Goal: Task Accomplishment & Management: Manage account settings

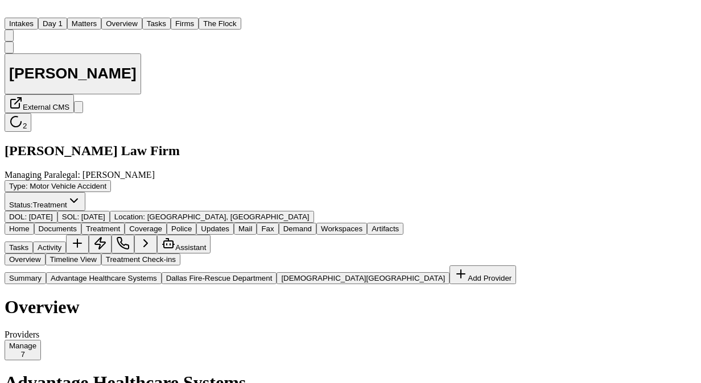
click at [101, 23] on button "Matters" at bounding box center [84, 24] width 34 height 12
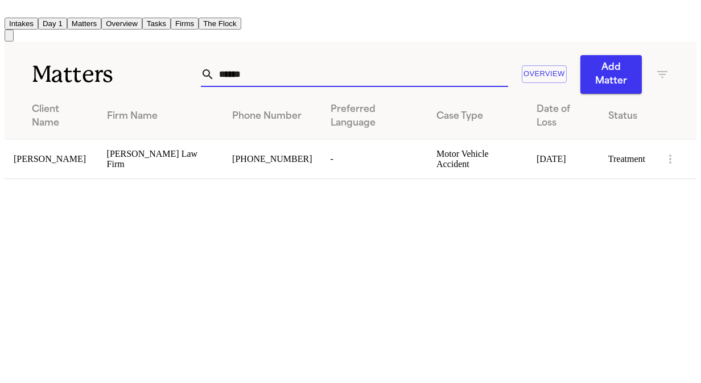
drag, startPoint x: 252, startPoint y: 67, endPoint x: 93, endPoint y: 64, distance: 159.8
click at [93, 64] on div "Matters ****** Overview Add Matter" at bounding box center [350, 68] width 691 height 52
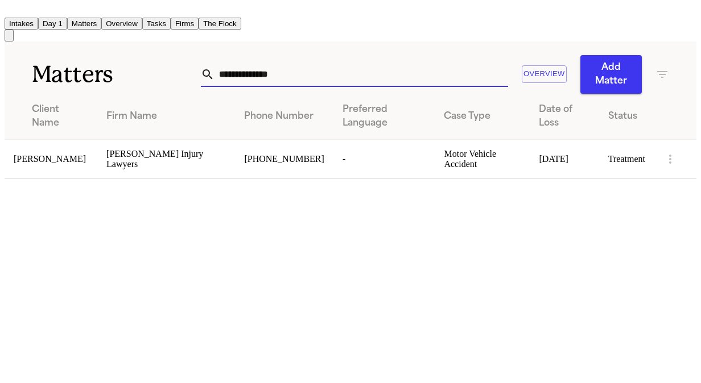
type input "**********"
click at [44, 158] on span "[PERSON_NAME]" at bounding box center [50, 159] width 72 height 10
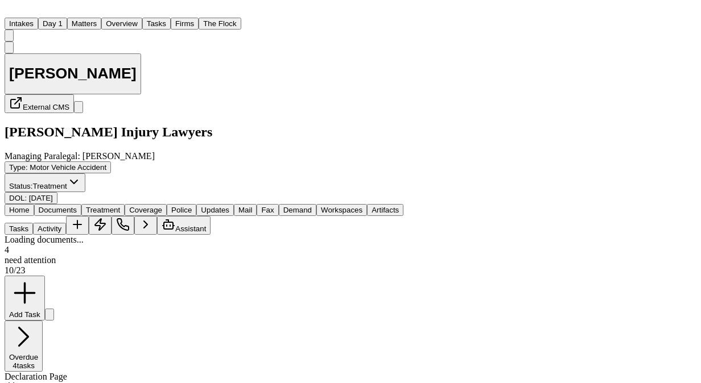
click at [77, 206] on span "Documents" at bounding box center [58, 210] width 38 height 9
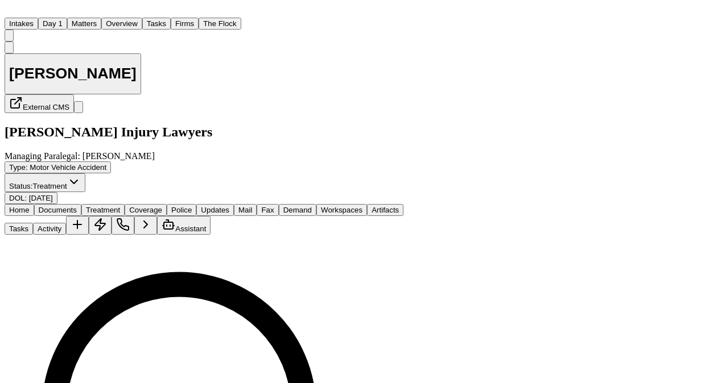
click at [120, 206] on span "Treatment" at bounding box center [103, 210] width 34 height 9
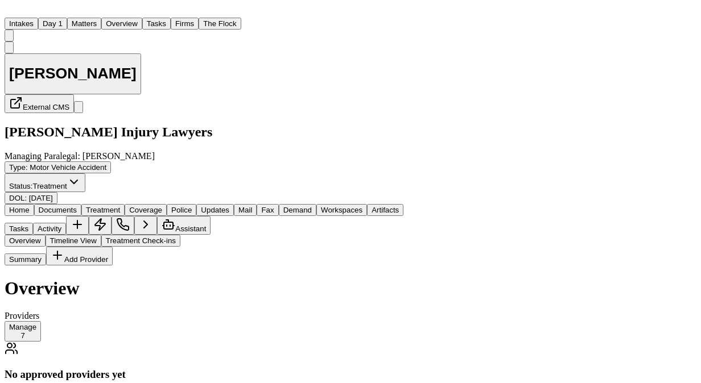
click at [351, 278] on div "Overview Providers Manage 7 No approved providers yet You have providers waitin…" at bounding box center [204, 354] width 399 height 152
click at [41, 321] on button "Manage 7" at bounding box center [23, 331] width 36 height 20
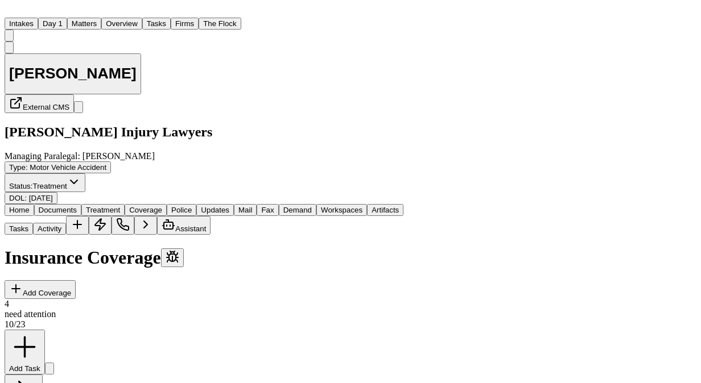
click at [162, 206] on span "Coverage" at bounding box center [145, 210] width 33 height 9
click at [81, 204] on button "Documents" at bounding box center [57, 210] width 47 height 12
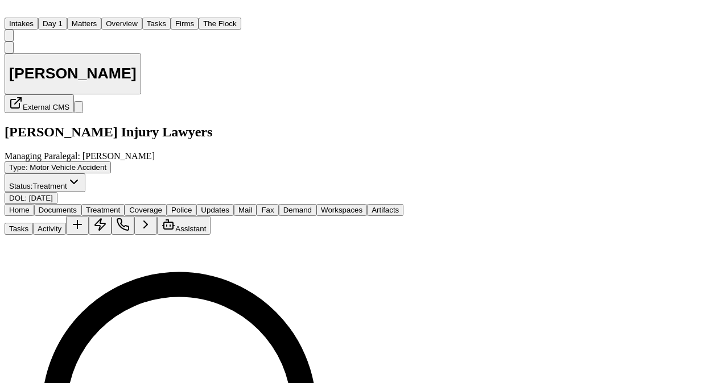
click at [101, 18] on button "Matters" at bounding box center [84, 24] width 34 height 12
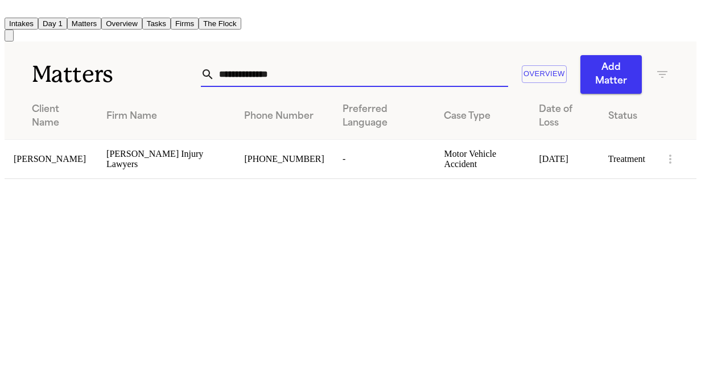
drag, startPoint x: 124, startPoint y: 63, endPoint x: 55, endPoint y: 51, distance: 69.7
click at [55, 51] on div "**********" at bounding box center [350, 68] width 691 height 52
type input "**********"
click at [63, 157] on span "[PERSON_NAME]" at bounding box center [50, 159] width 72 height 10
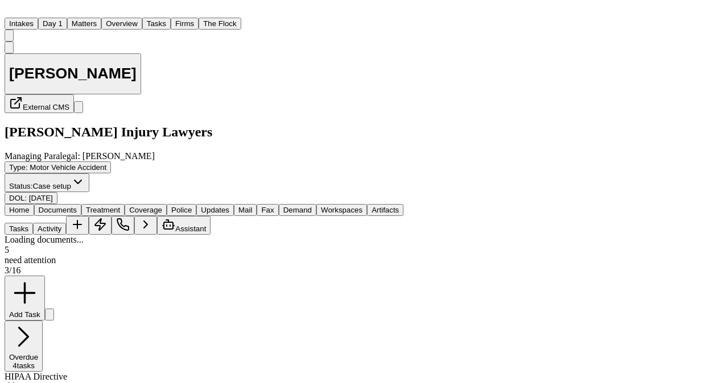
click at [77, 206] on span "Documents" at bounding box center [58, 210] width 38 height 9
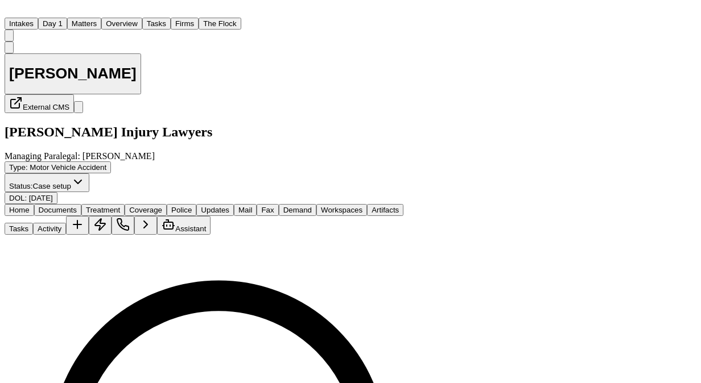
click at [494, 216] on div "Tasks Activity Assistant" at bounding box center [249, 225] width 489 height 19
click at [66, 223] on button "Activity" at bounding box center [49, 229] width 33 height 12
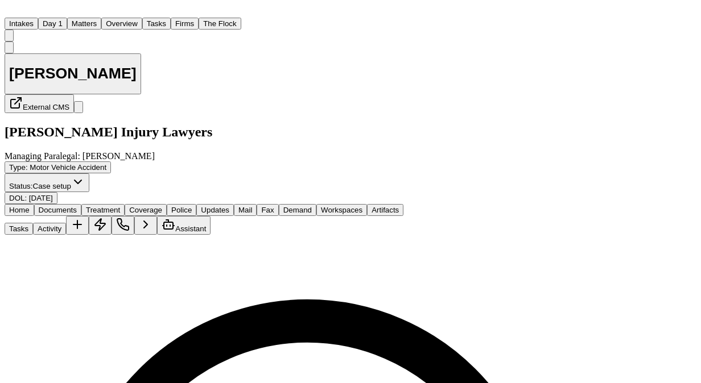
scroll to position [59, 0]
drag, startPoint x: 519, startPoint y: 290, endPoint x: 445, endPoint y: 287, distance: 74.5
copy p "6624771953"
click at [101, 20] on button "Matters" at bounding box center [84, 24] width 34 height 12
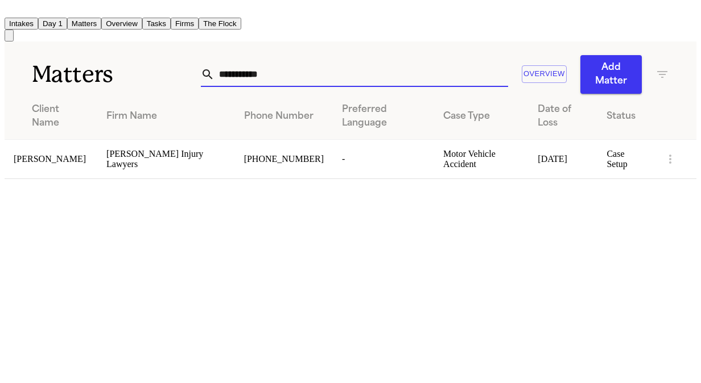
drag, startPoint x: 272, startPoint y: 72, endPoint x: 48, endPoint y: 58, distance: 225.1
click at [48, 58] on div "**********" at bounding box center [350, 68] width 691 height 52
type input "**********"
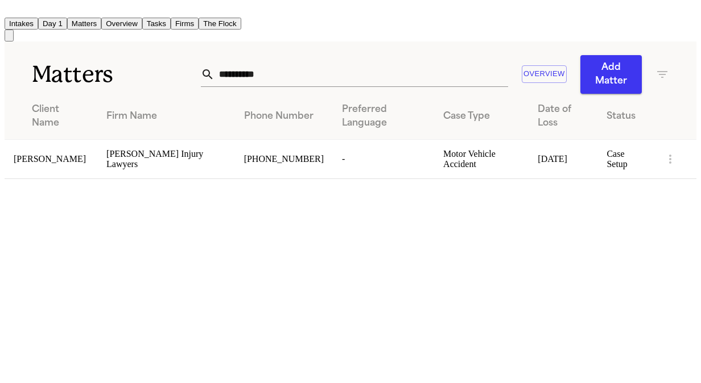
click at [32, 154] on span "Cody Adams" at bounding box center [50, 159] width 72 height 10
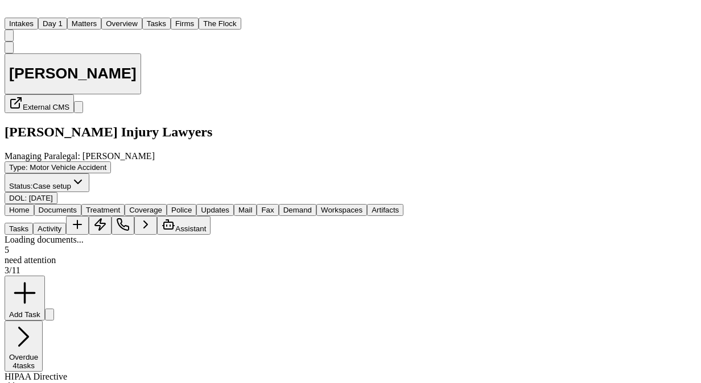
click at [77, 206] on span "Documents" at bounding box center [58, 210] width 38 height 9
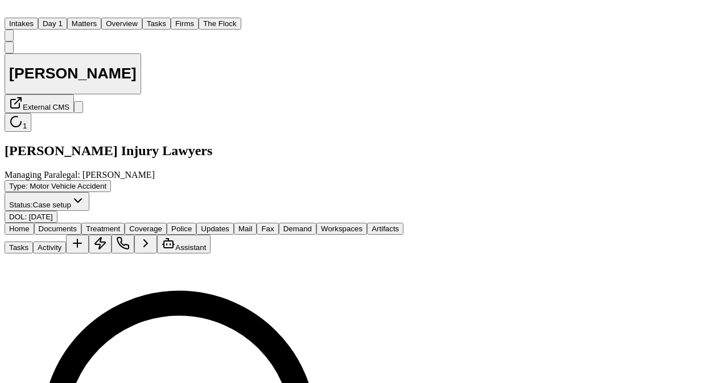
click at [101, 18] on button "Matters" at bounding box center [84, 24] width 34 height 12
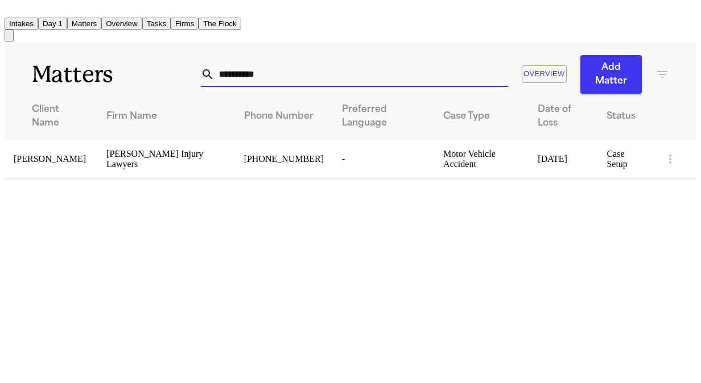
drag, startPoint x: 186, startPoint y: 67, endPoint x: 32, endPoint y: 71, distance: 154.2
click at [32, 71] on div "**********" at bounding box center [350, 68] width 691 height 52
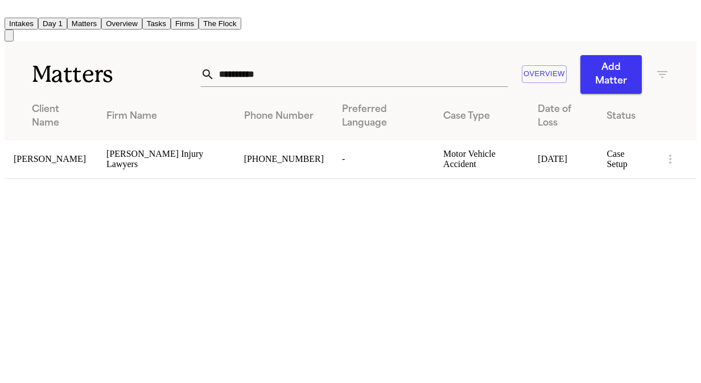
click at [235, 128] on th "Phone Number" at bounding box center [284, 117] width 98 height 46
click at [281, 74] on input "**********" at bounding box center [360, 74] width 293 height 25
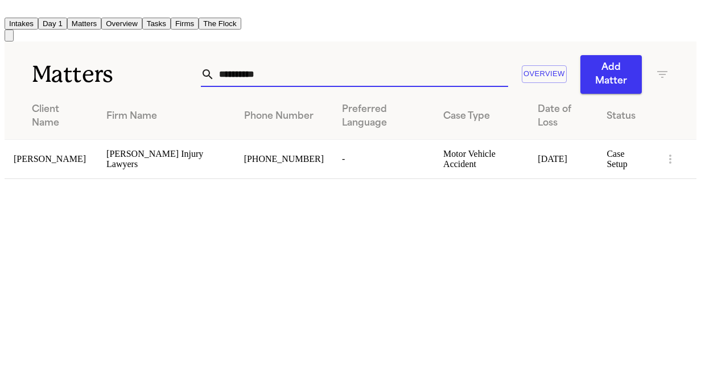
drag, startPoint x: 281, startPoint y: 74, endPoint x: 168, endPoint y: 74, distance: 113.7
click at [168, 74] on div "**********" at bounding box center [350, 68] width 691 height 52
type input "**********"
click at [50, 154] on span "[PERSON_NAME]" at bounding box center [50, 159] width 72 height 10
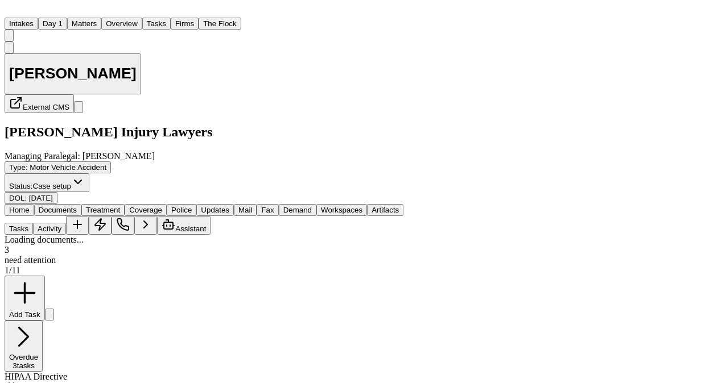
click at [77, 206] on span "Documents" at bounding box center [58, 210] width 38 height 9
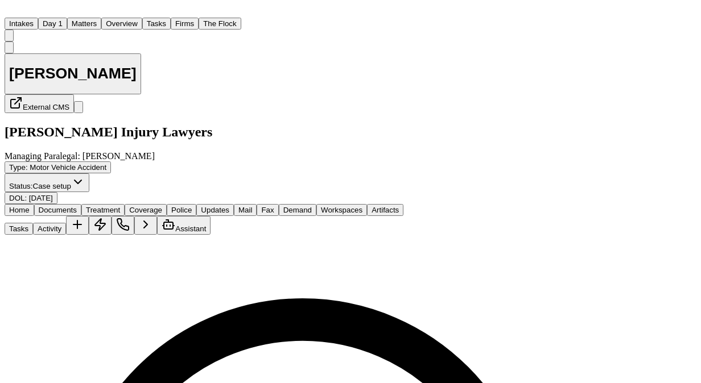
click at [101, 18] on button "Matters" at bounding box center [84, 24] width 34 height 12
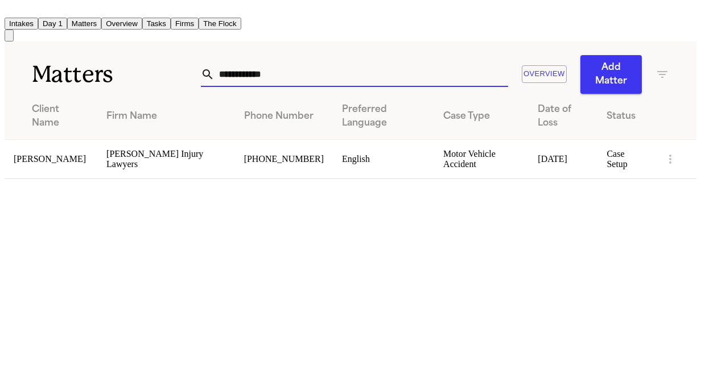
drag, startPoint x: 274, startPoint y: 69, endPoint x: 136, endPoint y: 60, distance: 137.3
click at [136, 60] on div "**********" at bounding box center [350, 68] width 691 height 52
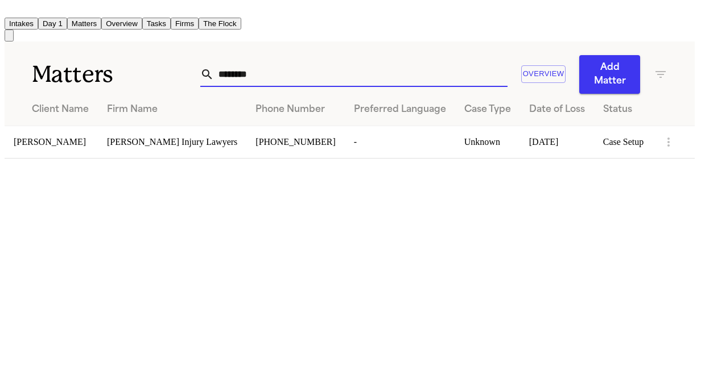
type input "********"
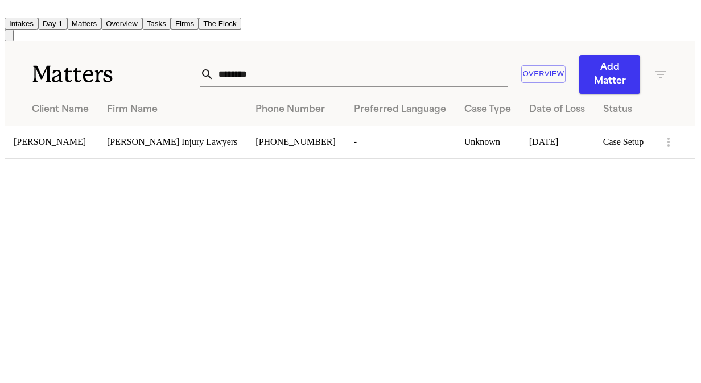
click at [71, 147] on span "[PERSON_NAME]" at bounding box center [50, 142] width 72 height 10
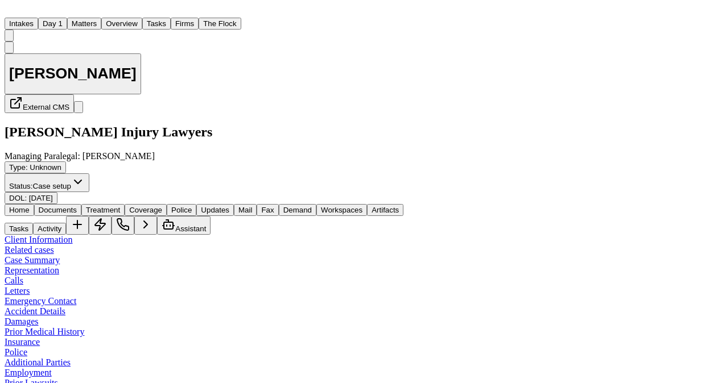
click at [73, 206] on span "Documents" at bounding box center [58, 210] width 38 height 9
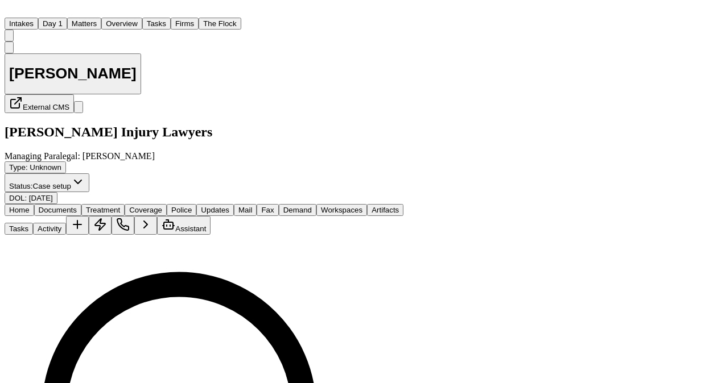
click at [101, 23] on button "Matters" at bounding box center [84, 24] width 34 height 12
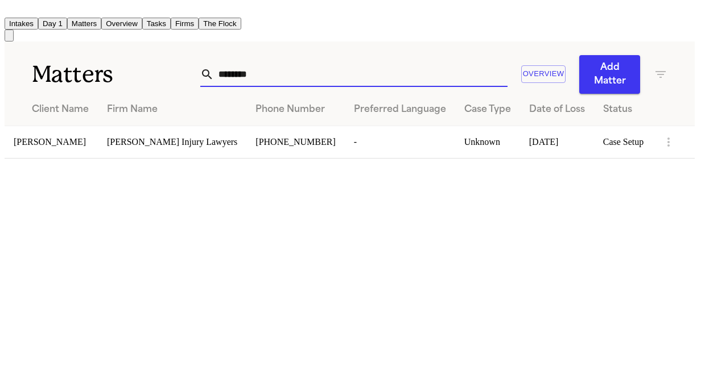
drag, startPoint x: 276, startPoint y: 63, endPoint x: 79, endPoint y: 68, distance: 196.8
click at [79, 68] on div "Matters ******** Overview Add Matter" at bounding box center [350, 68] width 690 height 52
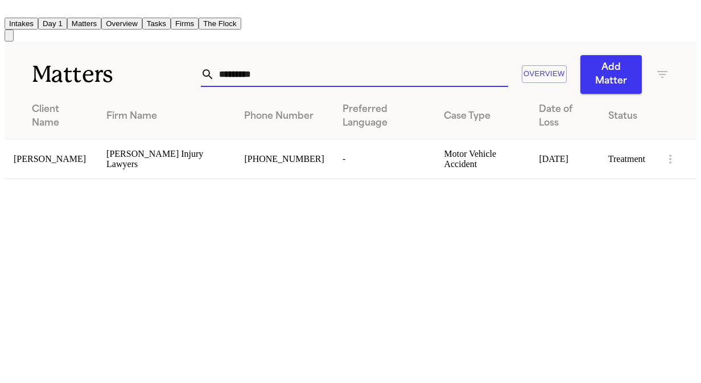
type input "*********"
click at [67, 143] on td "[PERSON_NAME]" at bounding box center [51, 158] width 93 height 39
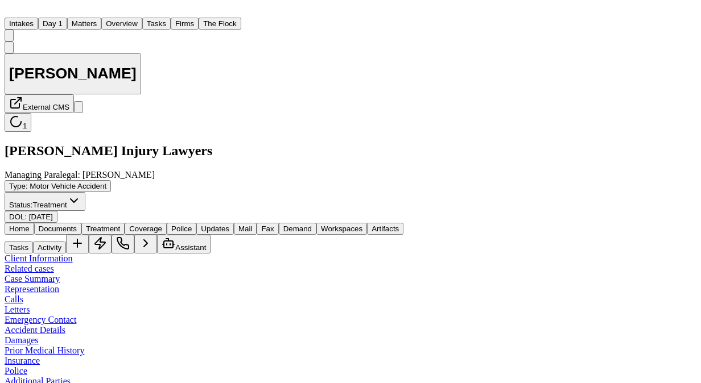
click at [99, 223] on div "Home Documents Treatment Coverage Police Updates Mail Fax Demand Workspaces Art…" at bounding box center [350, 238] width 691 height 31
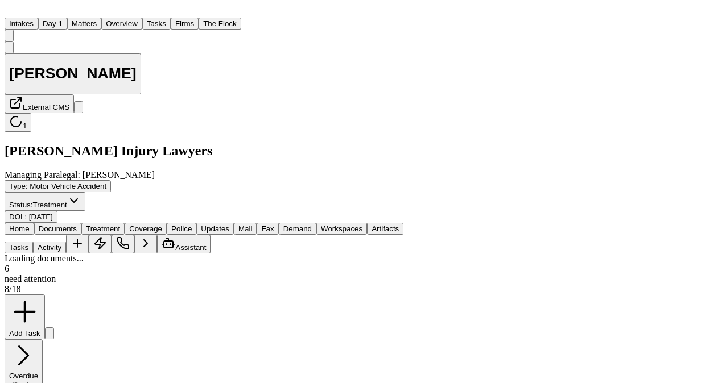
click at [81, 223] on button "Documents" at bounding box center [57, 229] width 47 height 12
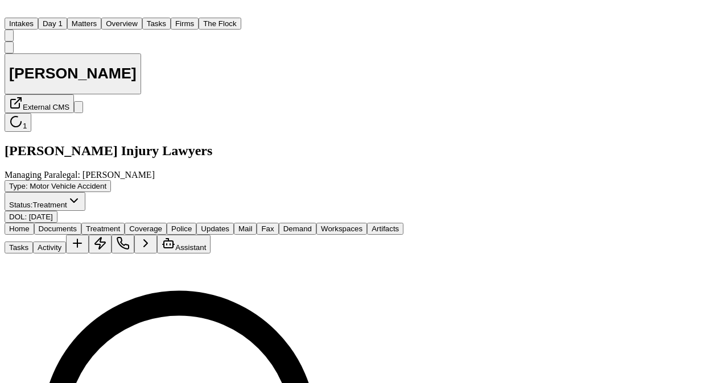
click at [101, 18] on button "Matters" at bounding box center [84, 24] width 34 height 12
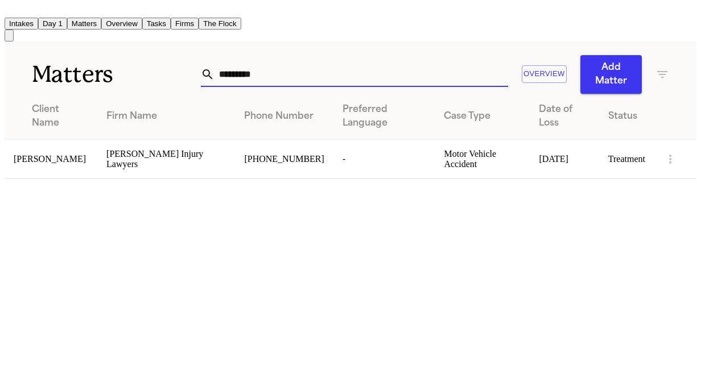
click at [92, 78] on div "Matters ********* Overview Add Matter" at bounding box center [350, 68] width 691 height 52
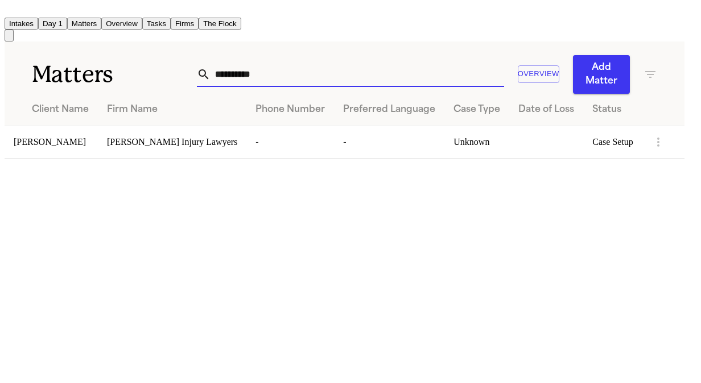
type input "**********"
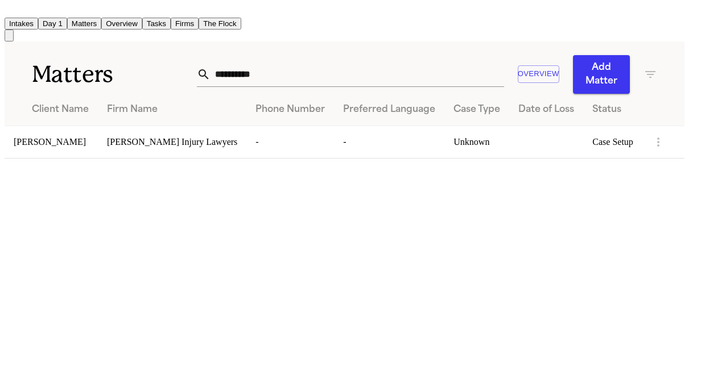
click at [66, 137] on span "[PERSON_NAME]" at bounding box center [50, 142] width 72 height 10
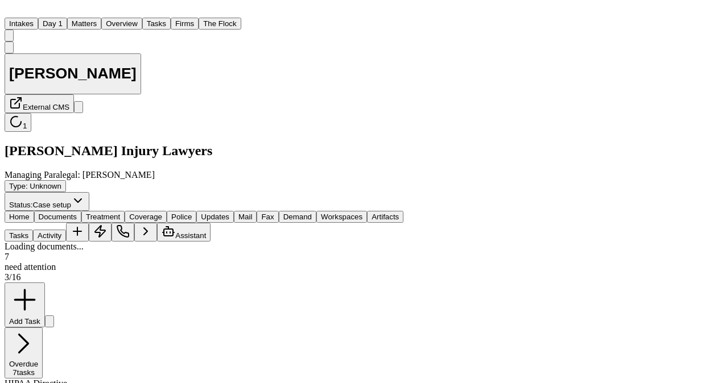
click at [76, 213] on span "Documents" at bounding box center [58, 217] width 38 height 9
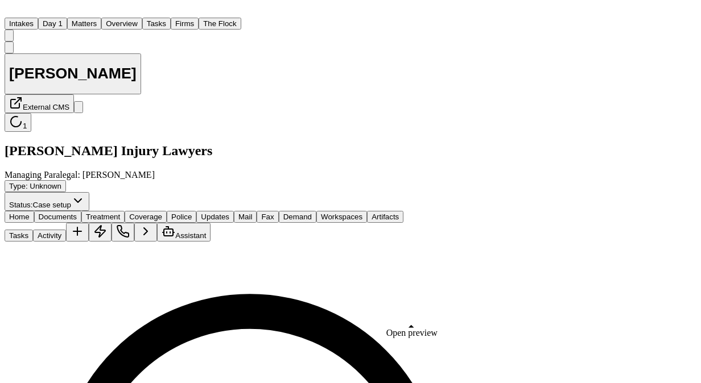
click at [66, 230] on button "Activity" at bounding box center [49, 236] width 33 height 12
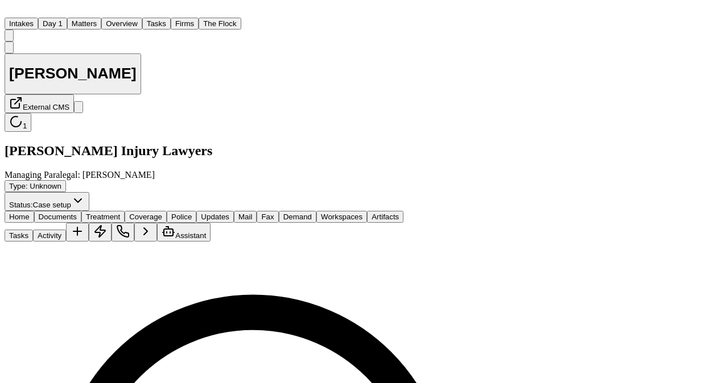
scroll to position [304, 0]
click at [21, 213] on span "Home" at bounding box center [19, 217] width 20 height 9
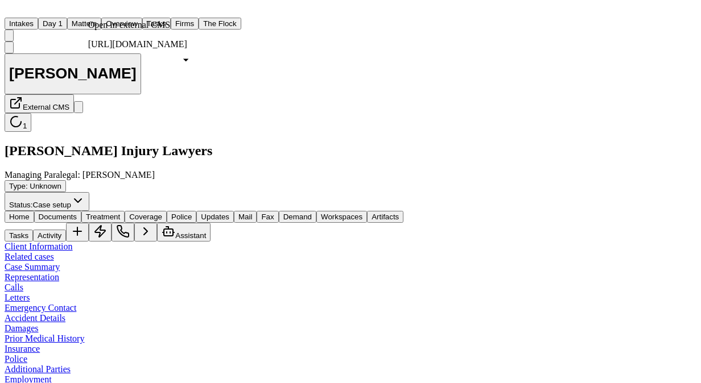
click at [132, 20] on p "Open in external CMS" at bounding box center [137, 25] width 99 height 10
click at [72, 42] on div "Jason Gandy External CMS 1 George Sink Injury Lawyers Managing Paralegal: Jessi…" at bounding box center [350, 127] width 691 height 170
click at [101, 18] on button "Matters" at bounding box center [84, 24] width 34 height 12
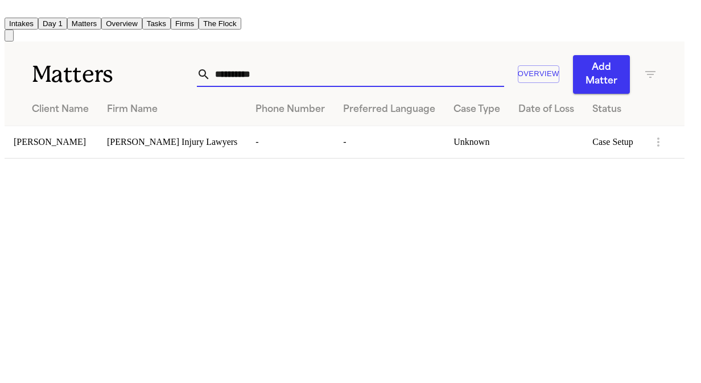
drag, startPoint x: 272, startPoint y: 64, endPoint x: 57, endPoint y: 88, distance: 216.3
click at [57, 88] on div "**********" at bounding box center [345, 68] width 680 height 52
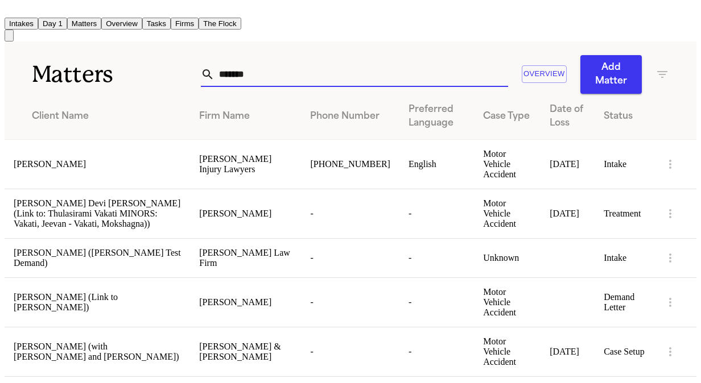
type input "*******"
click at [59, 163] on span "[PERSON_NAME]" at bounding box center [50, 164] width 72 height 10
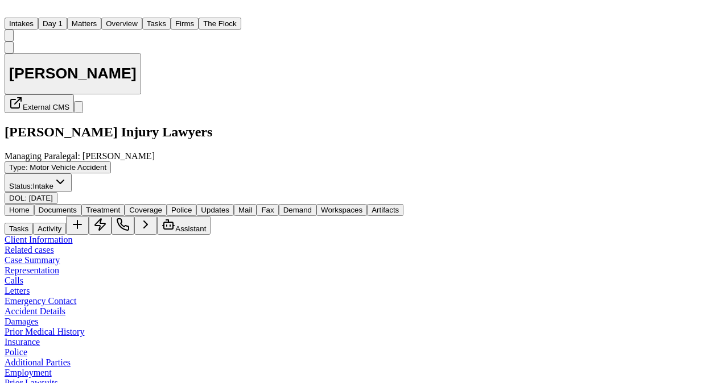
click at [72, 173] on button "Status: Intake" at bounding box center [38, 182] width 67 height 19
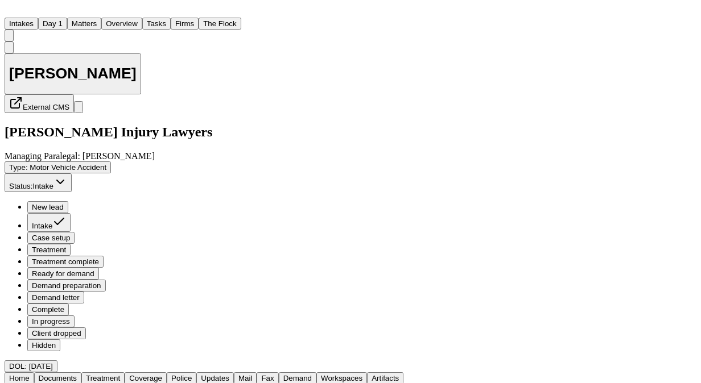
click at [66, 246] on span "Treatment" at bounding box center [49, 250] width 34 height 9
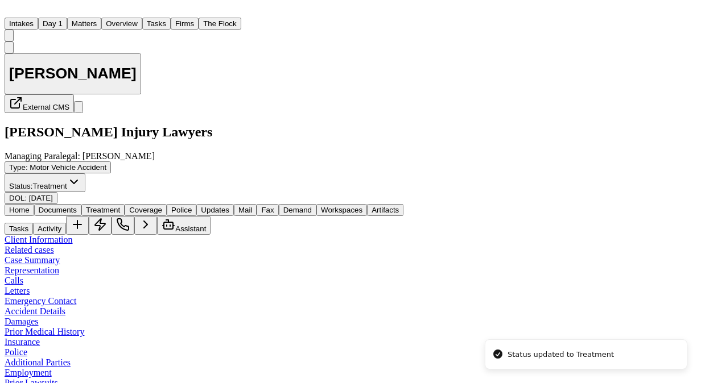
click at [67, 182] on span "Treatment" at bounding box center [50, 186] width 34 height 9
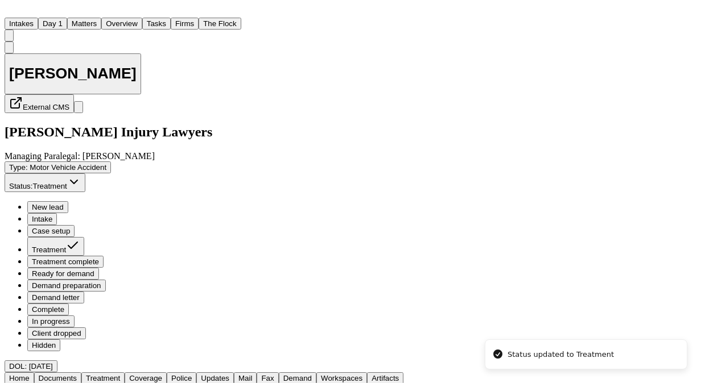
click at [70, 227] on span "Case setup" at bounding box center [51, 231] width 38 height 9
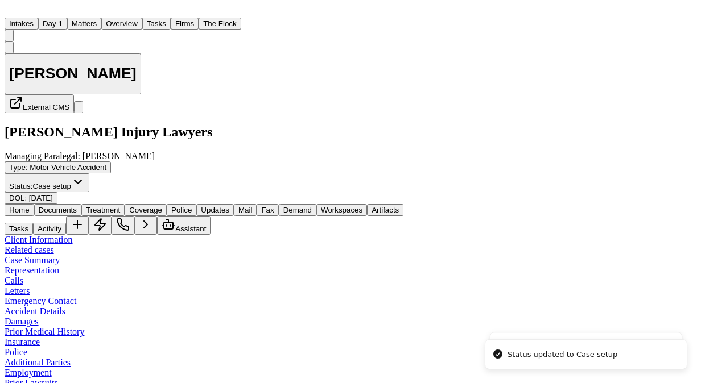
click at [72, 206] on span "Documents" at bounding box center [58, 210] width 38 height 9
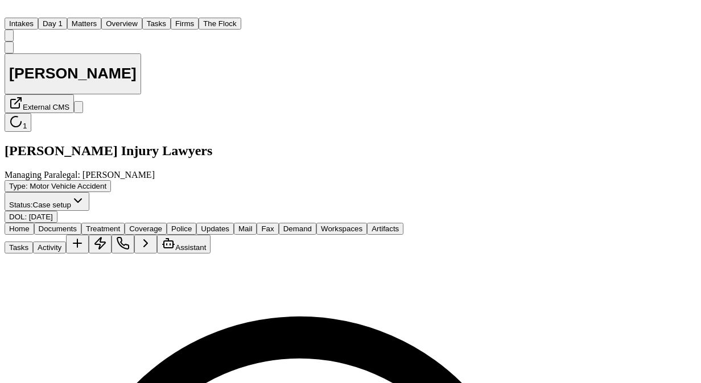
click at [66, 242] on button "Activity" at bounding box center [49, 248] width 33 height 12
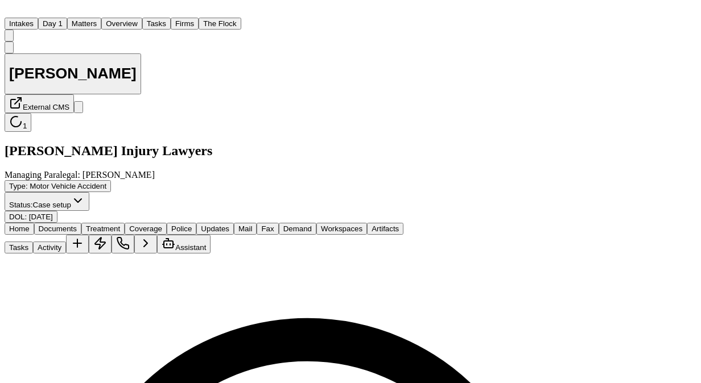
scroll to position [821, 0]
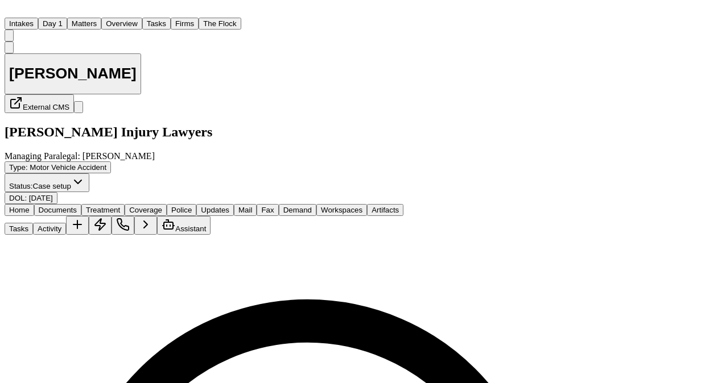
scroll to position [805, 0]
click at [30, 204] on button "Home" at bounding box center [20, 210] width 30 height 12
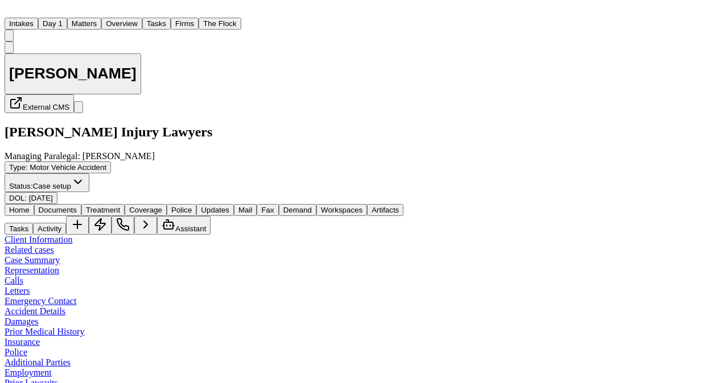
drag, startPoint x: 310, startPoint y: 283, endPoint x: 254, endPoint y: 285, distance: 56.3
copy link "(601) 991-4686"
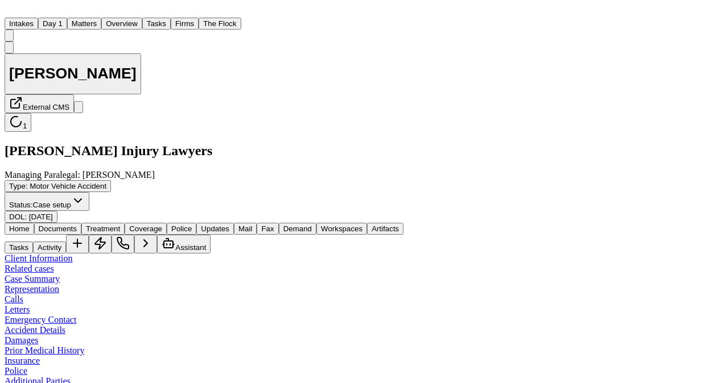
click at [101, 19] on button "Matters" at bounding box center [84, 24] width 34 height 12
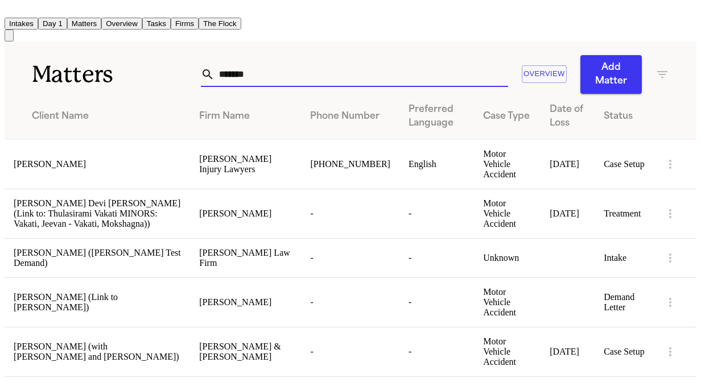
drag, startPoint x: 194, startPoint y: 69, endPoint x: 76, endPoint y: 80, distance: 118.8
click at [76, 80] on div "Matters ******* Overview Add Matter" at bounding box center [350, 68] width 691 height 52
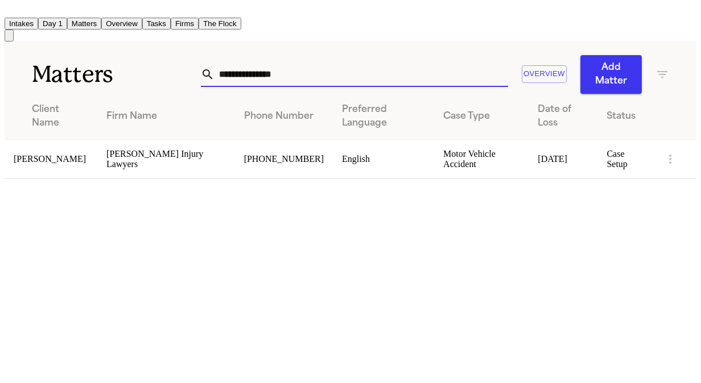
type input "**********"
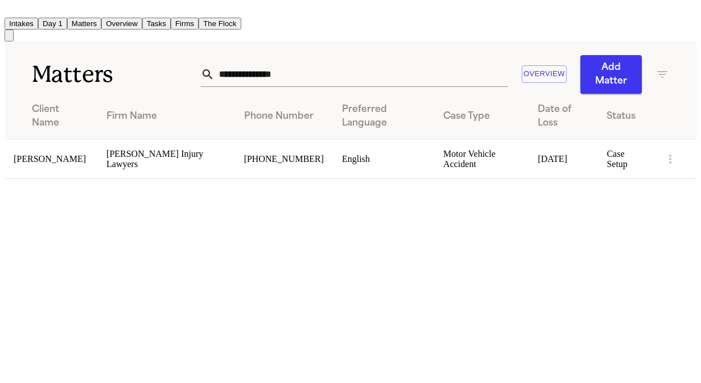
click at [40, 164] on span "[PERSON_NAME]" at bounding box center [50, 159] width 72 height 10
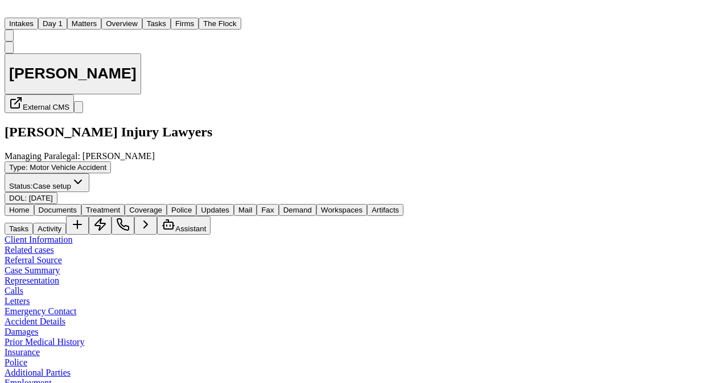
click at [57, 214] on span "button" at bounding box center [57, 214] width 0 height 0
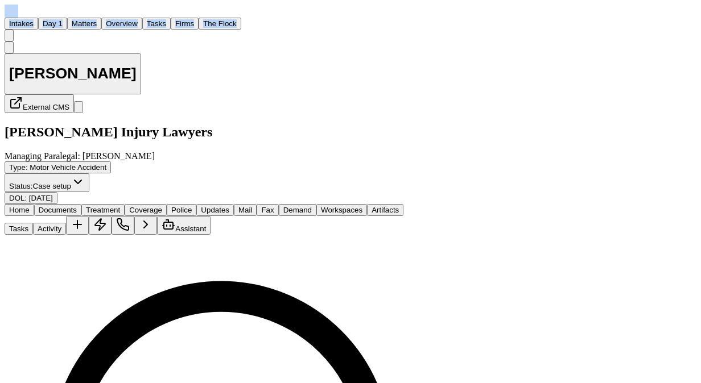
drag, startPoint x: -2, startPoint y: 74, endPoint x: 135, endPoint y: 14, distance: 149.5
click at [101, 18] on button "Matters" at bounding box center [84, 24] width 34 height 12
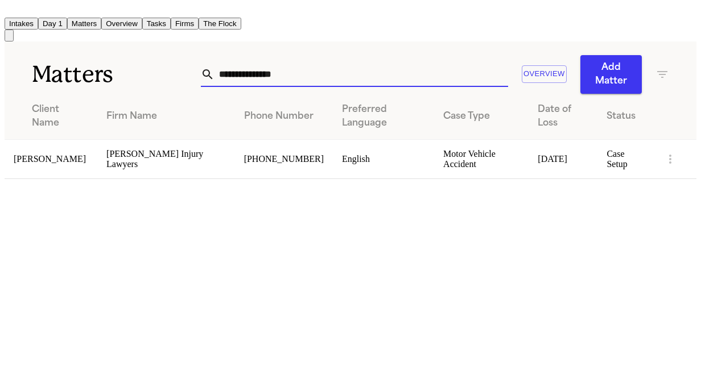
click at [48, 77] on div "**********" at bounding box center [350, 68] width 691 height 52
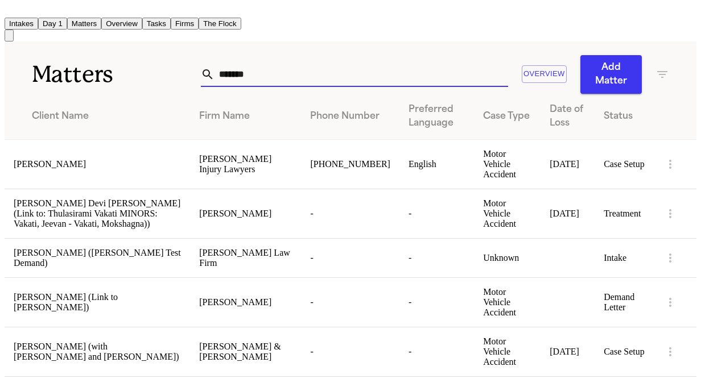
type input "*******"
click at [63, 159] on span "[PERSON_NAME]" at bounding box center [50, 164] width 72 height 10
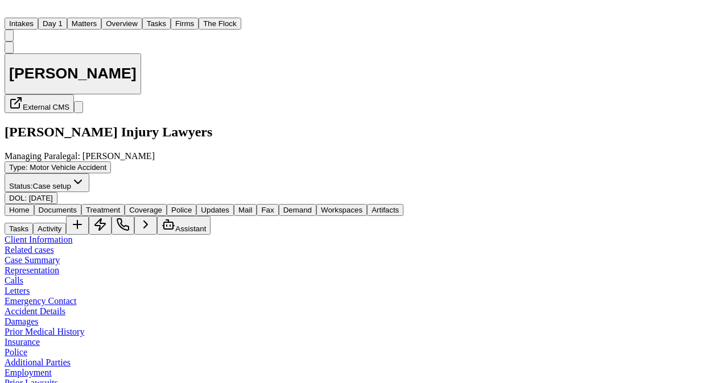
click at [77, 206] on span "Documents" at bounding box center [58, 210] width 38 height 9
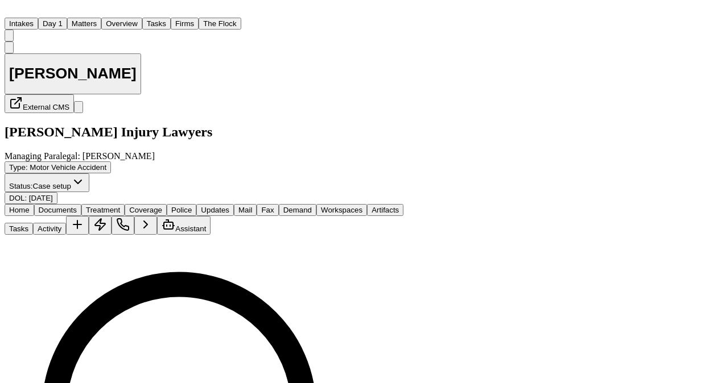
click at [66, 223] on button "Activity" at bounding box center [49, 229] width 33 height 12
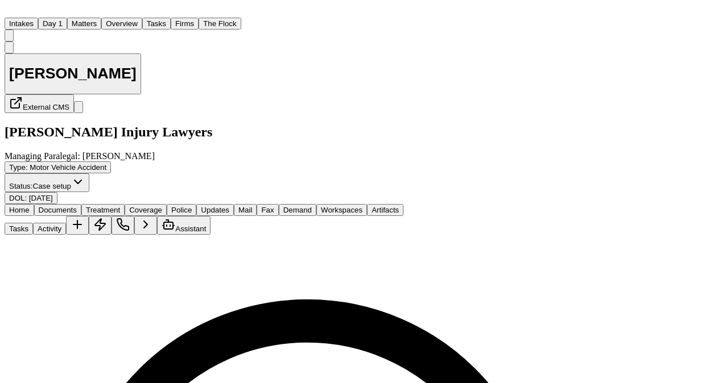
click at [33, 223] on button "Tasks" at bounding box center [19, 229] width 28 height 12
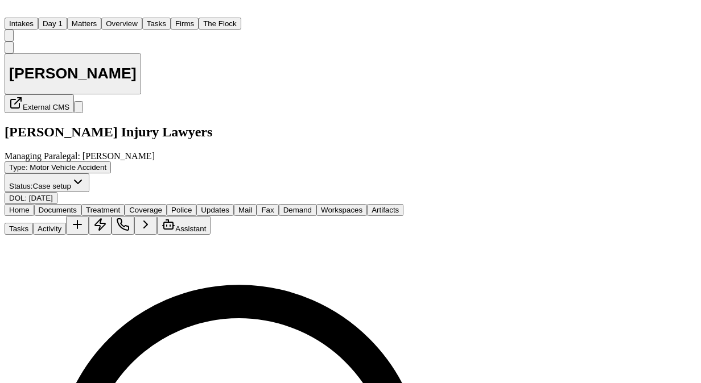
scroll to position [176, 0]
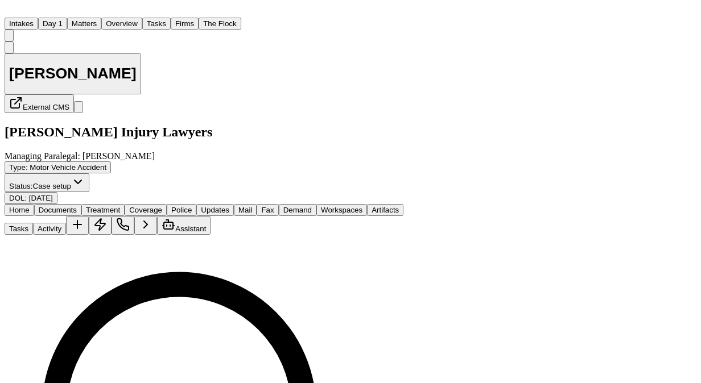
click at [101, 22] on button "Matters" at bounding box center [84, 24] width 34 height 12
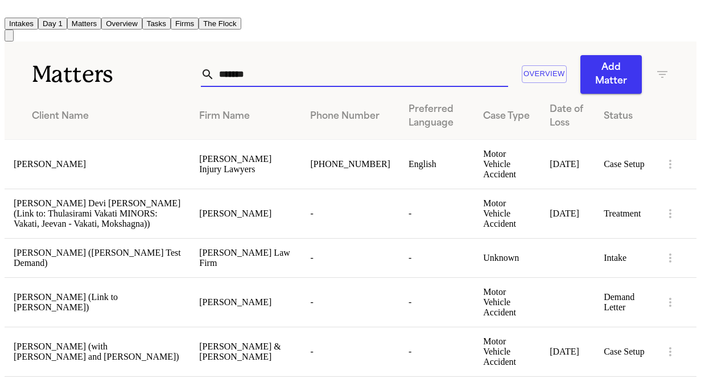
drag, startPoint x: 255, startPoint y: 71, endPoint x: 55, endPoint y: 64, distance: 200.3
click at [55, 64] on div "Matters ******* Overview Add Matter" at bounding box center [350, 68] width 691 height 52
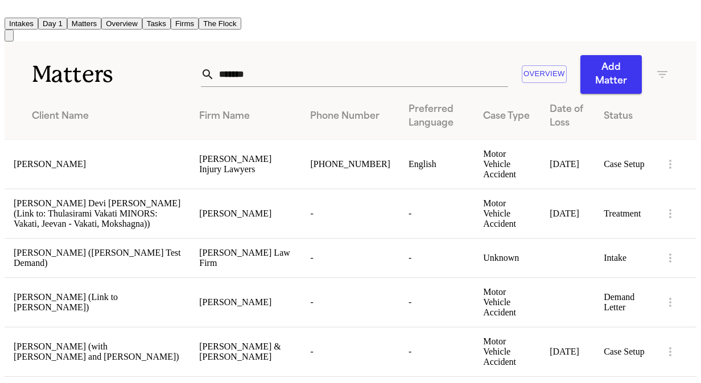
drag, startPoint x: 262, startPoint y: 55, endPoint x: 147, endPoint y: 51, distance: 114.3
click at [147, 51] on div "Matters ******* Overview Add Matter" at bounding box center [350, 68] width 691 height 52
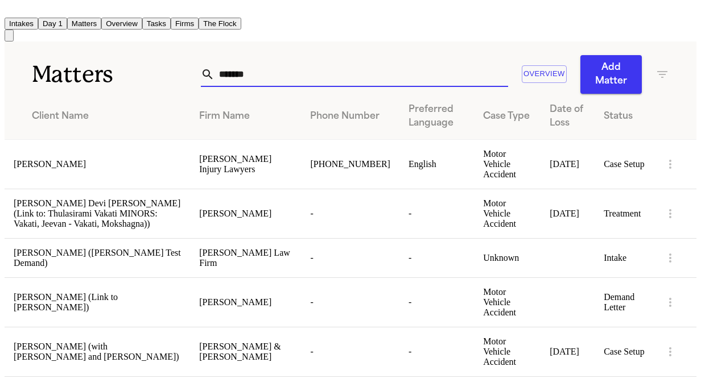
drag, startPoint x: 102, startPoint y: 64, endPoint x: 89, endPoint y: 66, distance: 13.2
click at [89, 66] on div "Matters ******* Overview Add Matter" at bounding box center [350, 68] width 691 height 52
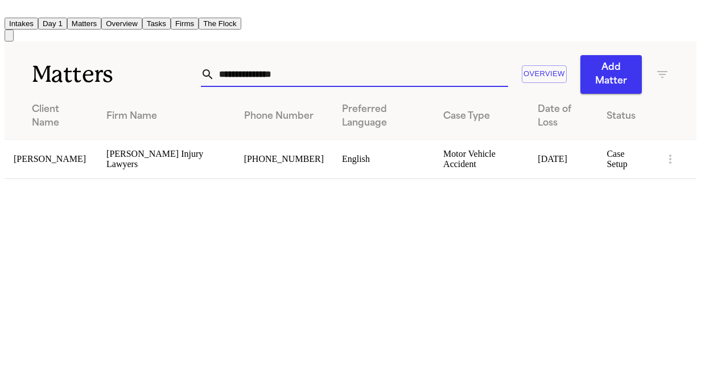
type input "**********"
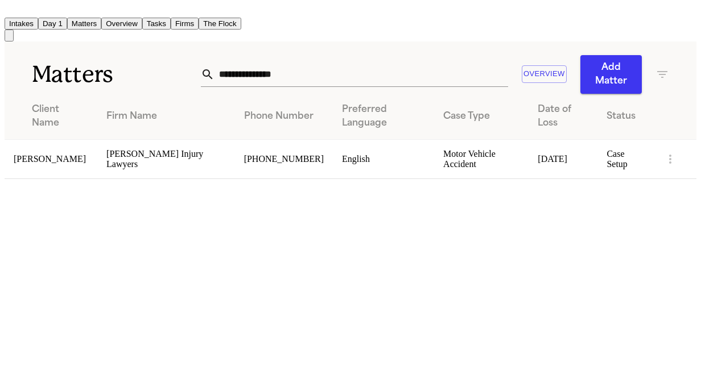
click at [46, 154] on span "[PERSON_NAME]" at bounding box center [50, 159] width 72 height 10
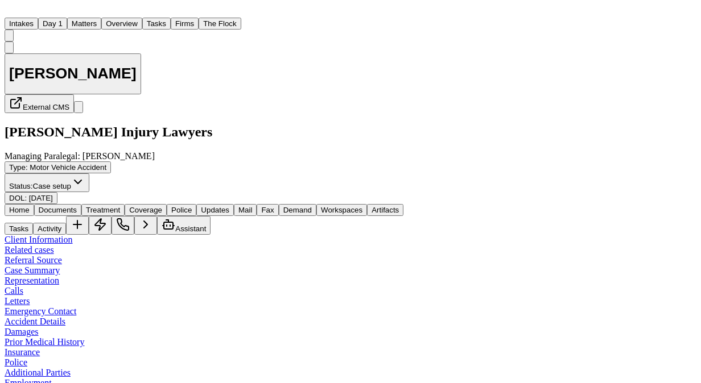
scroll to position [187, 0]
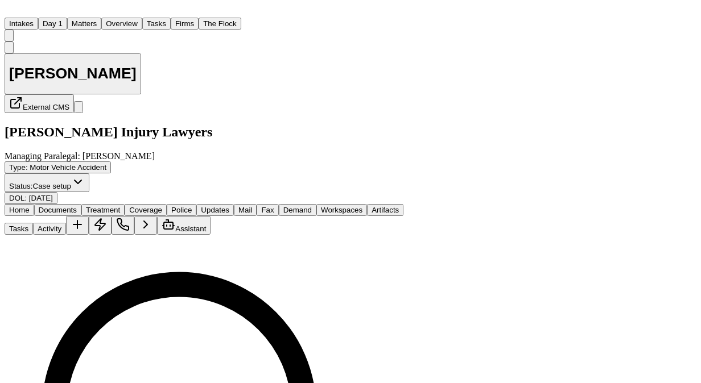
click at [77, 206] on span "Documents" at bounding box center [58, 210] width 38 height 9
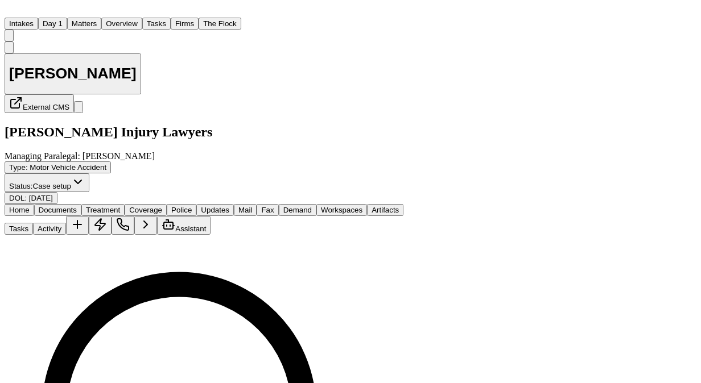
click at [155, 151] on span "Managing Paralegal: Jessica Barrett" at bounding box center [80, 156] width 150 height 10
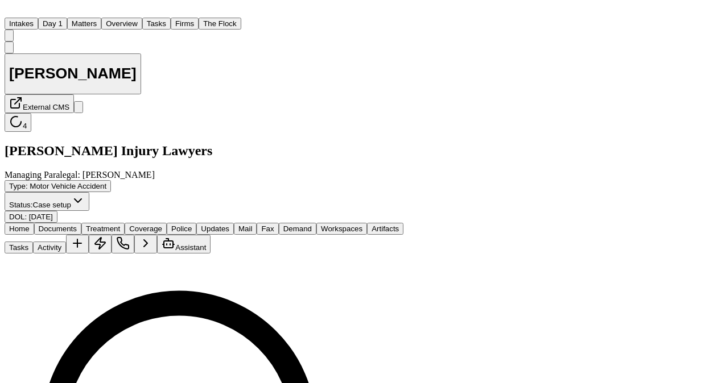
click at [30, 225] on span "Home" at bounding box center [19, 229] width 20 height 9
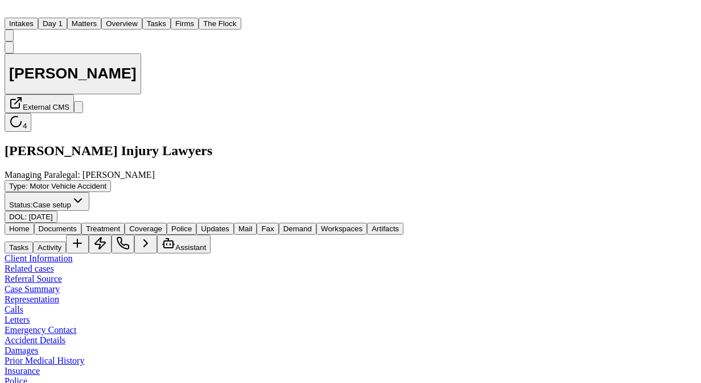
scroll to position [1743, 0]
drag, startPoint x: 241, startPoint y: 188, endPoint x: 393, endPoint y: 235, distance: 159.7
copy div "was involved in a T-bone motor vehicle collision at the intersection of McDonal…"
click at [527, 235] on div "Tasks Activity Assistant" at bounding box center [350, 244] width 691 height 19
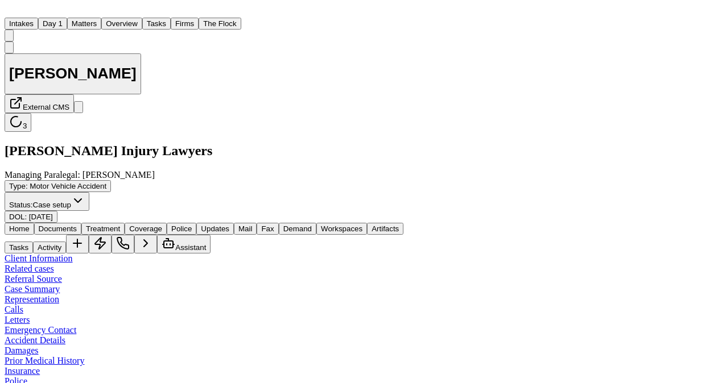
click at [66, 242] on button "Activity" at bounding box center [49, 248] width 33 height 12
drag, startPoint x: 307, startPoint y: 308, endPoint x: 254, endPoint y: 312, distance: 53.6
copy link "(601) 942-1950"
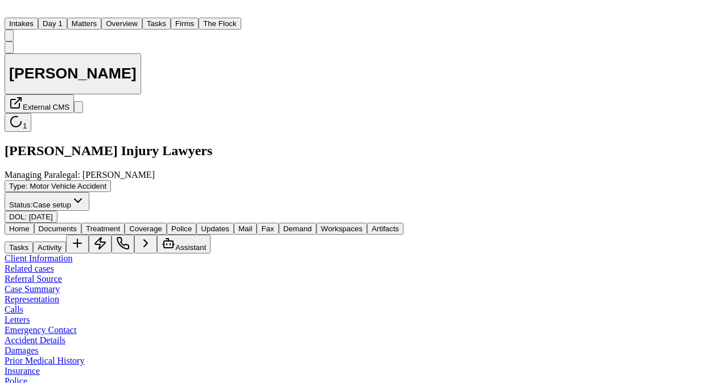
click at [77, 254] on div "Client Information Related cases Referral Source Case Summary Representation Ca…" at bounding box center [350, 336] width 691 height 164
click at [77, 225] on span "Documents" at bounding box center [58, 229] width 38 height 9
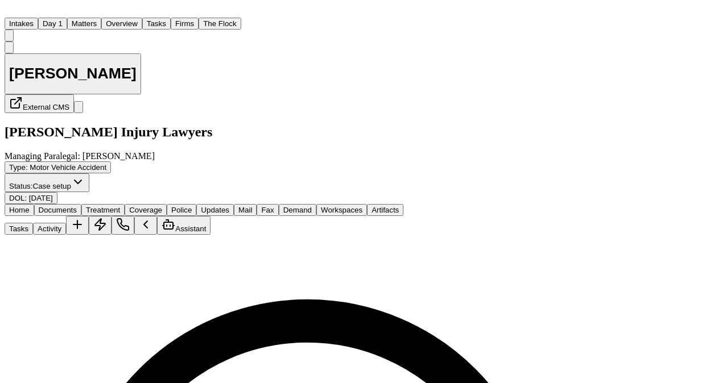
click at [101, 18] on button "Matters" at bounding box center [84, 24] width 34 height 12
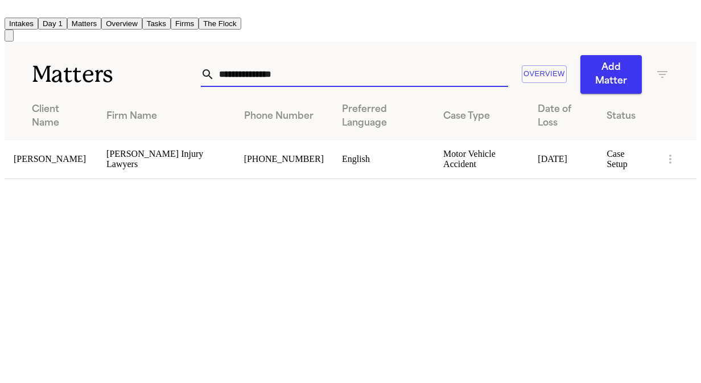
drag, startPoint x: 301, startPoint y: 77, endPoint x: 88, endPoint y: 76, distance: 213.2
click at [88, 76] on div "**********" at bounding box center [350, 68] width 691 height 52
type input "*"
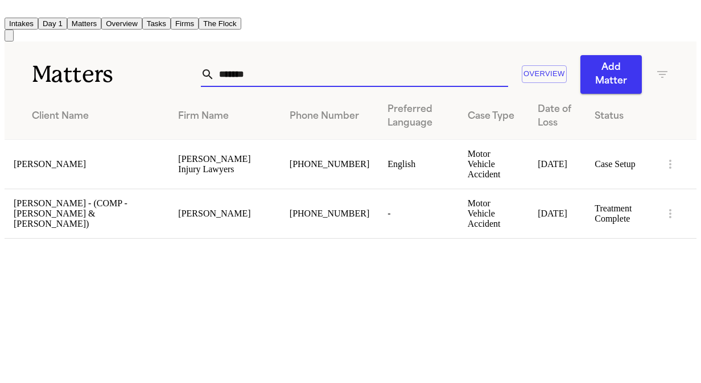
type input "*******"
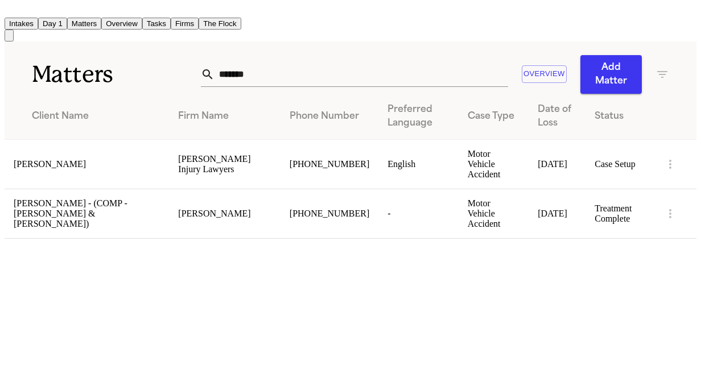
click at [99, 150] on td "[PERSON_NAME]" at bounding box center [87, 163] width 164 height 49
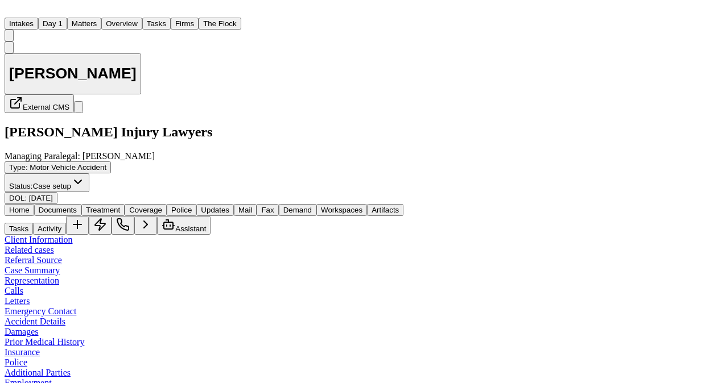
click at [77, 206] on span "Documents" at bounding box center [58, 210] width 38 height 9
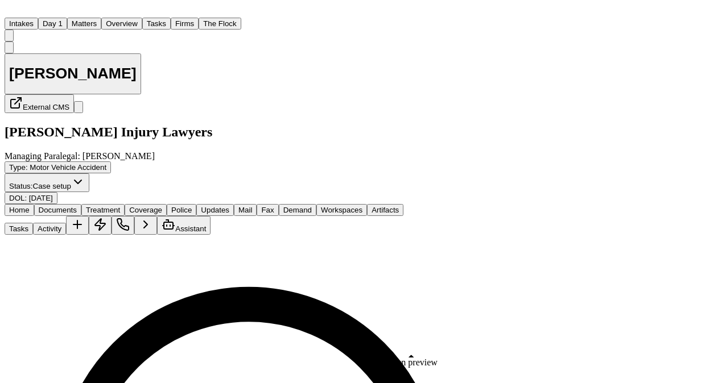
click at [66, 223] on button "Activity" at bounding box center [49, 229] width 33 height 12
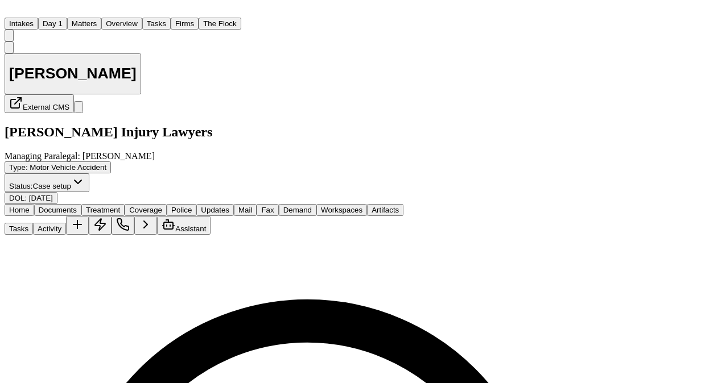
click at [66, 223] on button "Activity" at bounding box center [49, 229] width 33 height 12
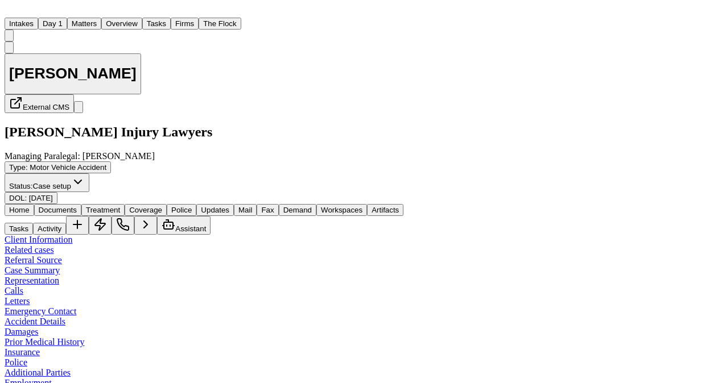
click at [30, 206] on span "Home" at bounding box center [19, 210] width 20 height 9
drag, startPoint x: 260, startPoint y: 185, endPoint x: 271, endPoint y: 239, distance: 55.0
copy div "Felecia Ellis was a passenger in a vehicle driven by Alexis Johnson traveling t…"
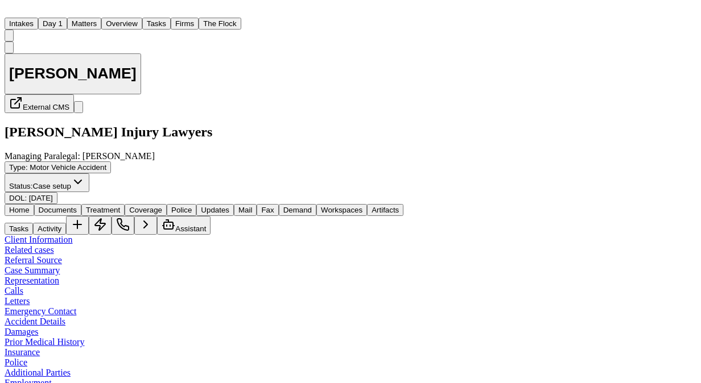
click at [77, 206] on span "Documents" at bounding box center [58, 210] width 38 height 9
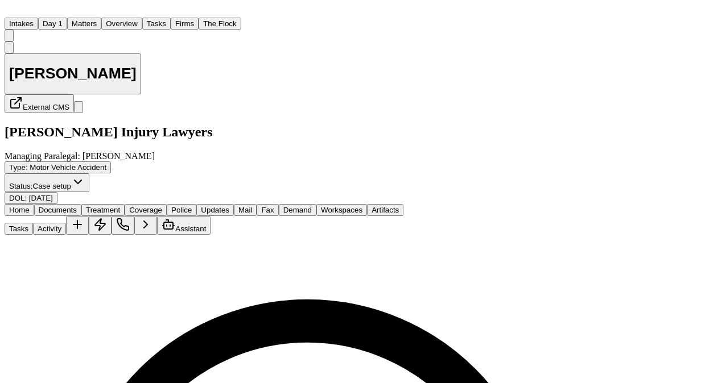
click at [101, 18] on button "Matters" at bounding box center [84, 24] width 34 height 12
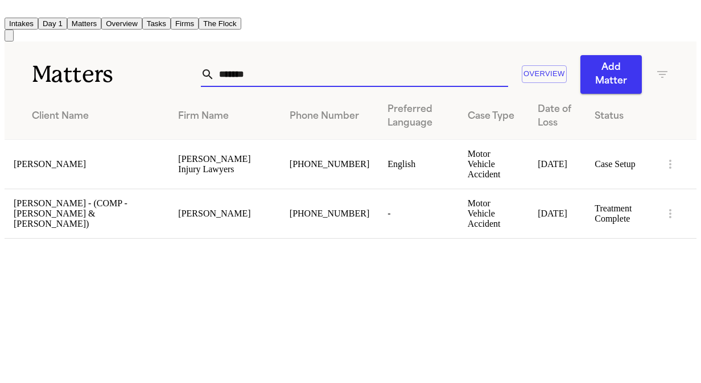
drag, startPoint x: 259, startPoint y: 65, endPoint x: 70, endPoint y: 59, distance: 189.4
click at [70, 59] on div "Matters ******* Overview Add Matter" at bounding box center [350, 68] width 691 height 52
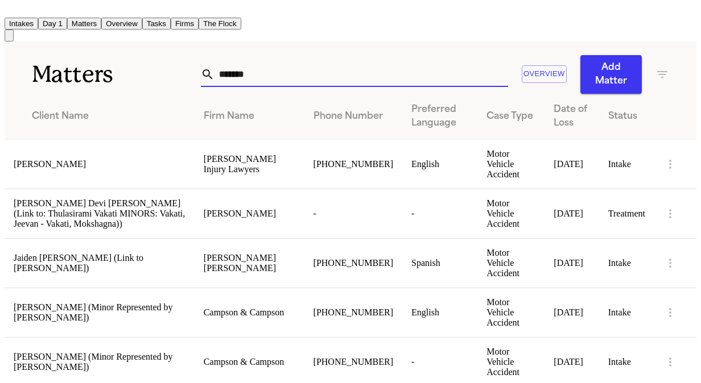
type input "*******"
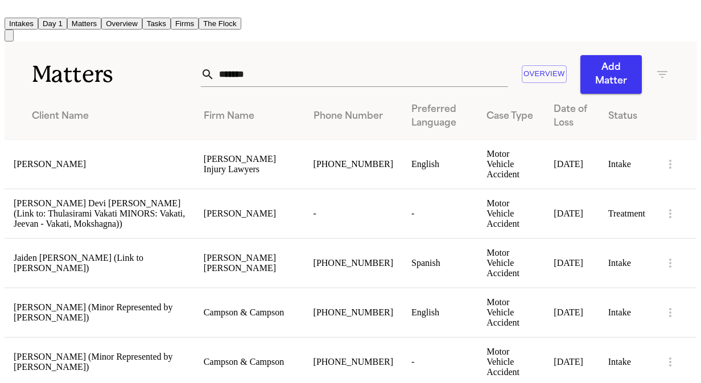
click at [86, 167] on span "[PERSON_NAME]" at bounding box center [50, 164] width 72 height 10
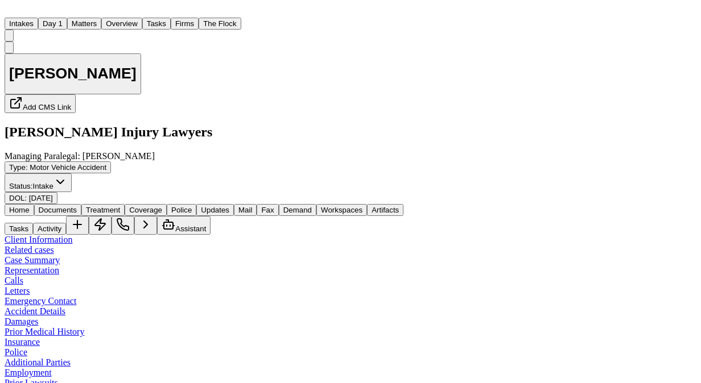
click at [77, 206] on span "Documents" at bounding box center [58, 210] width 38 height 9
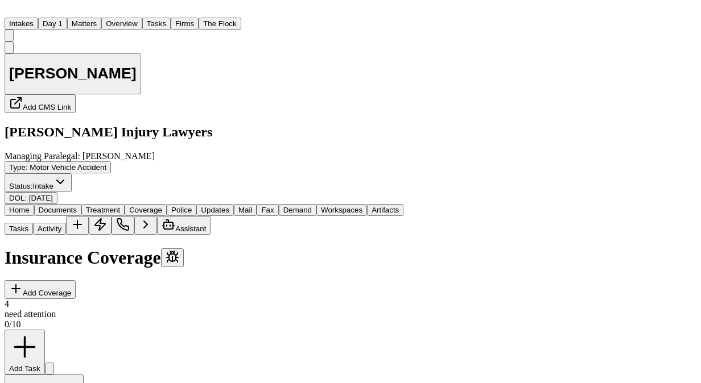
click at [162, 206] on span "Coverage" at bounding box center [145, 210] width 33 height 9
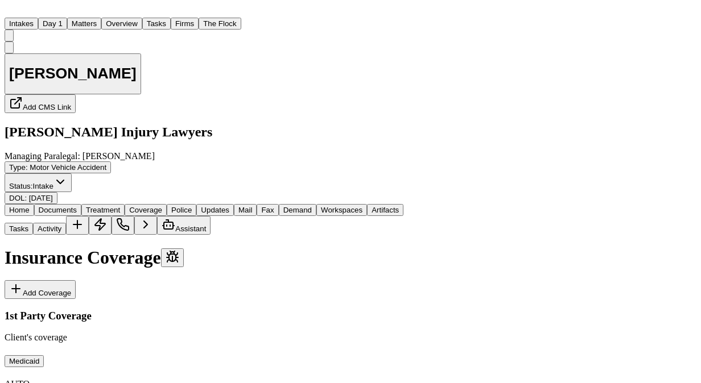
click at [81, 204] on button "Documents" at bounding box center [57, 210] width 47 height 12
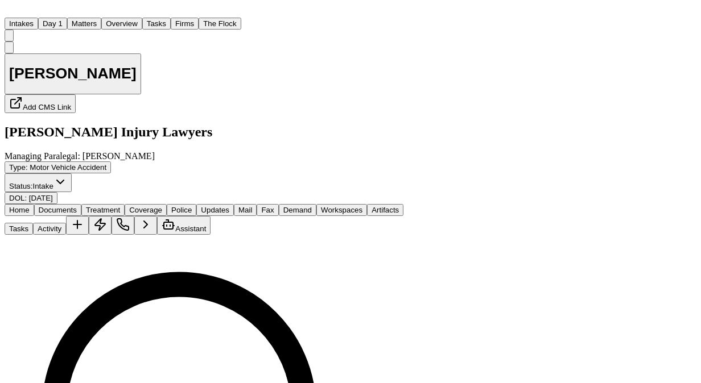
click at [28, 206] on span "Home" at bounding box center [19, 210] width 20 height 9
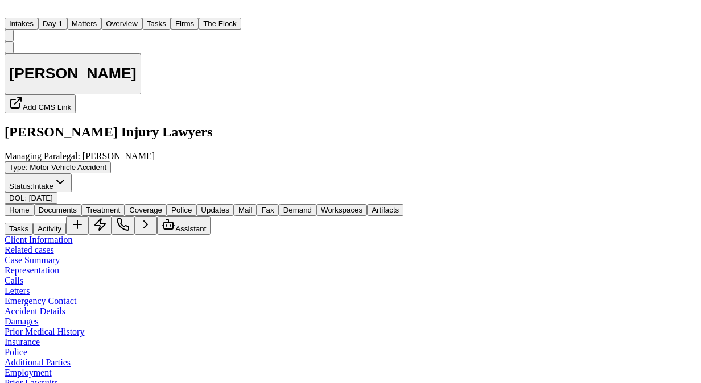
click at [53, 182] on span "Intake" at bounding box center [43, 186] width 20 height 9
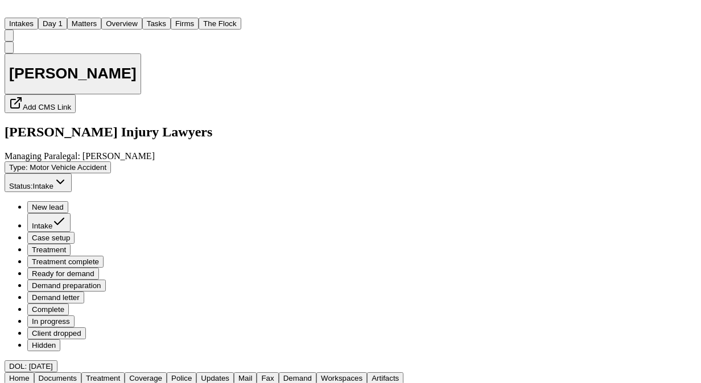
click at [70, 234] on span "Case setup" at bounding box center [51, 238] width 38 height 9
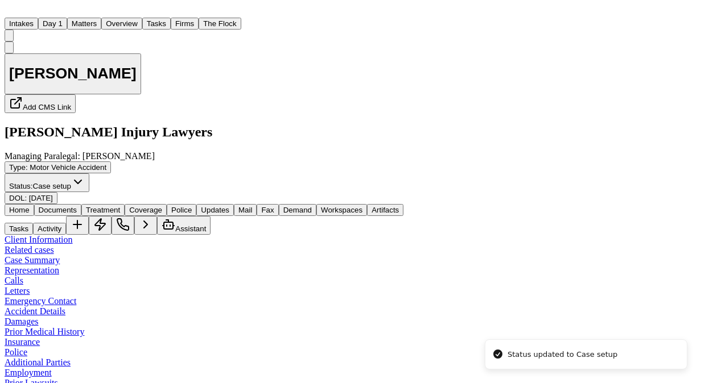
click at [120, 206] on span "Treatment" at bounding box center [103, 210] width 34 height 9
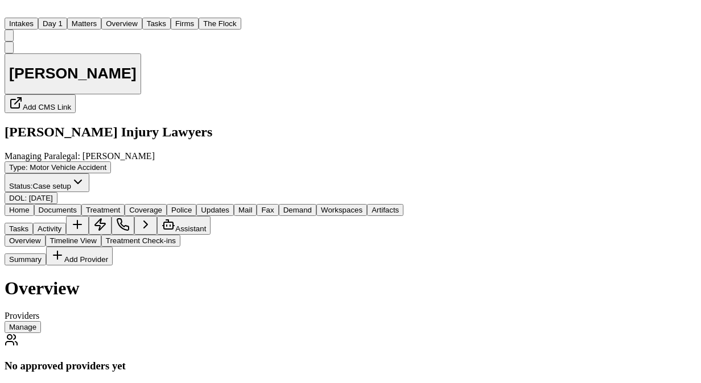
click at [162, 206] on span "Coverage" at bounding box center [145, 210] width 33 height 9
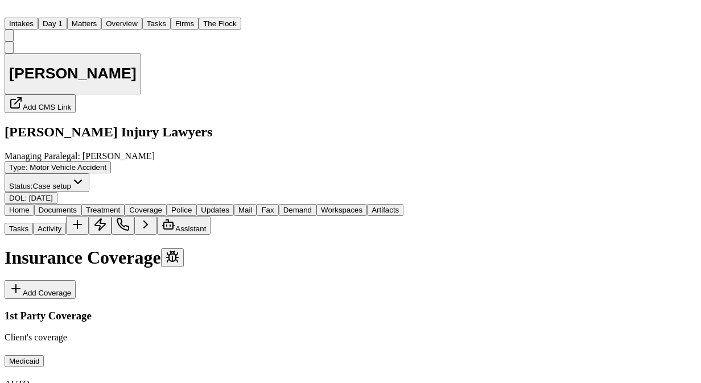
click at [77, 206] on span "Documents" at bounding box center [58, 210] width 38 height 9
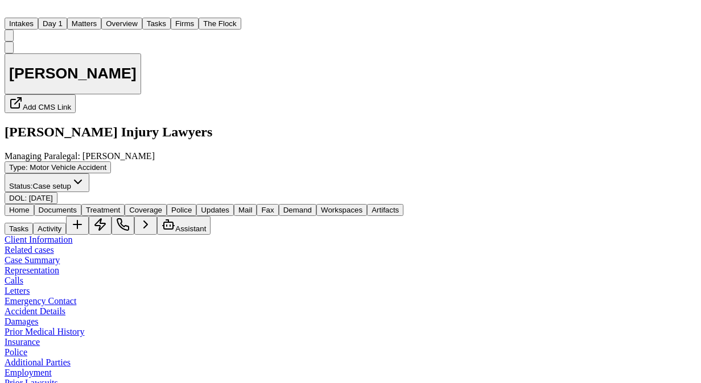
click at [30, 206] on span "Home" at bounding box center [19, 210] width 20 height 9
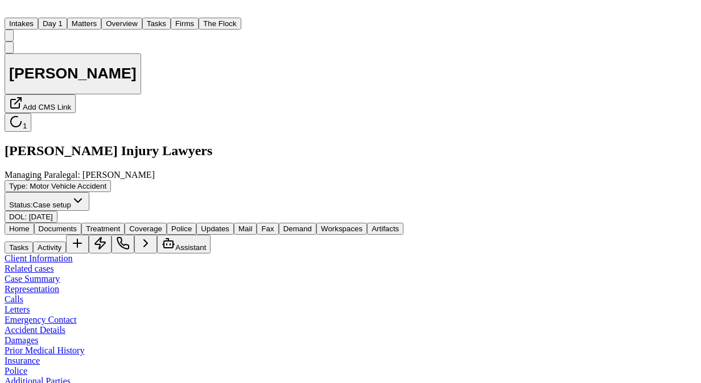
scroll to position [913, 0]
drag, startPoint x: 321, startPoint y: 188, endPoint x: 289, endPoint y: 231, distance: 53.3
copy div "Aneesha Jackson was a passenger in a vehicle involved in a chain reaction motor…"
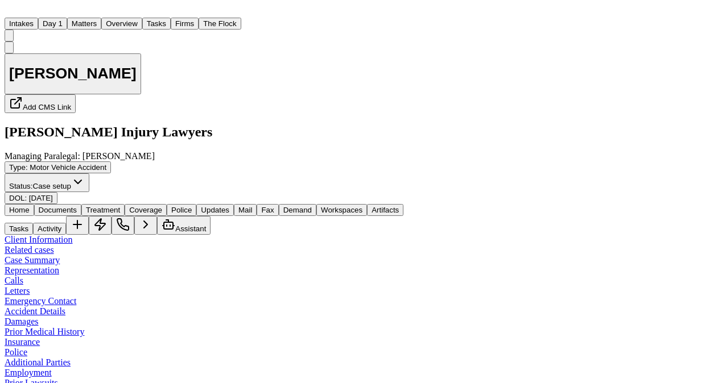
click at [30, 206] on span "Home" at bounding box center [19, 210] width 20 height 9
drag, startPoint x: 314, startPoint y: 264, endPoint x: 253, endPoint y: 268, distance: 61.0
copy link "(769) 229-3722"
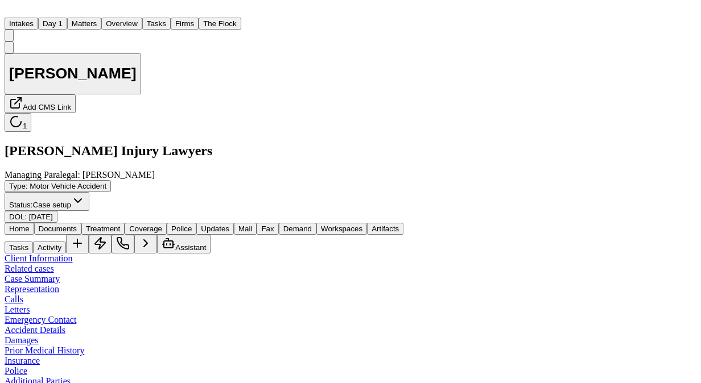
click at [66, 242] on button "Activity" at bounding box center [49, 248] width 33 height 12
type textarea "**********"
click at [101, 23] on button "Matters" at bounding box center [84, 24] width 34 height 12
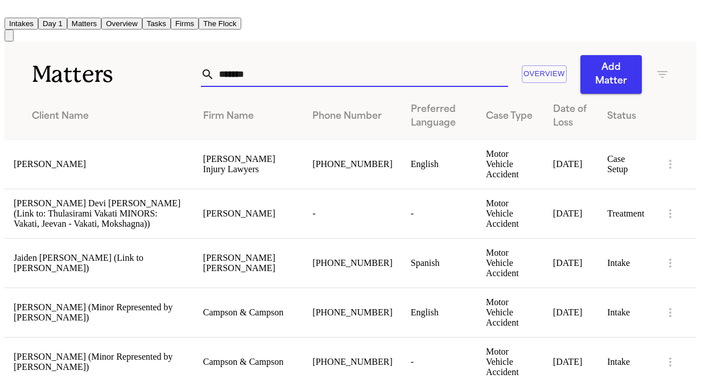
drag, startPoint x: 268, startPoint y: 66, endPoint x: 150, endPoint y: 58, distance: 118.0
click at [150, 58] on div "Matters ******* Overview Add Matter" at bounding box center [350, 68] width 691 height 52
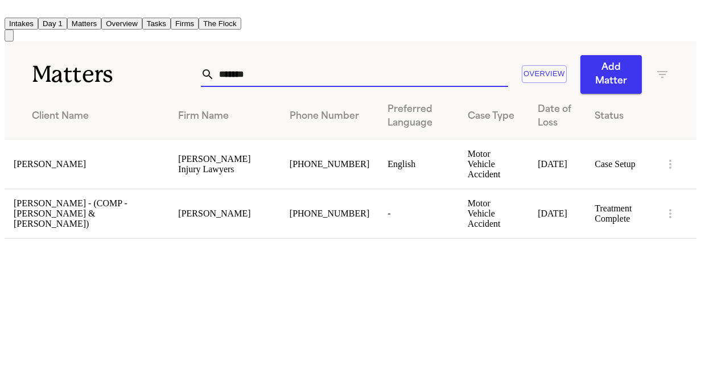
type input "*******"
click at [55, 149] on td "[PERSON_NAME]" at bounding box center [87, 163] width 164 height 49
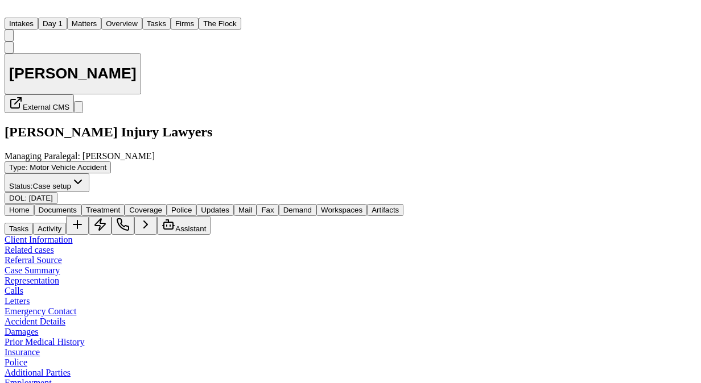
click at [73, 206] on span "Documents" at bounding box center [58, 210] width 38 height 9
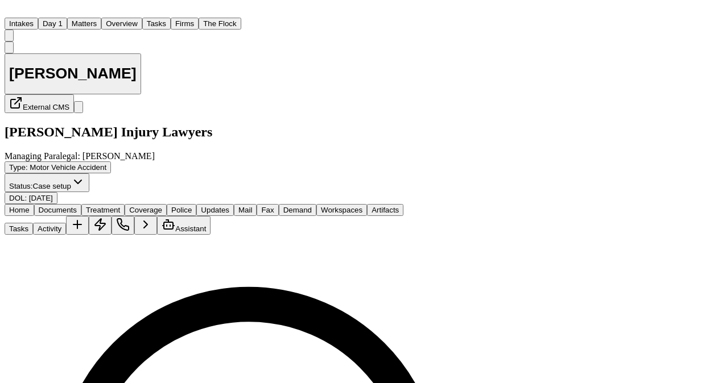
click at [34, 204] on button "Home" at bounding box center [20, 210] width 30 height 12
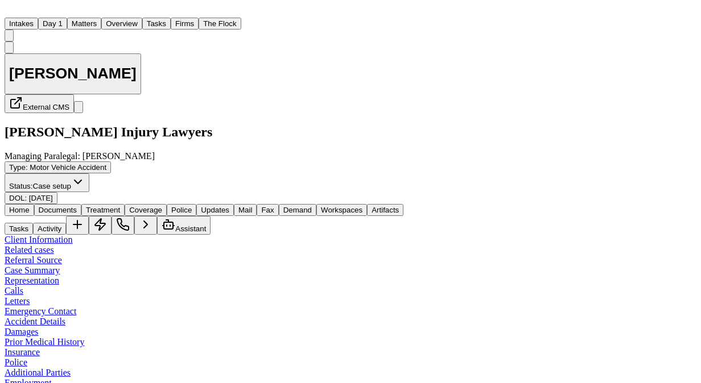
drag, startPoint x: 311, startPoint y: 303, endPoint x: 253, endPoint y: 302, distance: 58.0
copy link "(901) 864-6360"
click at [66, 223] on button "Activity" at bounding box center [49, 229] width 33 height 12
click at [532, 216] on div "Tasks Activity Assistant" at bounding box center [350, 225] width 691 height 19
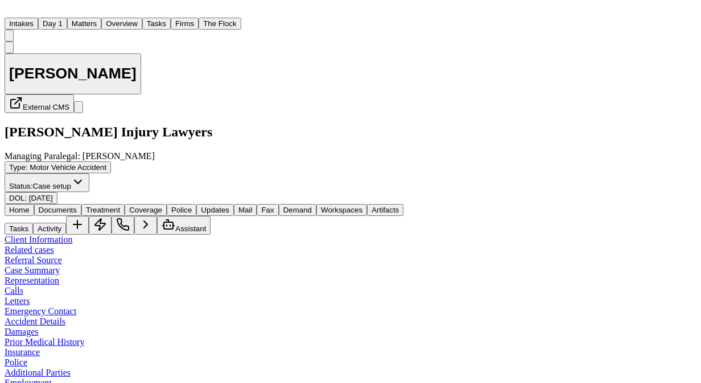
click at [66, 223] on button "Activity" at bounding box center [49, 229] width 33 height 12
click at [502, 216] on div "Tasks Activity Assistant" at bounding box center [350, 225] width 691 height 19
click at [33, 223] on button "Tasks" at bounding box center [19, 229] width 28 height 12
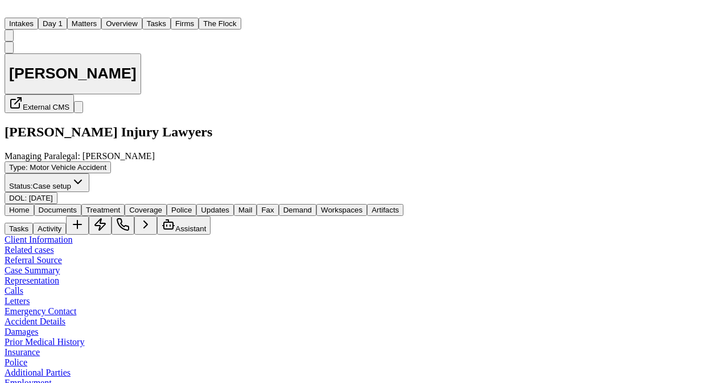
scroll to position [330, 0]
click at [77, 206] on span "Documents" at bounding box center [58, 210] width 38 height 9
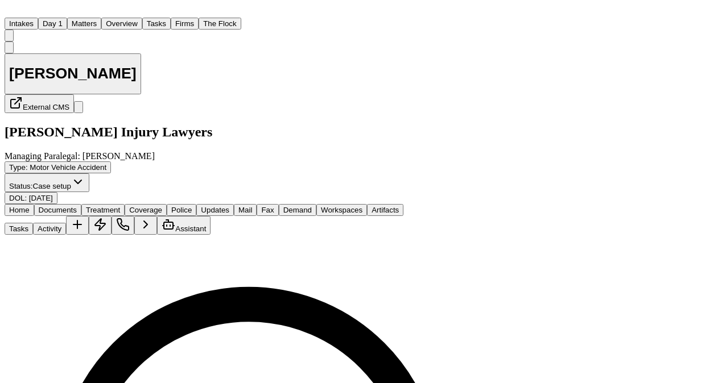
click at [66, 223] on button "Activity" at bounding box center [49, 229] width 33 height 12
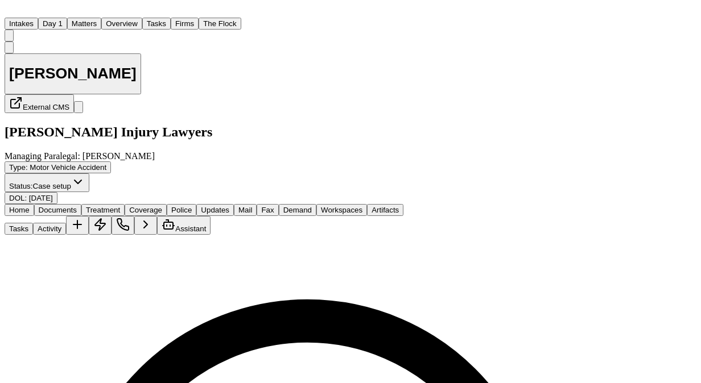
scroll to position [144, 0]
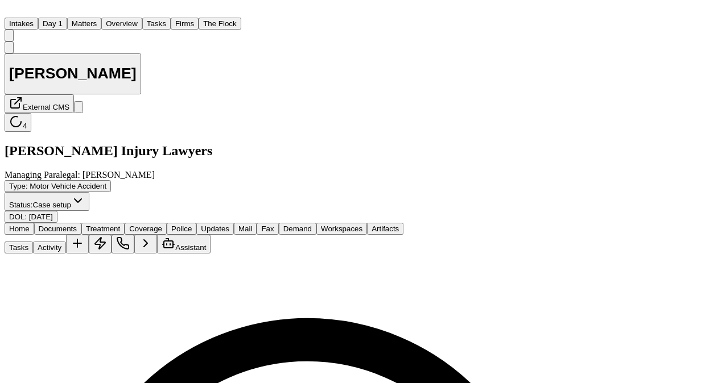
scroll to position [8, 0]
drag, startPoint x: 584, startPoint y: 222, endPoint x: 401, endPoint y: 166, distance: 190.9
type textarea "**********"
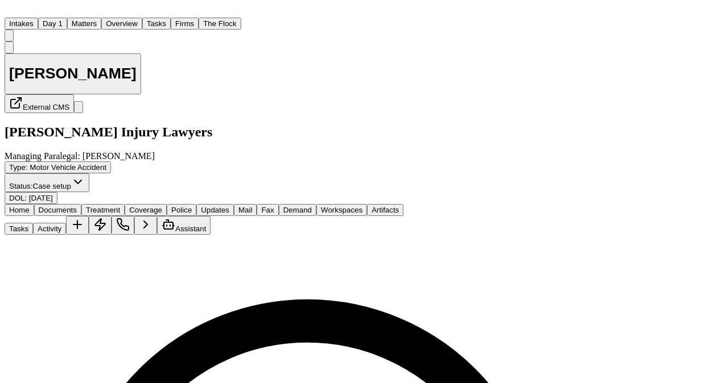
click at [159, 22] on div "Intakes Day 1 Matters Overview Tasks Firms The Flock" at bounding box center [350, 24] width 691 height 12
click at [101, 20] on button "Matters" at bounding box center [84, 24] width 34 height 12
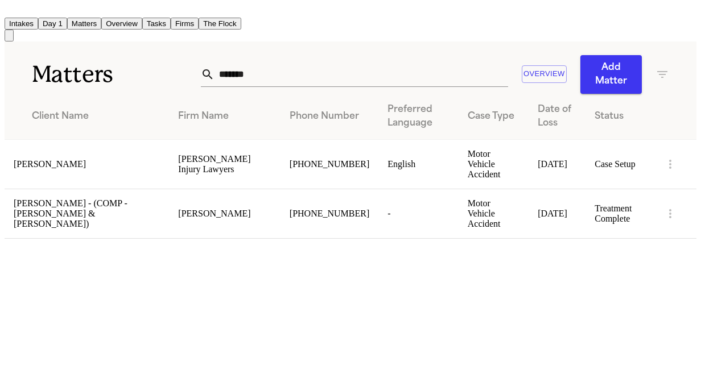
drag, startPoint x: 259, startPoint y: 74, endPoint x: 114, endPoint y: 79, distance: 144.5
click at [114, 79] on div "Matters ******* Overview Add Matter" at bounding box center [350, 68] width 691 height 52
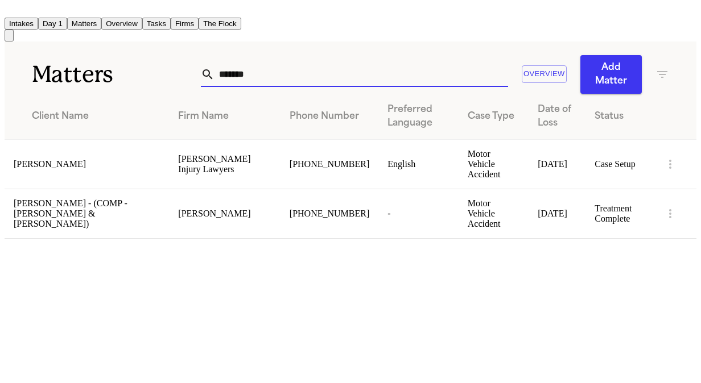
paste input "*********"
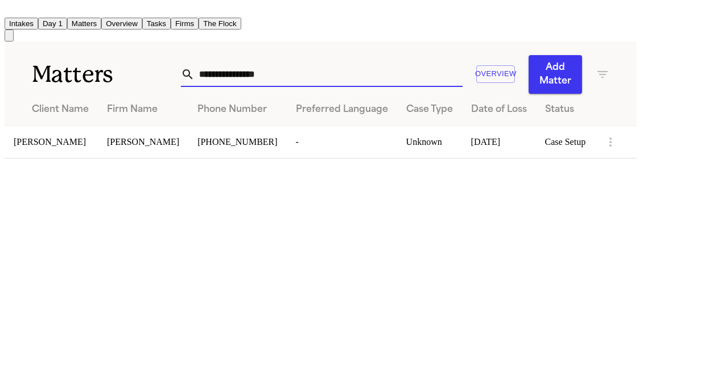
type input "**********"
click at [54, 127] on td "[PERSON_NAME]" at bounding box center [51, 142] width 93 height 32
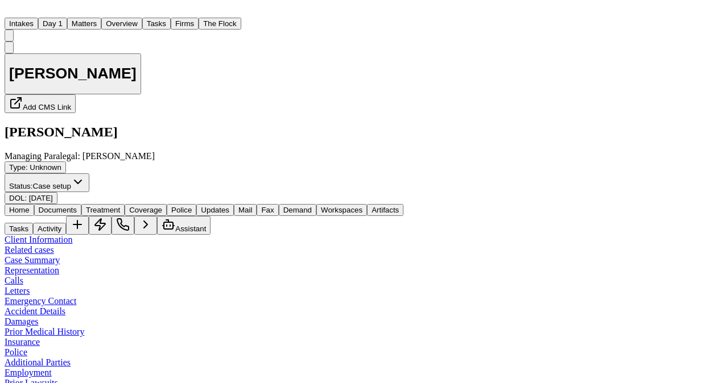
drag, startPoint x: 308, startPoint y: 243, endPoint x: 255, endPoint y: 246, distance: 53.5
copy link "(951) 231-3916"
click at [66, 223] on button "Activity" at bounding box center [49, 229] width 33 height 12
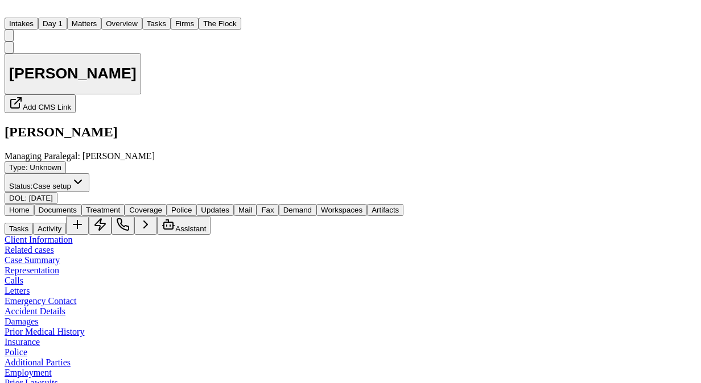
type textarea "**********"
click at [77, 206] on span "Documents" at bounding box center [58, 210] width 38 height 9
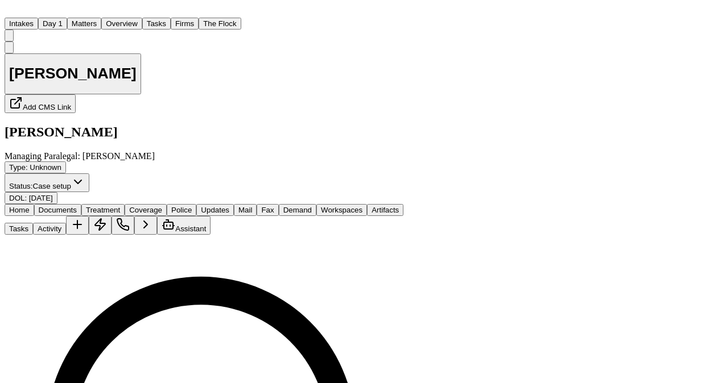
scroll to position [200, 0]
click at [162, 206] on span "Coverage" at bounding box center [145, 210] width 33 height 9
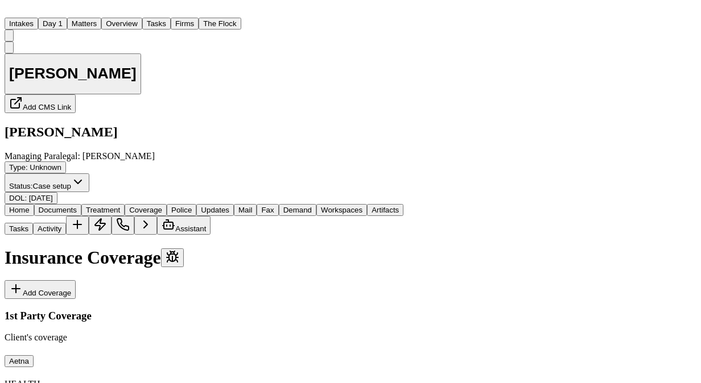
click at [153, 204] on div "Home Documents Treatment Coverage Police Updates Mail Fax Demand Workspaces Art…" at bounding box center [204, 219] width 399 height 31
click at [125, 204] on button "Treatment" at bounding box center [102, 210] width 43 height 12
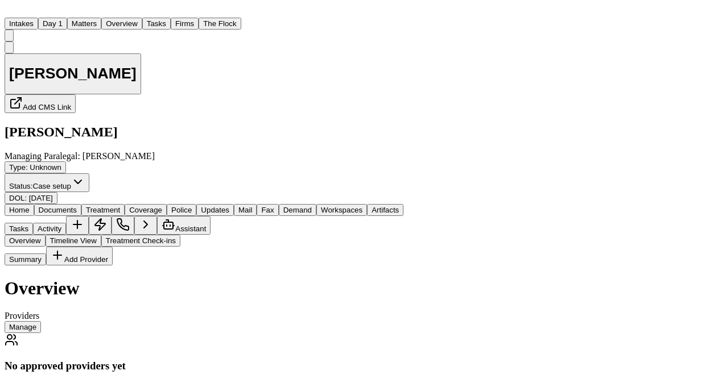
click at [77, 206] on span "Documents" at bounding box center [58, 210] width 38 height 9
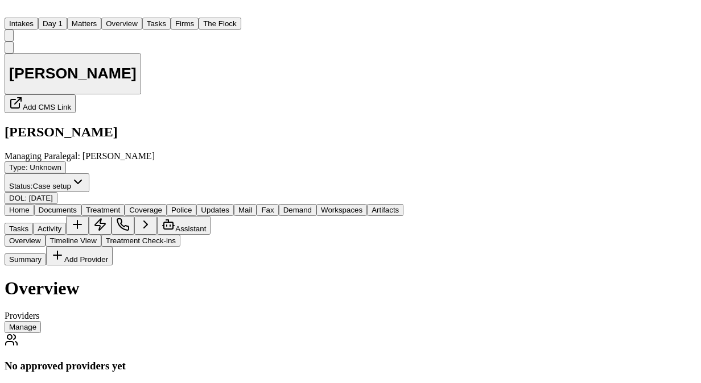
click at [125, 204] on button "Treatment" at bounding box center [102, 210] width 43 height 12
click at [77, 206] on span "Documents" at bounding box center [58, 210] width 38 height 9
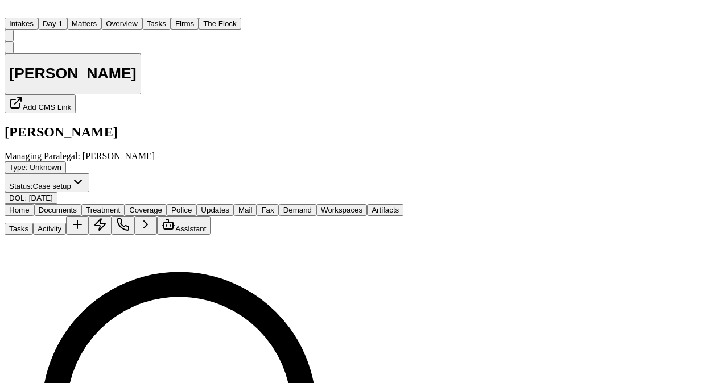
click at [33, 223] on button "Tasks" at bounding box center [19, 229] width 28 height 12
click at [66, 223] on button "Activity" at bounding box center [49, 229] width 33 height 12
click at [33, 223] on button "Tasks" at bounding box center [19, 229] width 28 height 12
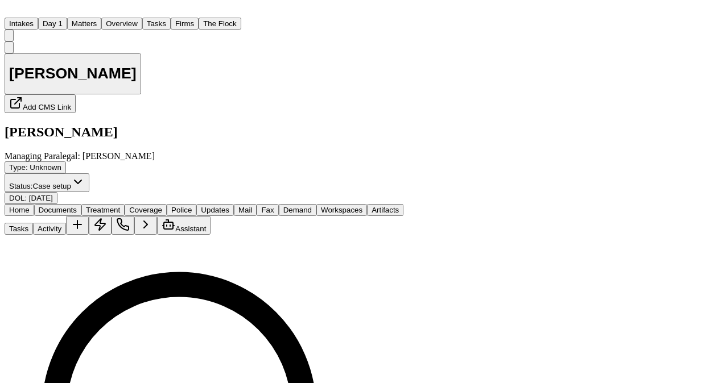
scroll to position [158, 0]
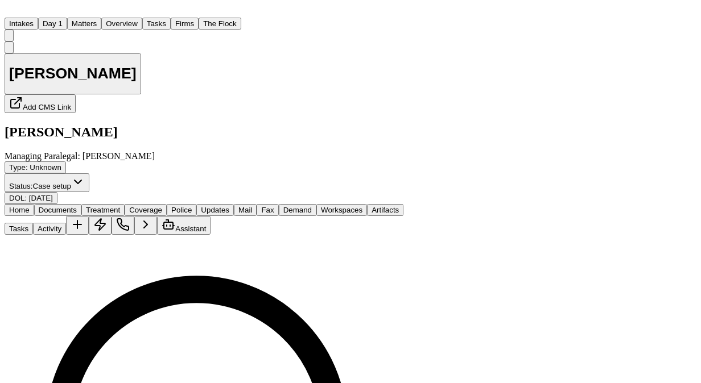
scroll to position [208, 0]
click at [171, 18] on button "Tasks" at bounding box center [156, 24] width 28 height 12
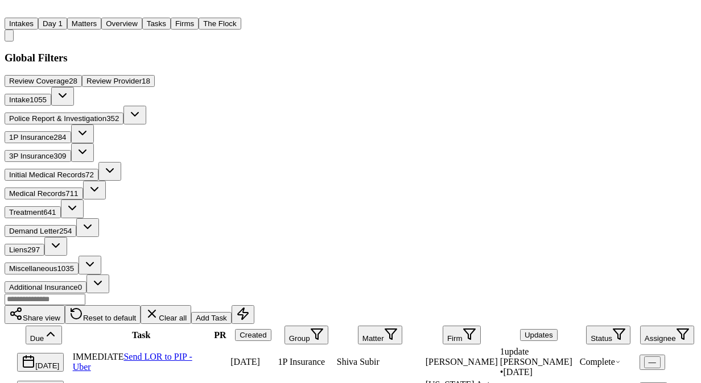
click at [43, 208] on span "Treatment" at bounding box center [26, 212] width 34 height 9
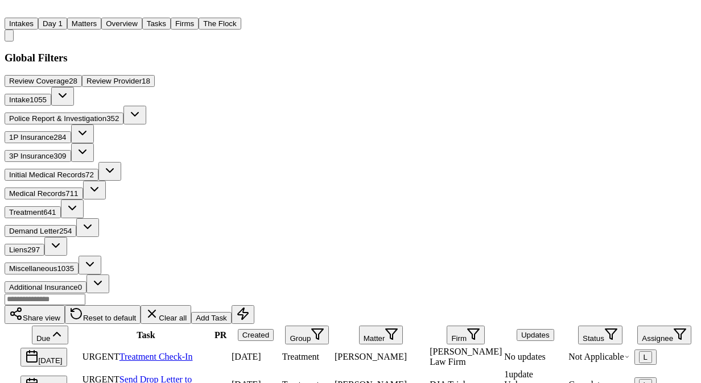
click at [484, 326] on button "Firm" at bounding box center [465, 335] width 38 height 19
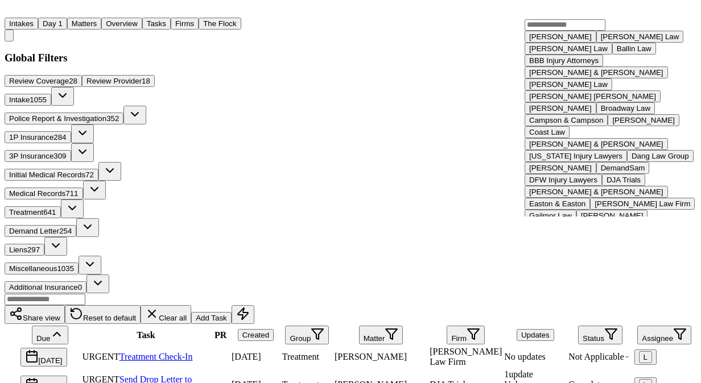
click at [575, 31] on input "text" at bounding box center [564, 24] width 81 height 11
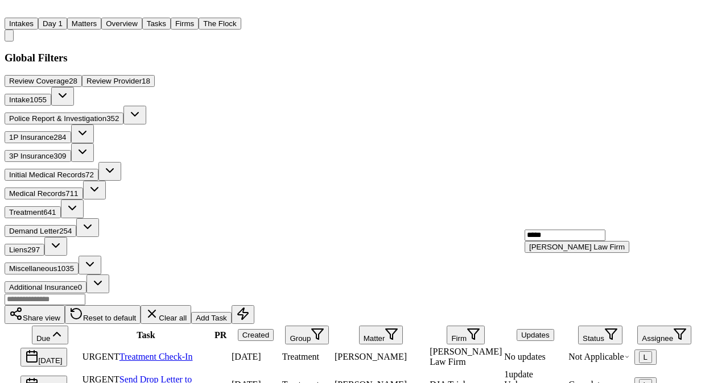
type input "*****"
click at [587, 251] on div "[PERSON_NAME] Law Firm" at bounding box center [577, 247] width 96 height 9
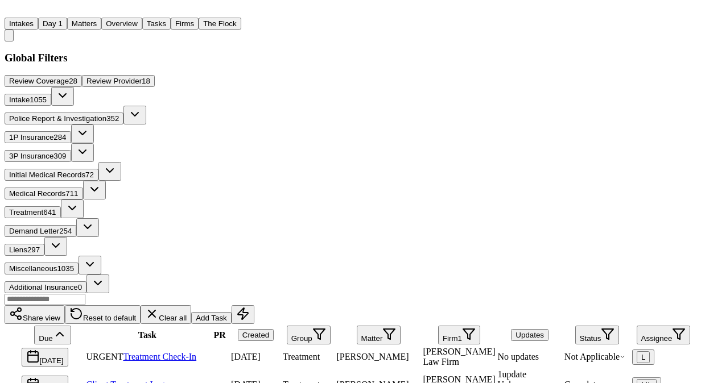
click at [123, 352] on span "URGENT" at bounding box center [104, 357] width 37 height 10
click at [101, 18] on button "Matters" at bounding box center [84, 24] width 34 height 12
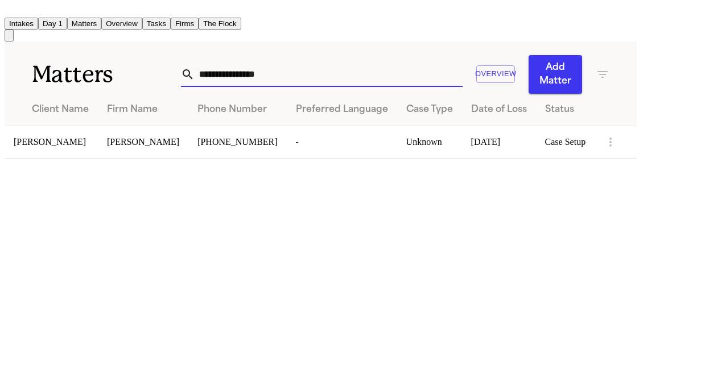
drag, startPoint x: 306, startPoint y: 71, endPoint x: 126, endPoint y: 61, distance: 181.1
click at [126, 61] on div "**********" at bounding box center [321, 68] width 632 height 52
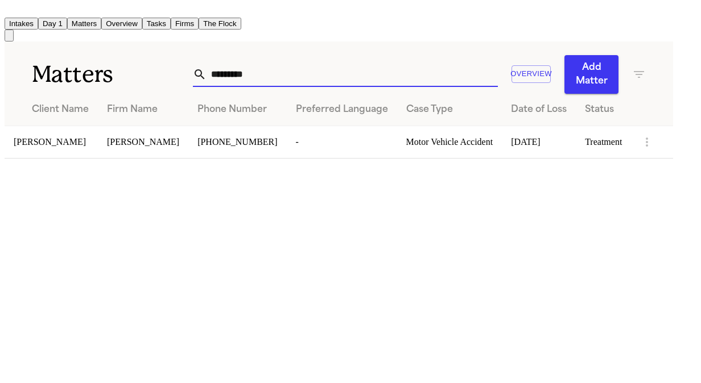
type input "*********"
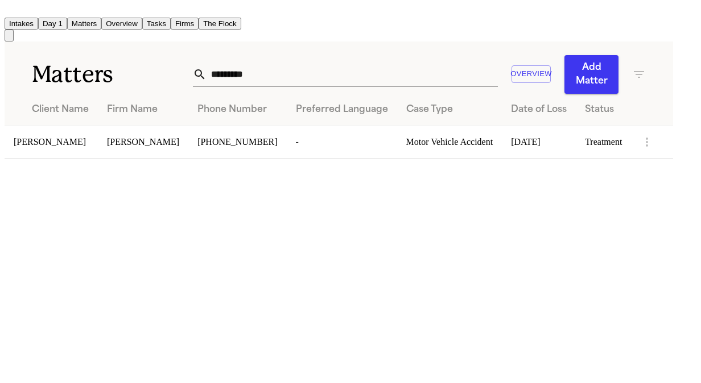
click at [119, 138] on td "[PERSON_NAME]" at bounding box center [143, 142] width 90 height 32
click at [48, 137] on span "[PERSON_NAME]" at bounding box center [50, 142] width 72 height 10
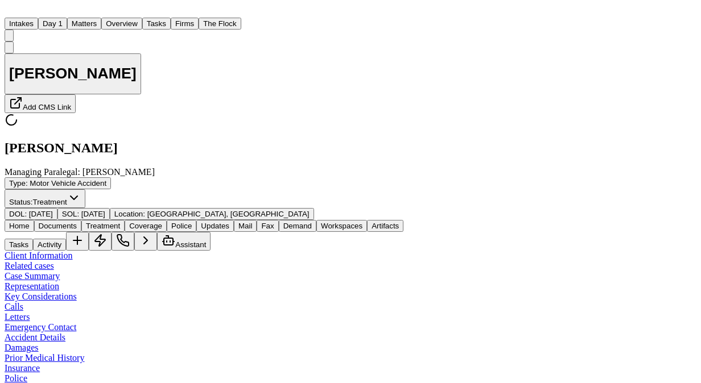
type textarea "*"
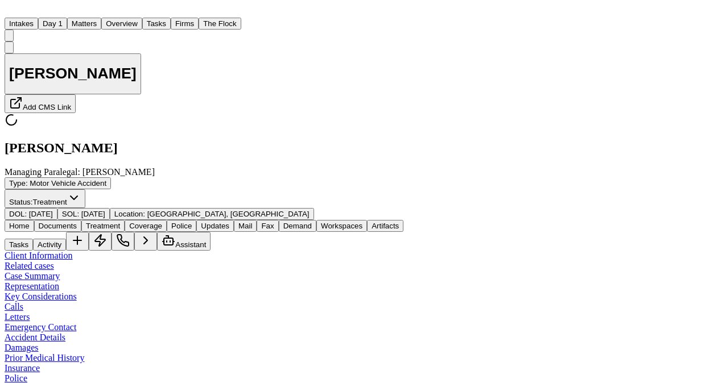
type textarea "*"
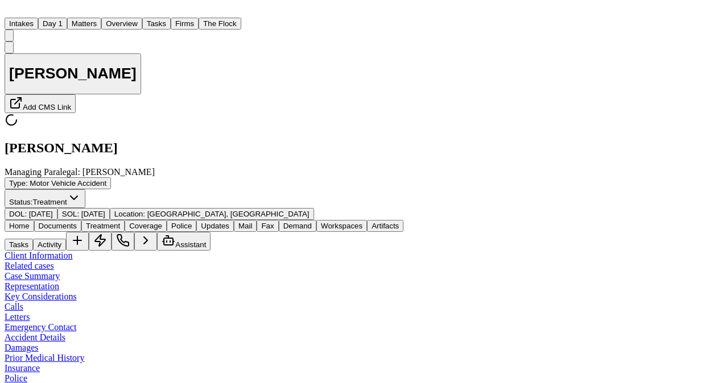
type textarea "*"
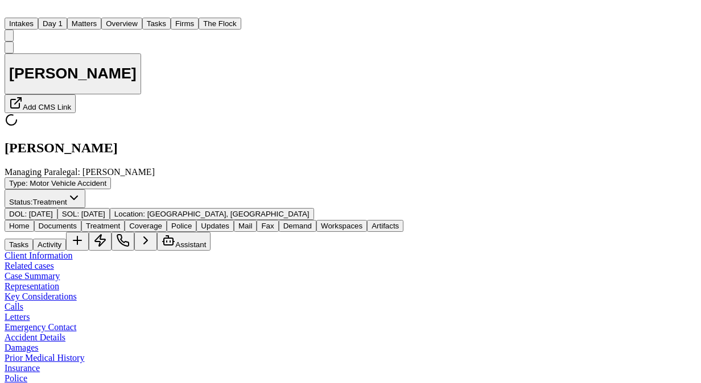
type textarea "*"
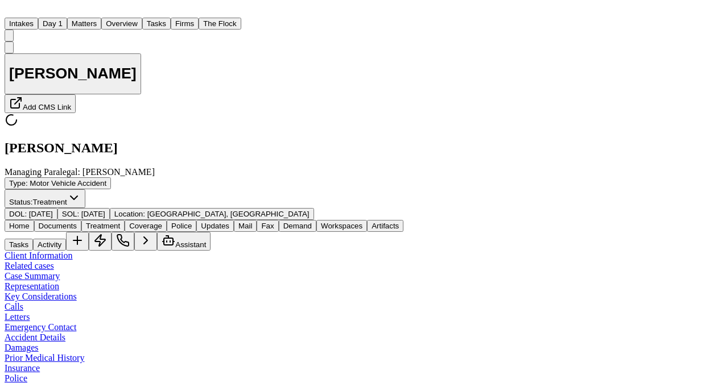
type textarea "*"
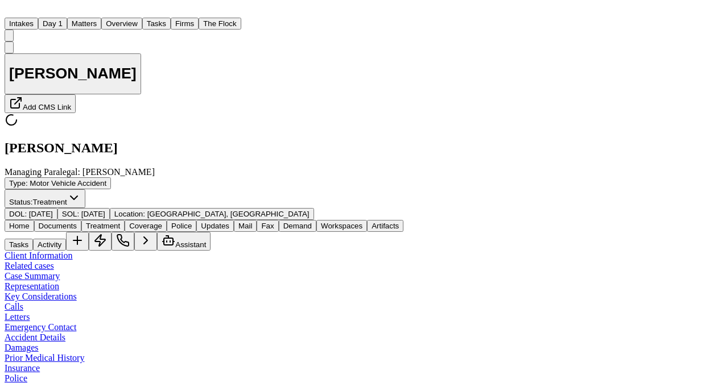
type textarea "*"
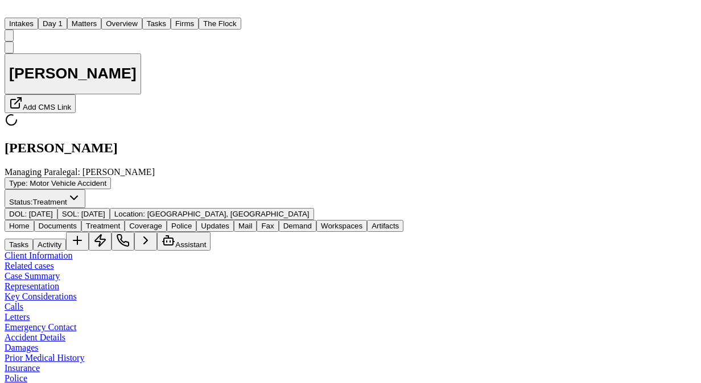
type textarea "*"
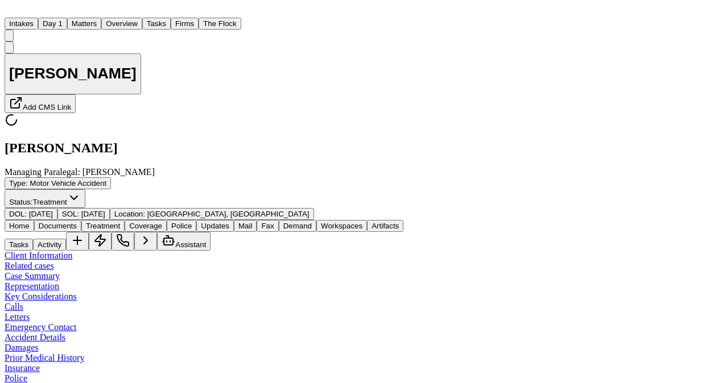
type textarea "*"
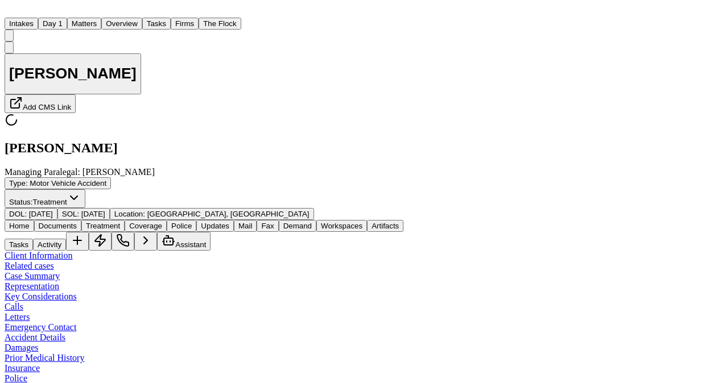
type textarea "*"
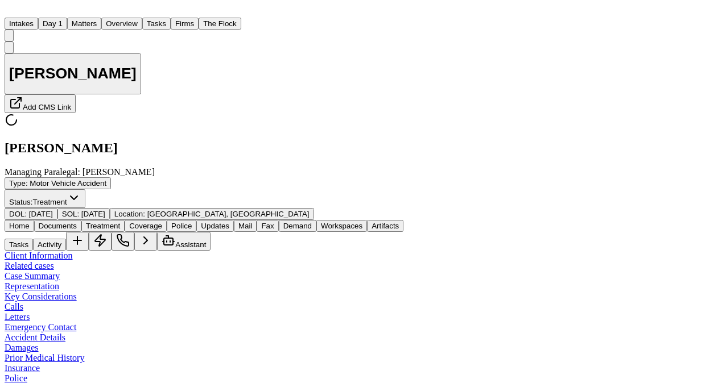
type textarea "*"
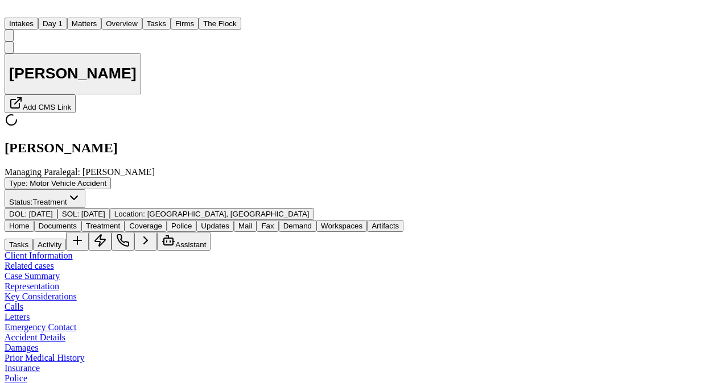
type textarea "*"
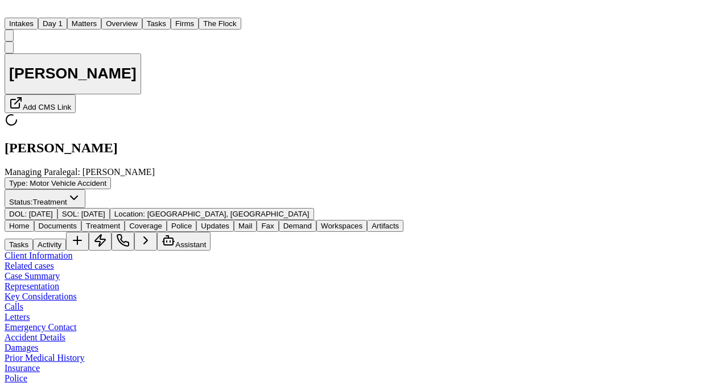
type textarea "*"
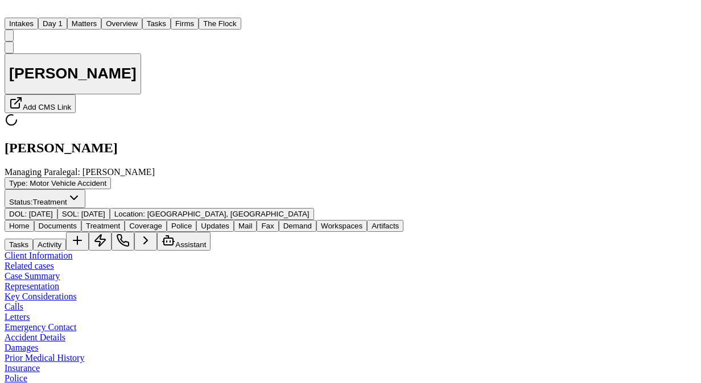
type textarea "*"
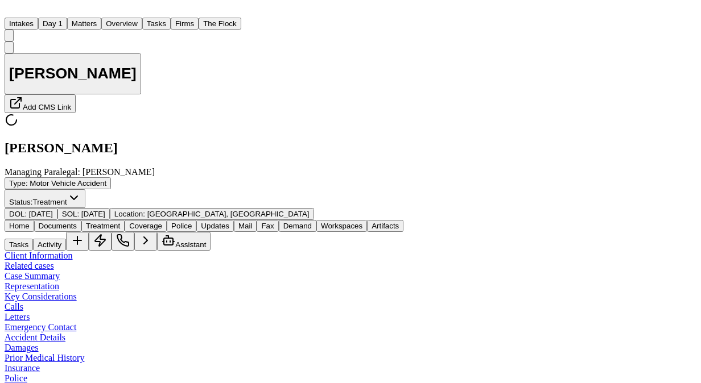
type textarea "*"
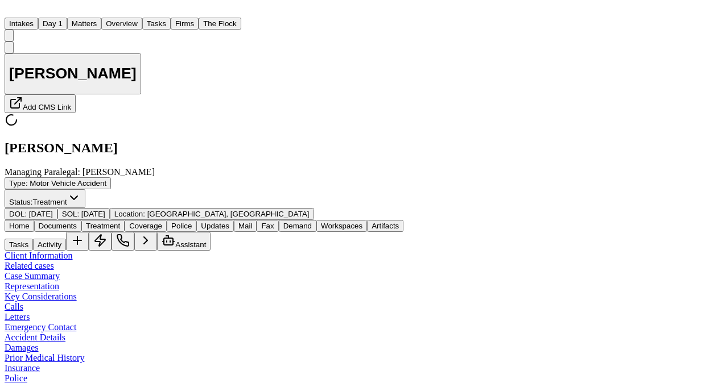
type textarea "*"
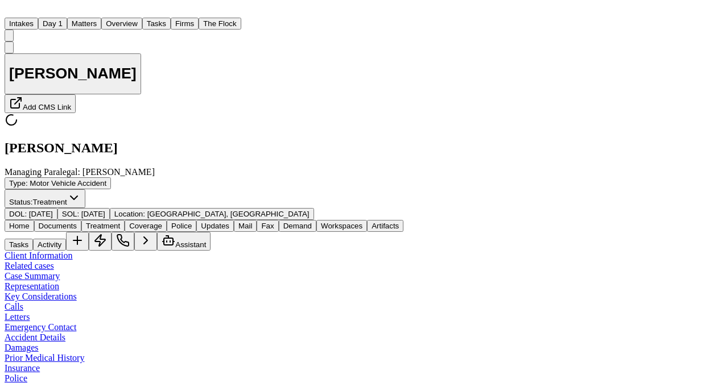
type textarea "*"
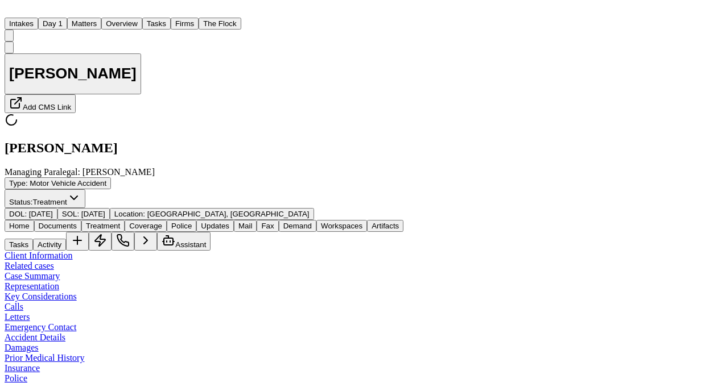
type textarea "*"
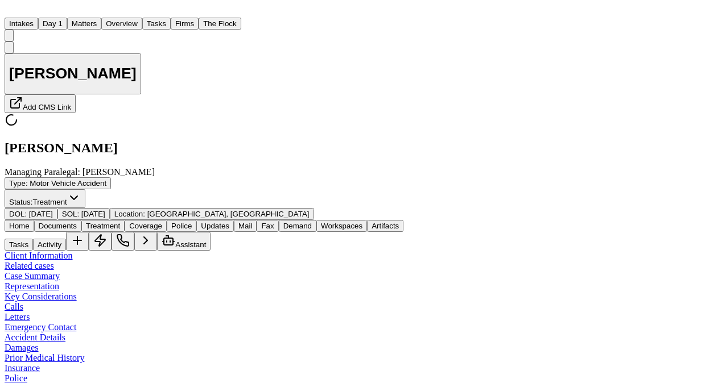
type textarea "*"
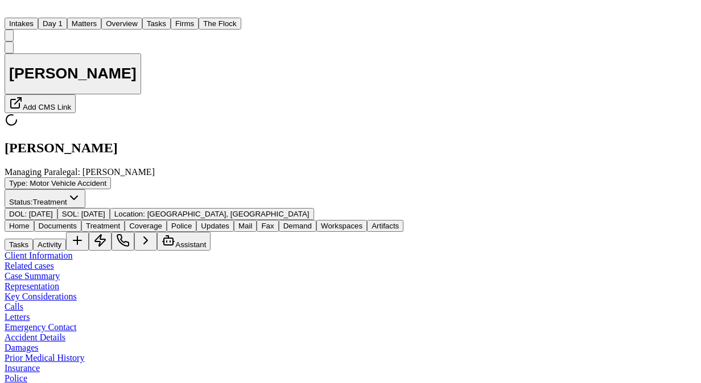
type textarea "*"
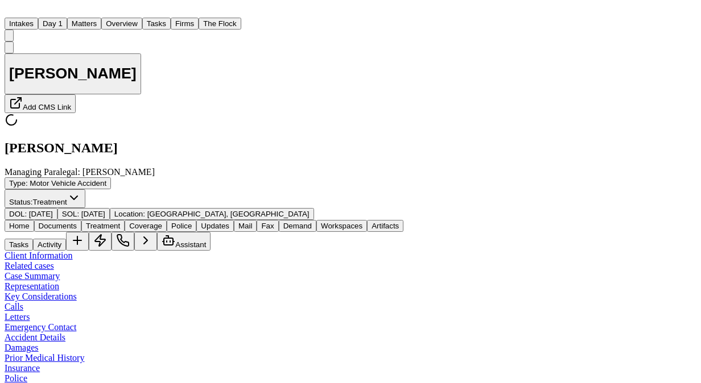
type textarea "*"
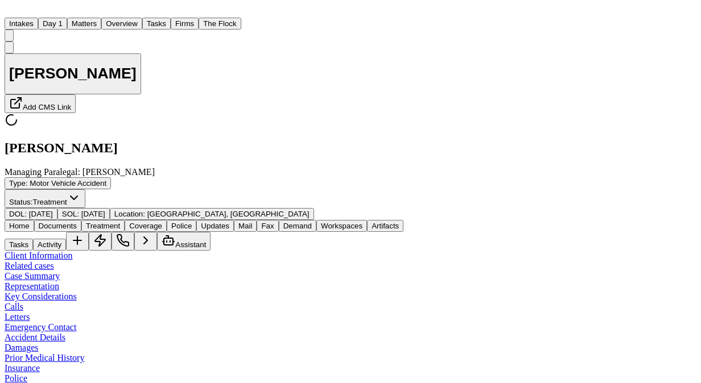
type textarea "*"
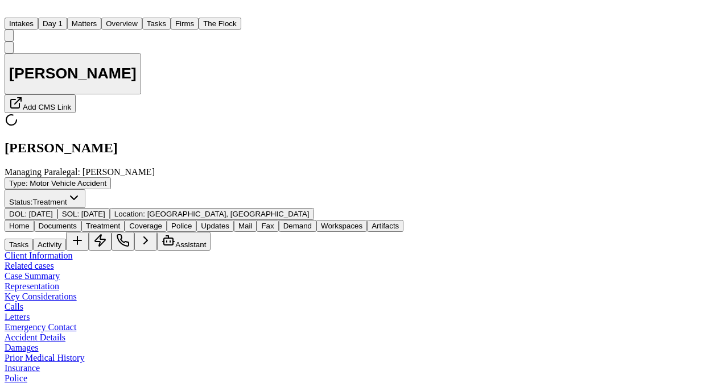
type textarea "*"
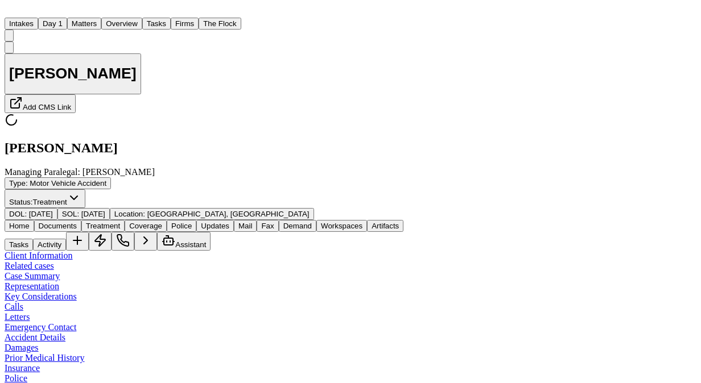
type textarea "*"
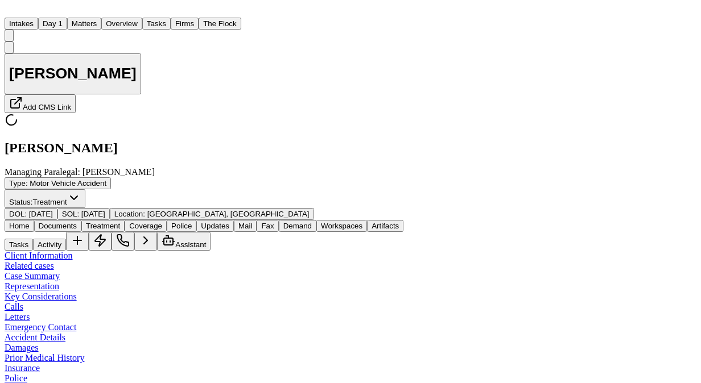
type textarea "*"
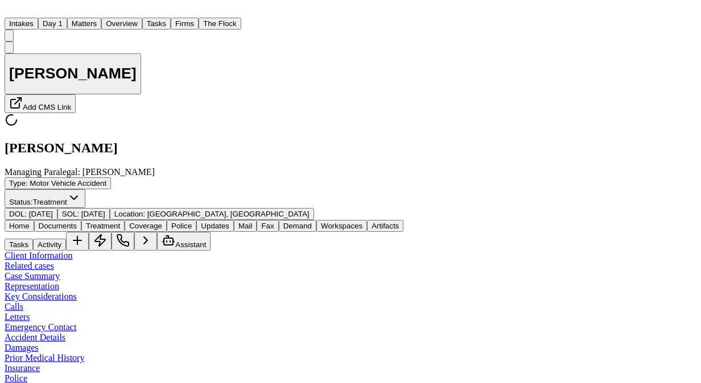
type textarea "*"
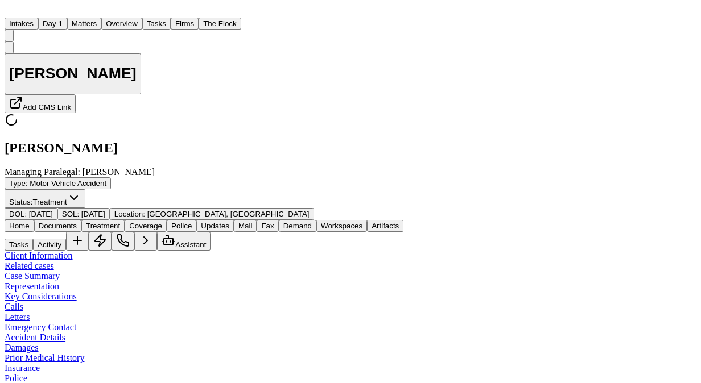
type textarea "*"
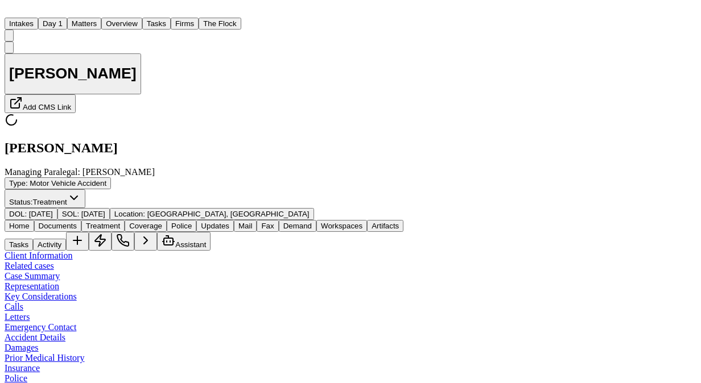
type textarea "*"
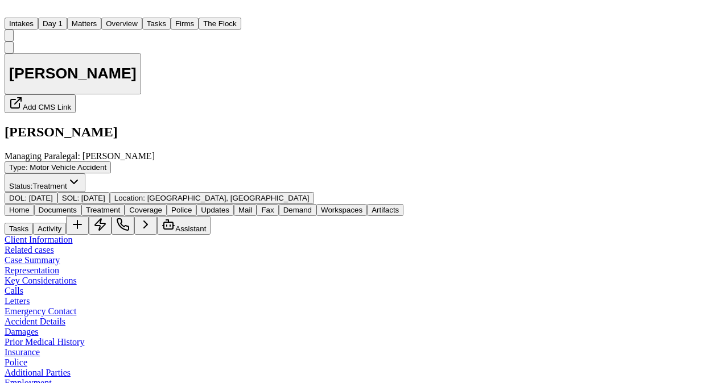
type textarea "*"
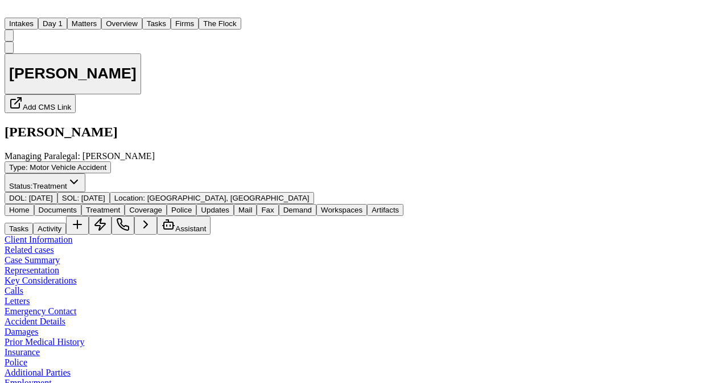
type textarea "*"
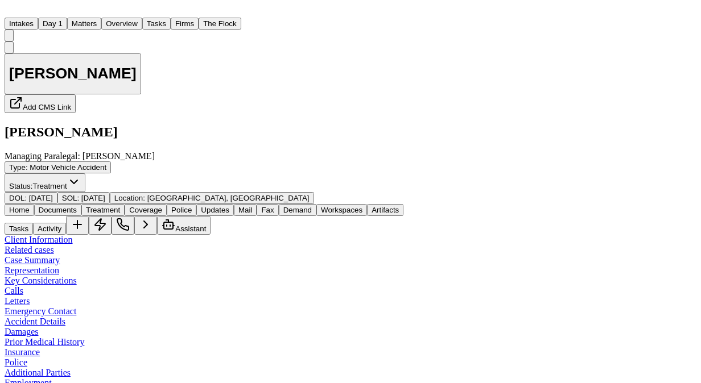
type textarea "*"
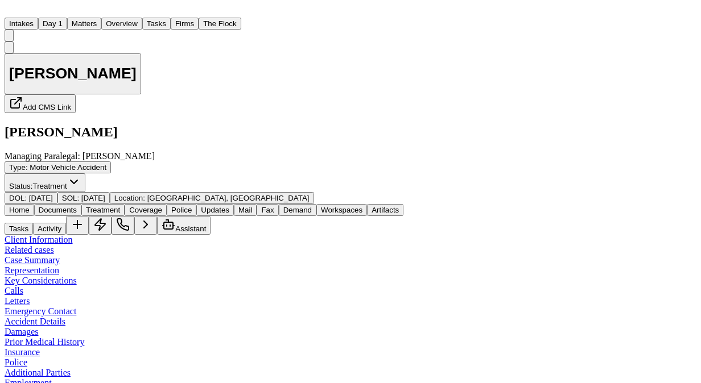
type textarea "*"
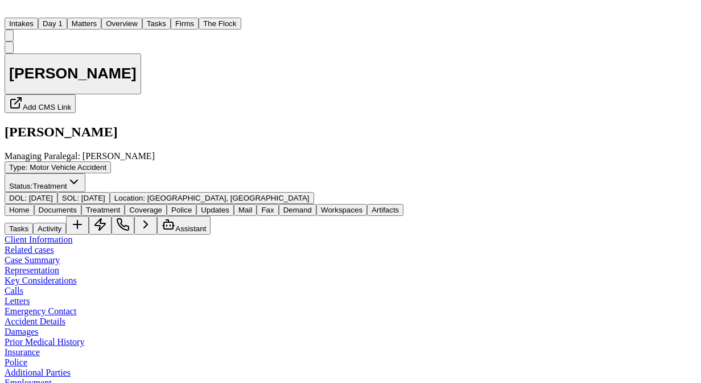
type textarea "*"
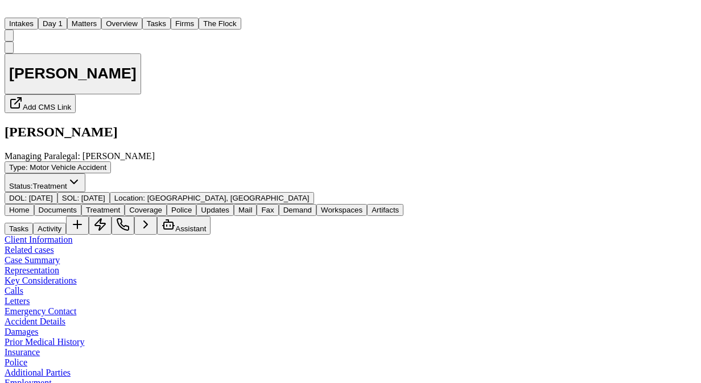
type textarea "*"
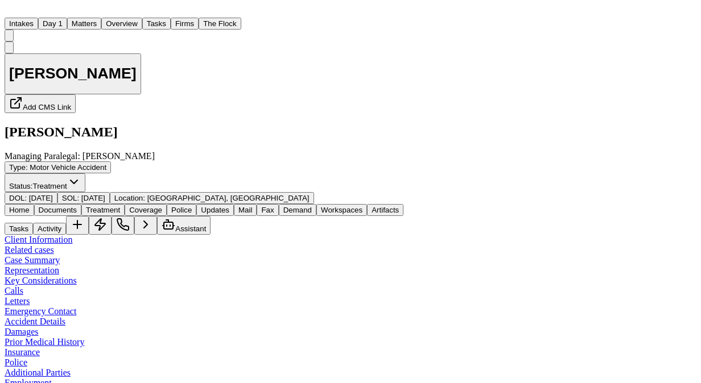
type textarea "*"
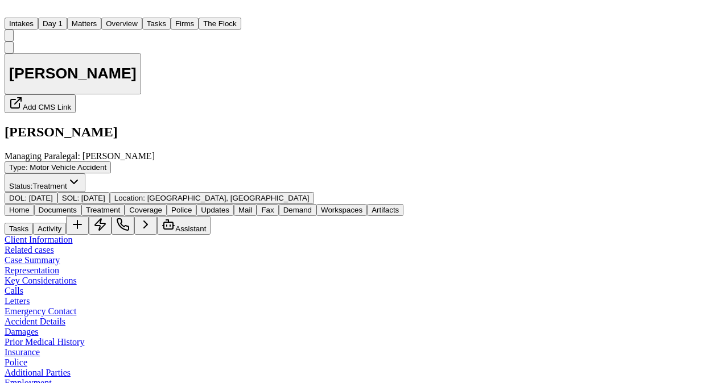
type textarea "*"
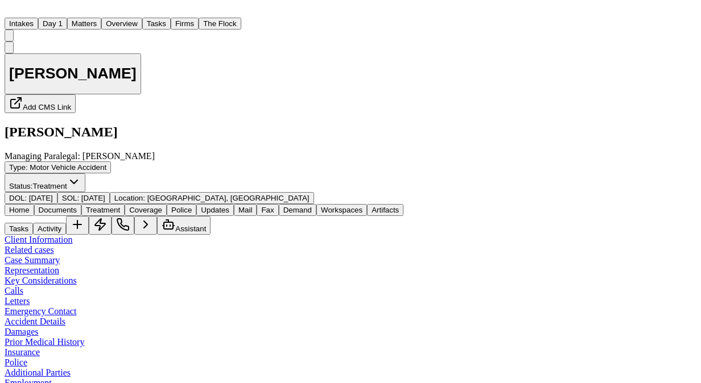
click at [120, 206] on span "Treatment" at bounding box center [103, 210] width 34 height 9
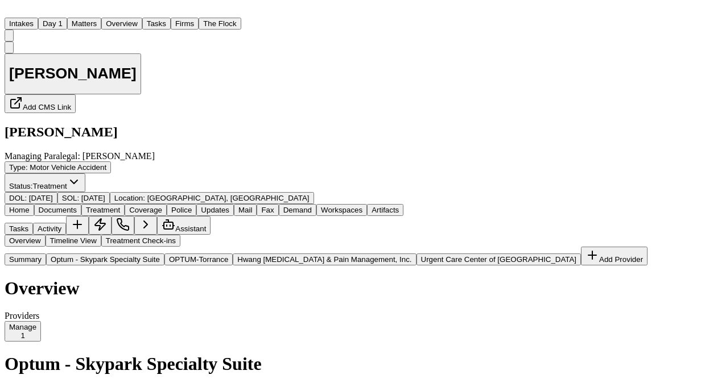
click at [237, 264] on span "Hwang Chiropractic & Pain Management, Inc." at bounding box center [324, 259] width 174 height 9
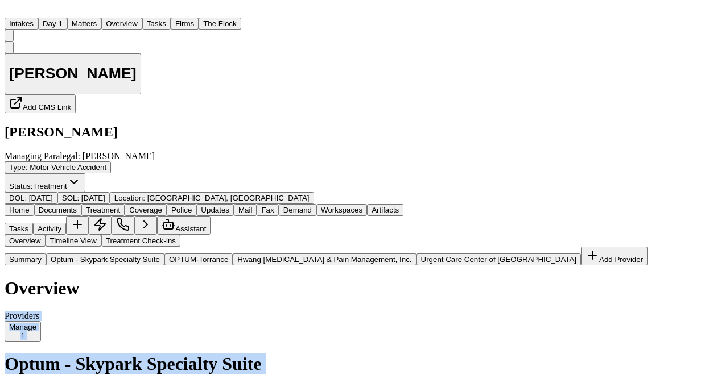
drag, startPoint x: 409, startPoint y: 229, endPoint x: 412, endPoint y: 348, distance: 119.4
drag, startPoint x: 412, startPoint y: 348, endPoint x: 395, endPoint y: 217, distance: 131.9
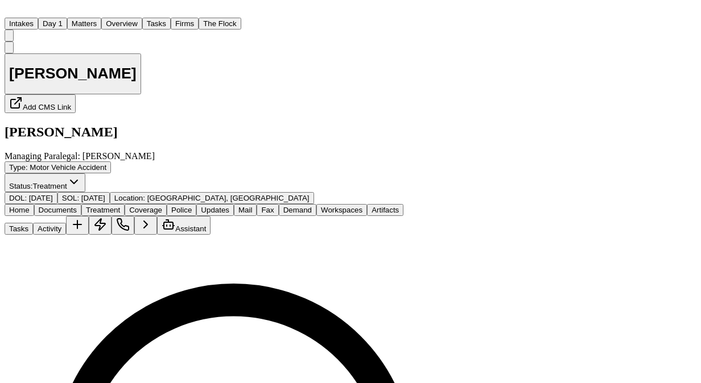
click at [77, 206] on span "Documents" at bounding box center [58, 210] width 38 height 9
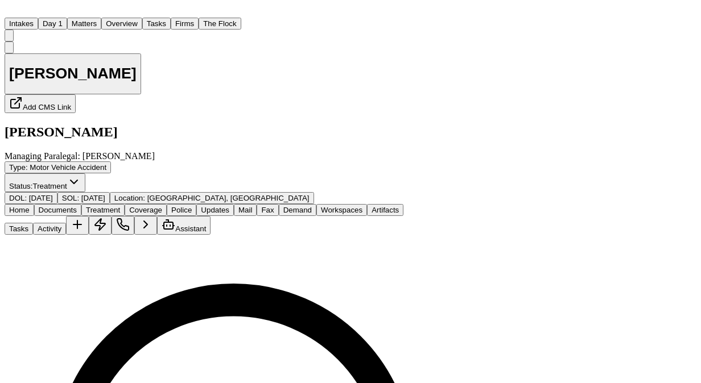
scroll to position [1, 0]
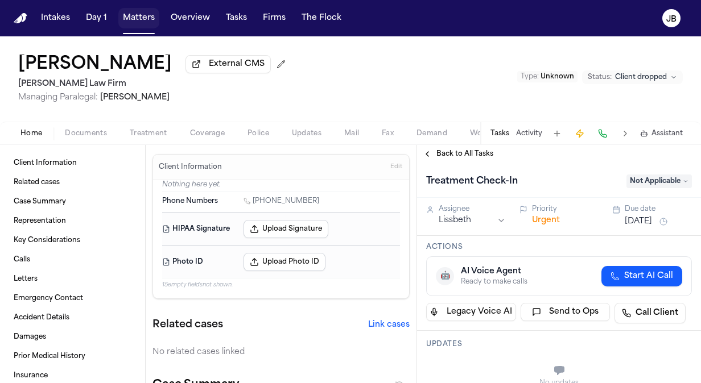
click at [131, 22] on button "Matters" at bounding box center [138, 18] width 41 height 20
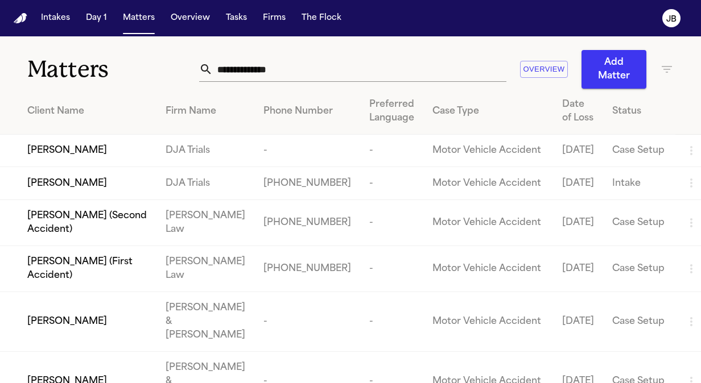
click at [237, 18] on button "Tasks" at bounding box center [236, 18] width 30 height 20
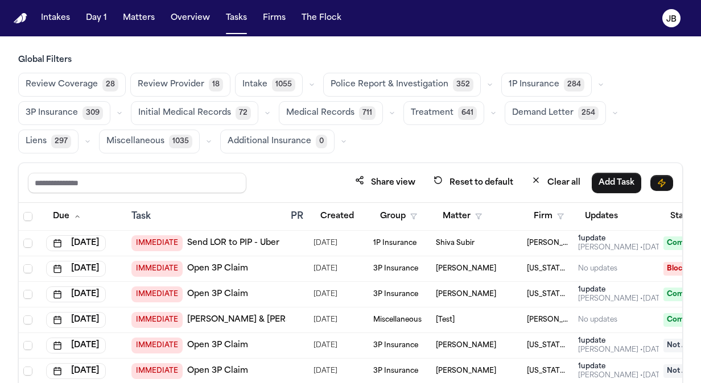
click at [414, 108] on span "Treatment" at bounding box center [432, 112] width 43 height 11
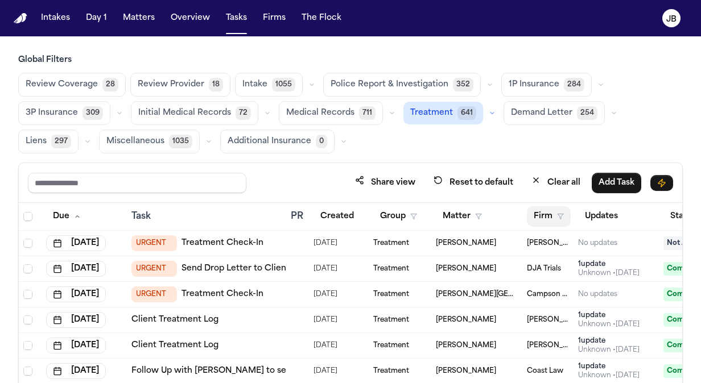
click at [558, 214] on polygon "button" at bounding box center [560, 216] width 6 height 5
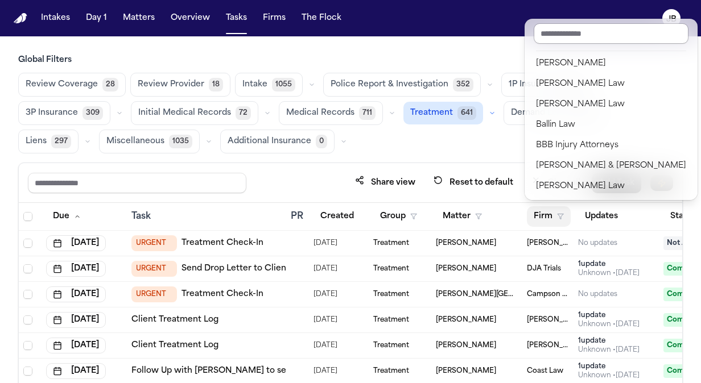
click at [566, 32] on input "text" at bounding box center [610, 33] width 155 height 20
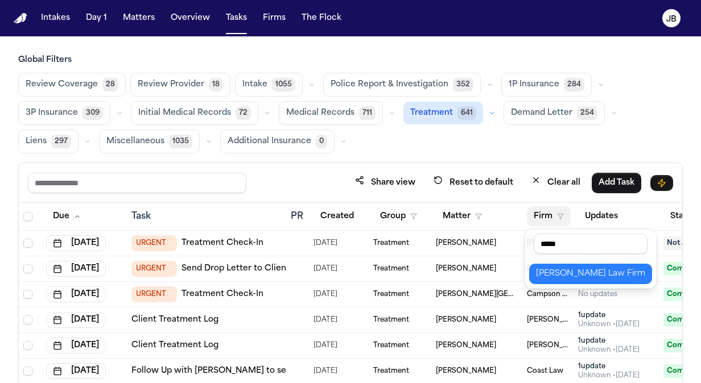
type input "*****"
click at [596, 271] on div "[PERSON_NAME] Law Firm" at bounding box center [590, 274] width 109 height 14
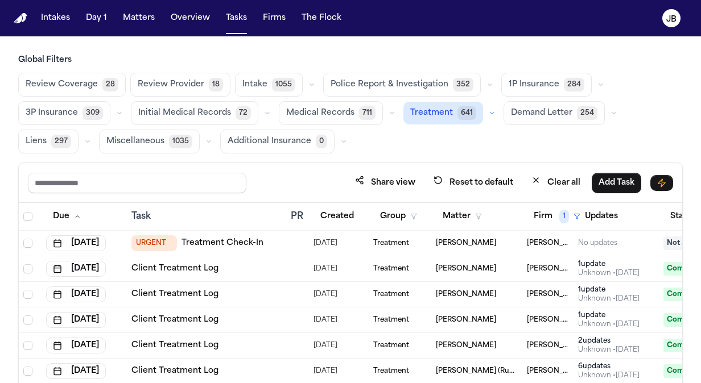
click at [193, 238] on link "Treatment Check-In" at bounding box center [222, 243] width 82 height 11
click at [664, 212] on button "Status" at bounding box center [688, 216] width 51 height 20
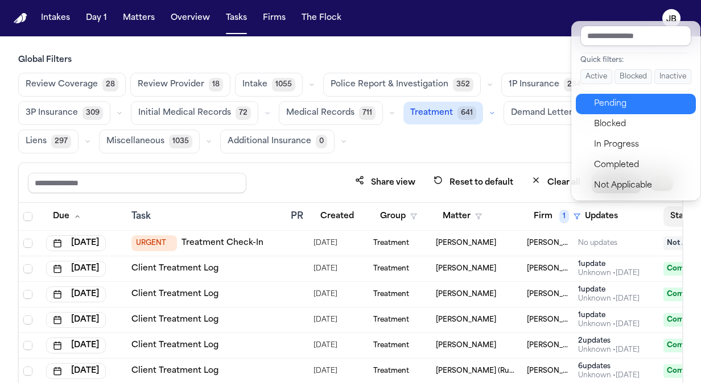
click at [606, 103] on div "Pending" at bounding box center [641, 104] width 95 height 14
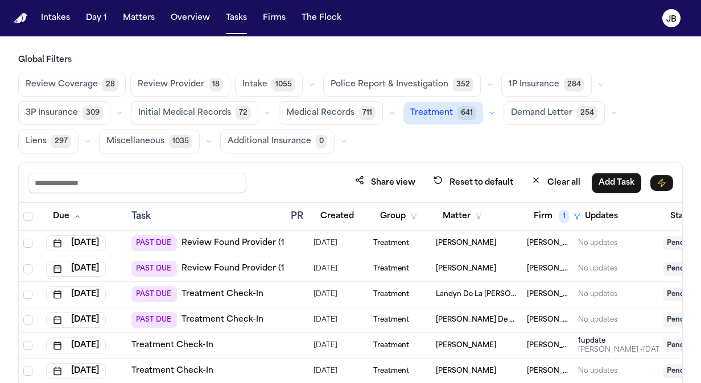
click at [211, 242] on link "Review Found Provider (1 to review)" at bounding box center [254, 243] width 147 height 11
click at [202, 266] on link "Review Found Provider (1 to review)" at bounding box center [254, 268] width 147 height 11
click at [630, 147] on div "Review Coverage 28 Review Provider 18 Intake 1055 Police Report & Investigation…" at bounding box center [350, 113] width 664 height 81
click at [603, 158] on div "Global Filters Review Coverage 28 Review Provider 18 Intake 1055 Police Report …" at bounding box center [350, 258] width 664 height 407
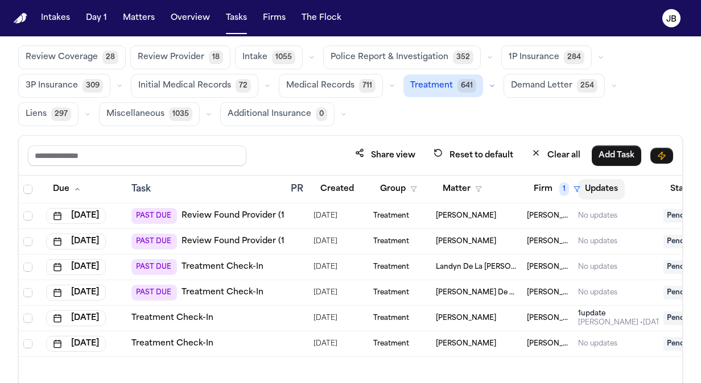
scroll to position [26, 0]
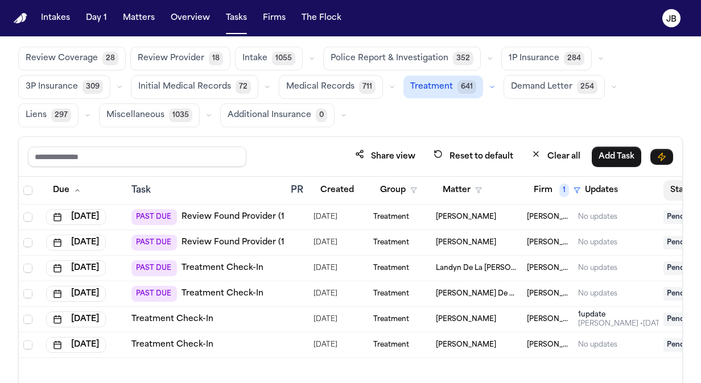
click at [672, 192] on button "Status 1" at bounding box center [696, 190] width 67 height 20
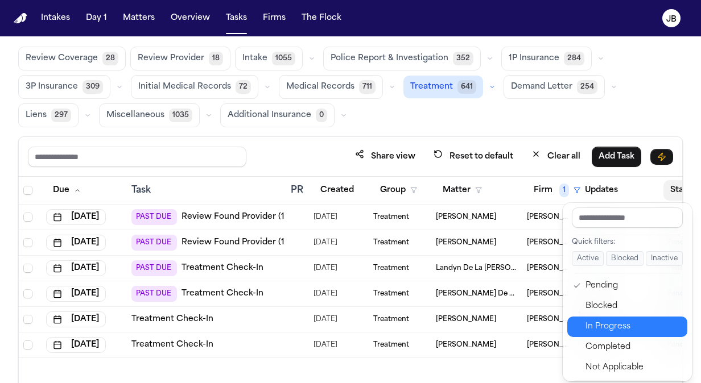
click at [613, 327] on div "In Progress" at bounding box center [632, 327] width 95 height 14
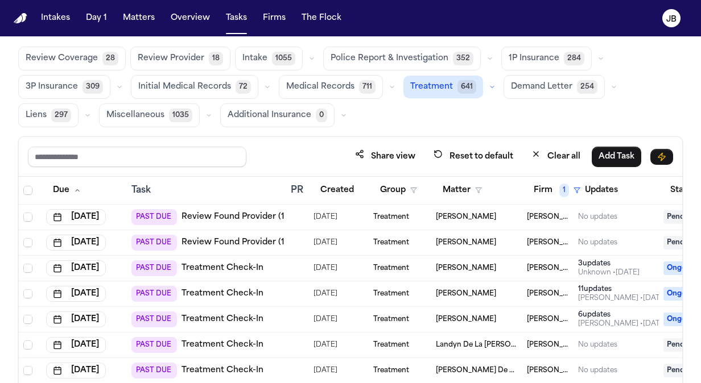
click at [239, 263] on link "Treatment Check-In" at bounding box center [222, 268] width 82 height 11
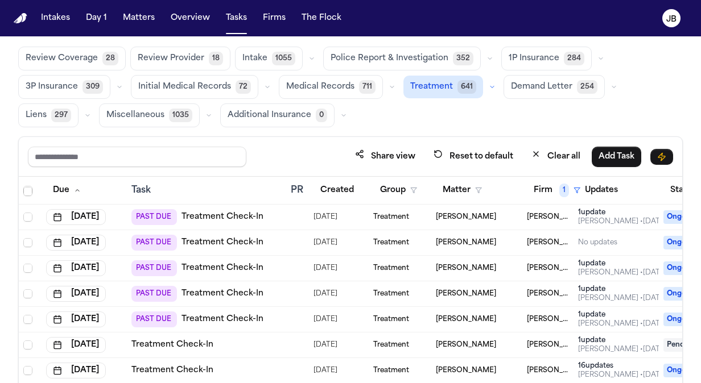
scroll to position [315, 0]
click at [508, 289] on div "[PERSON_NAME]" at bounding box center [477, 293] width 82 height 9
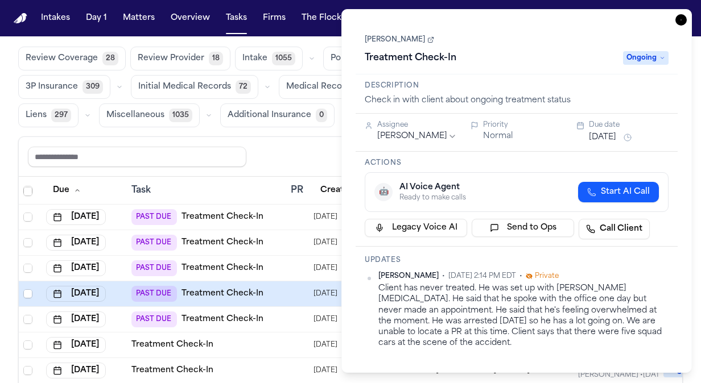
click at [649, 56] on span "Ongoing" at bounding box center [645, 58] width 45 height 14
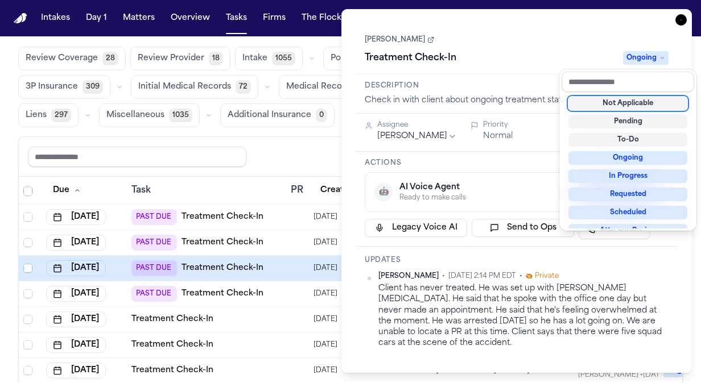
click at [639, 107] on div "Not Applicable" at bounding box center [627, 104] width 119 height 14
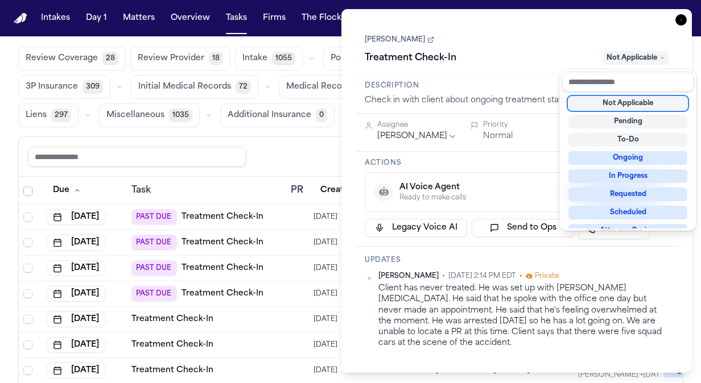
scroll to position [289, 0]
click at [680, 20] on div "**********" at bounding box center [516, 191] width 350 height 364
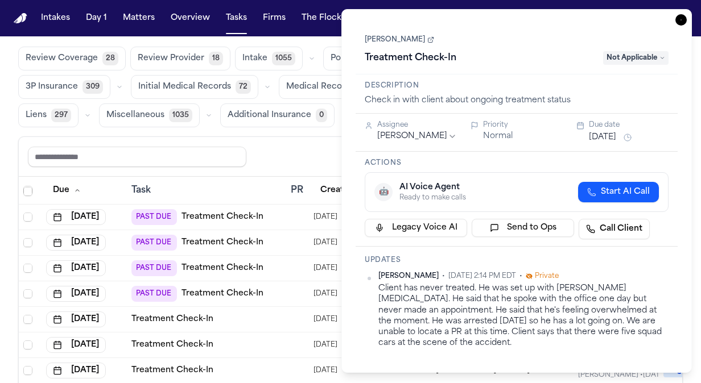
click at [681, 20] on icon "button" at bounding box center [680, 19] width 11 height 11
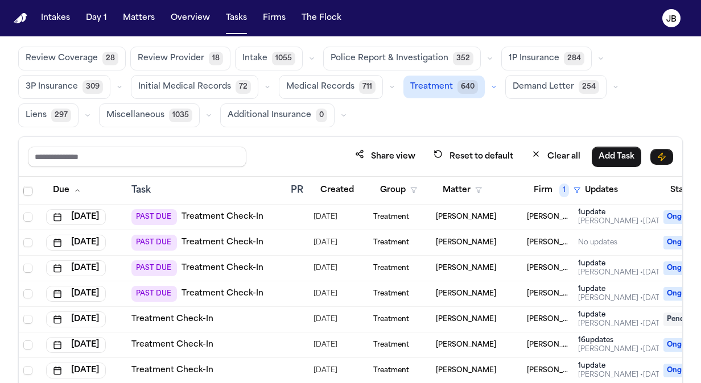
click at [217, 235] on div "PAST DUE Treatment Check-In" at bounding box center [197, 243] width 132 height 16
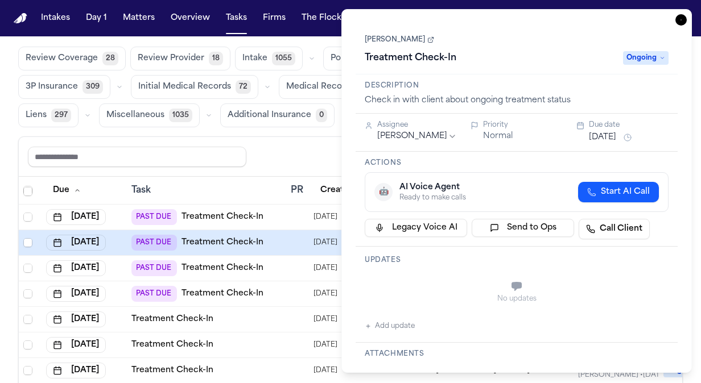
click at [437, 63] on h1 "Treatment Check-In" at bounding box center [410, 58] width 101 height 18
click at [404, 32] on div "**********" at bounding box center [516, 49] width 304 height 35
click at [397, 38] on link "[PERSON_NAME]" at bounding box center [398, 39] width 69 height 9
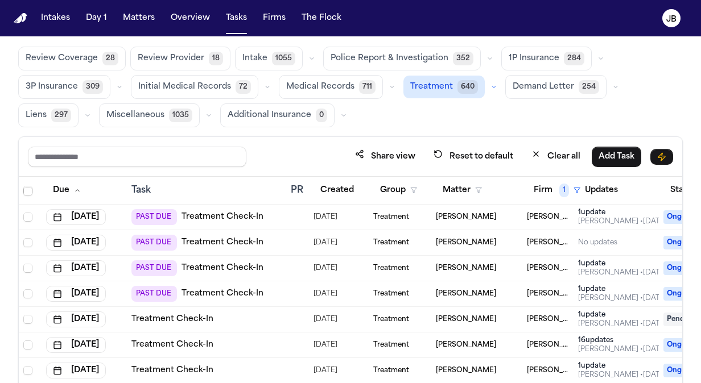
click at [315, 155] on div "Share view Reset to default Clear all Add Task" at bounding box center [350, 156] width 645 height 21
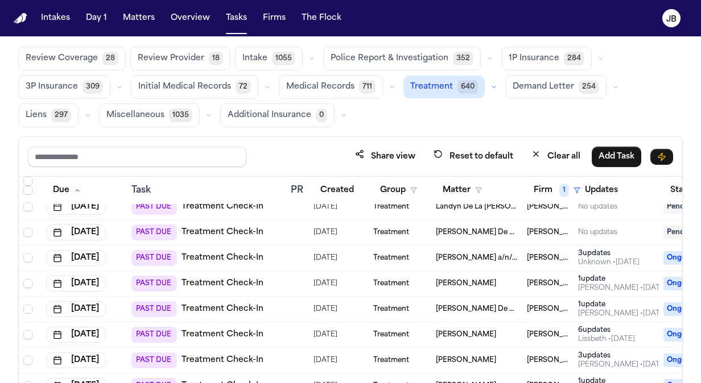
scroll to position [100, 0]
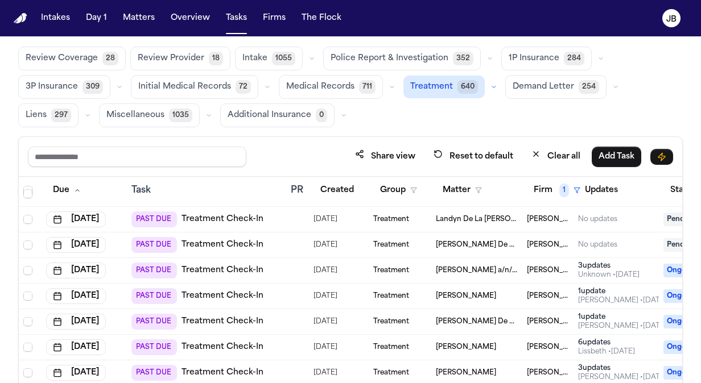
click at [212, 322] on link "Treatment Check-In" at bounding box center [222, 321] width 82 height 11
click at [154, 20] on button "Matters" at bounding box center [138, 18] width 41 height 20
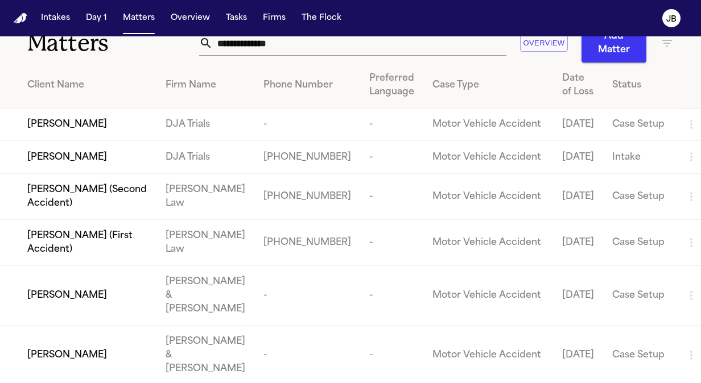
click at [313, 43] on input "text" at bounding box center [359, 43] width 293 height 25
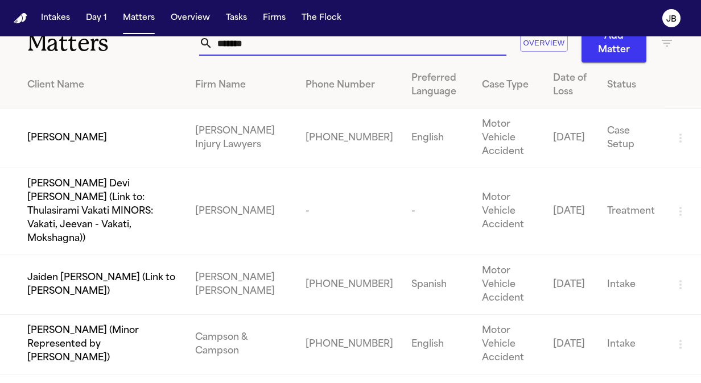
type input "*******"
click at [78, 135] on span "[PERSON_NAME]" at bounding box center [67, 138] width 80 height 14
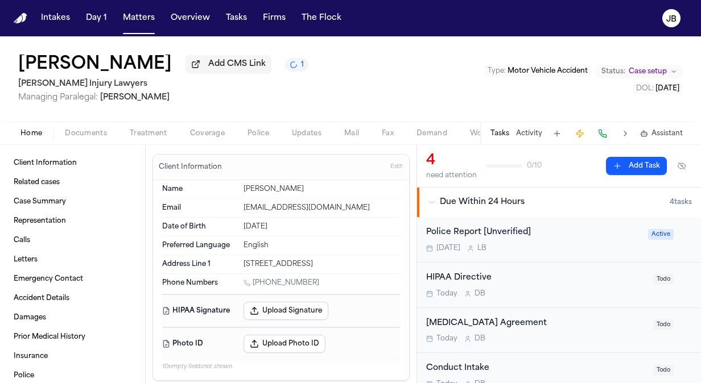
click at [533, 132] on button "Activity" at bounding box center [529, 133] width 26 height 9
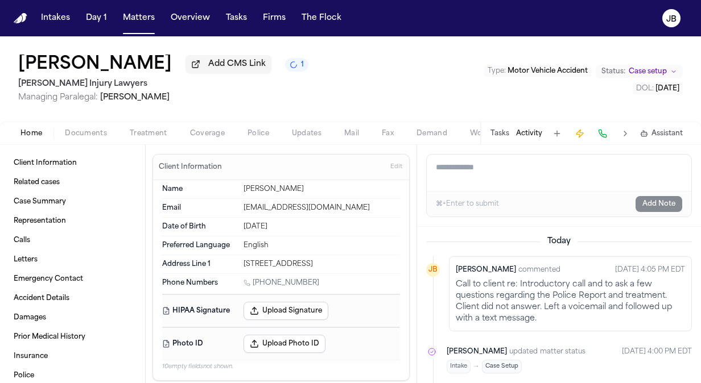
click at [505, 192] on div "⌘+Enter to submit Add Note" at bounding box center [558, 204] width 264 height 26
click at [511, 166] on textarea "Add a note to this matter" at bounding box center [558, 173] width 264 height 36
paste textarea "**********"
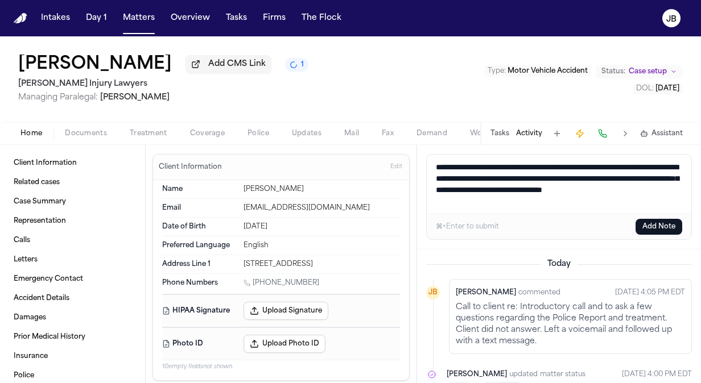
type textarea "**********"
click at [662, 226] on button "Add Note" at bounding box center [658, 227] width 47 height 16
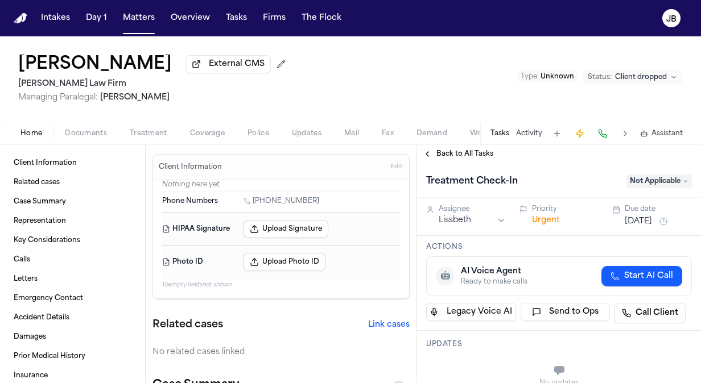
click at [549, 221] on button "Urgent" at bounding box center [546, 220] width 28 height 11
click at [555, 219] on button "Immediate" at bounding box center [554, 220] width 44 height 11
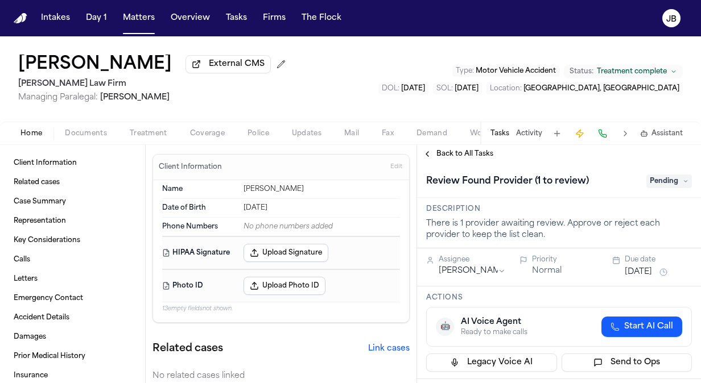
click at [196, 130] on span "Coverage" at bounding box center [207, 133] width 35 height 9
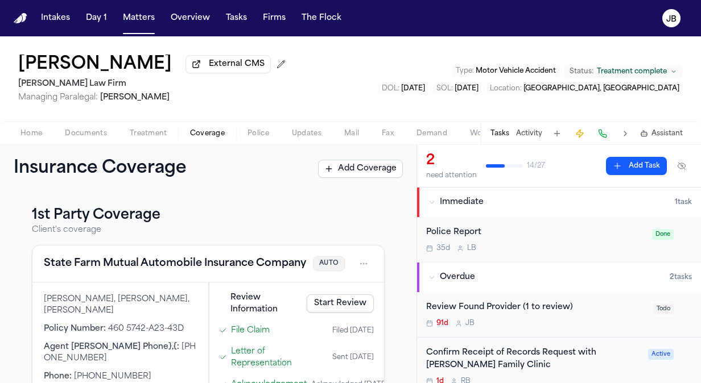
click at [152, 115] on div "[PERSON_NAME] External CMS [PERSON_NAME] Law Firm Managing Paralegal: [PERSON_N…" at bounding box center [350, 78] width 701 height 85
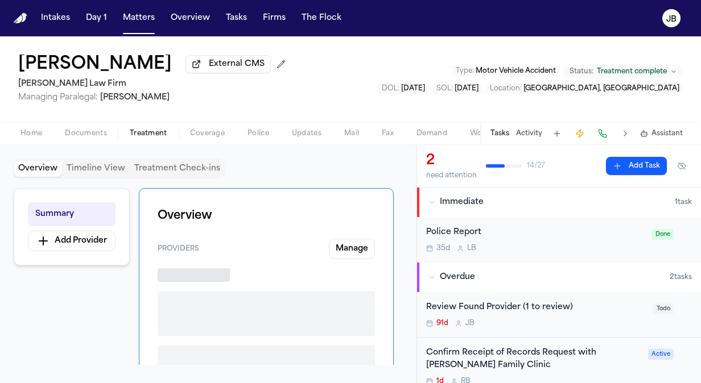
click at [138, 131] on span "Treatment" at bounding box center [149, 133] width 38 height 9
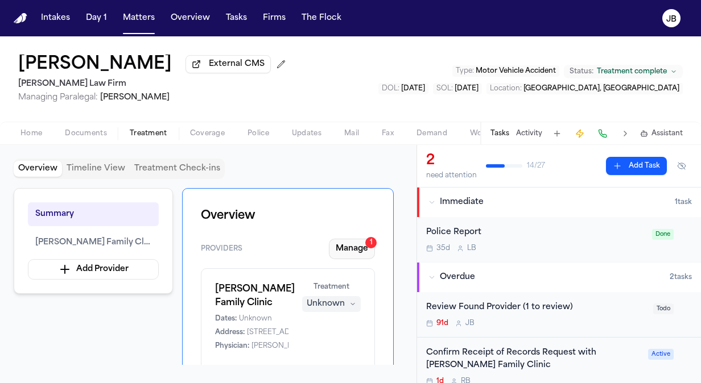
click at [356, 253] on button "Manage 1" at bounding box center [352, 249] width 46 height 20
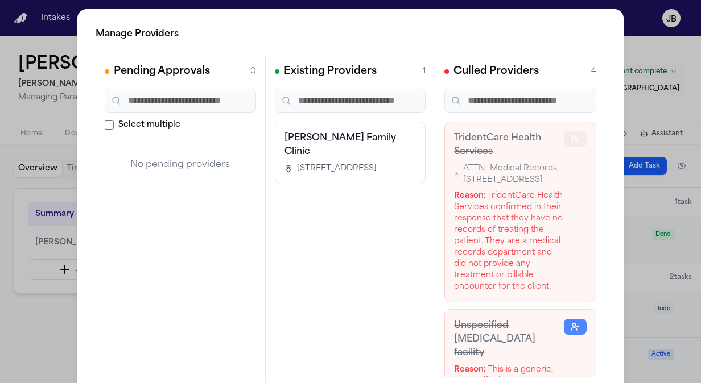
click at [570, 136] on icon "button" at bounding box center [574, 139] width 9 height 9
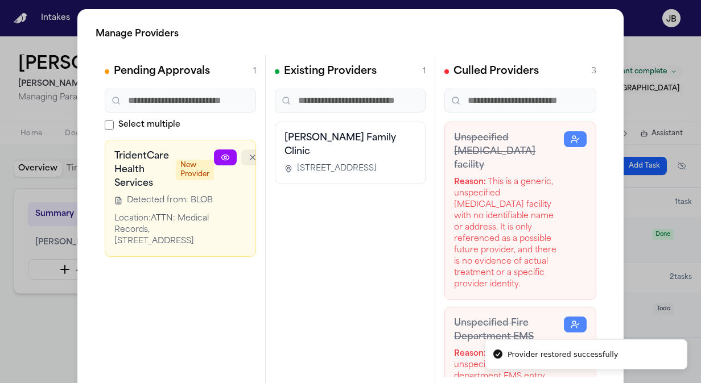
click at [246, 157] on button "button" at bounding box center [252, 158] width 23 height 16
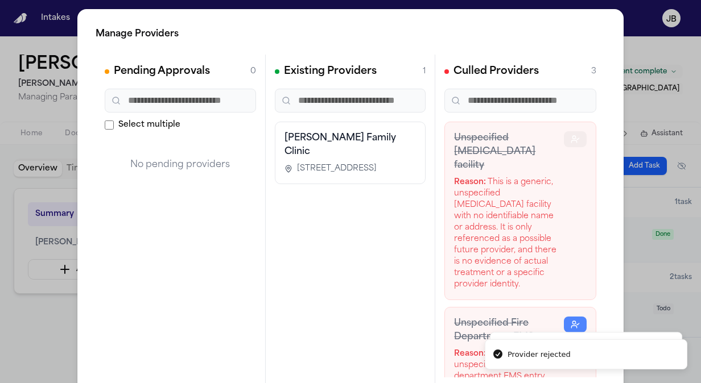
click at [570, 142] on icon "button" at bounding box center [574, 139] width 9 height 9
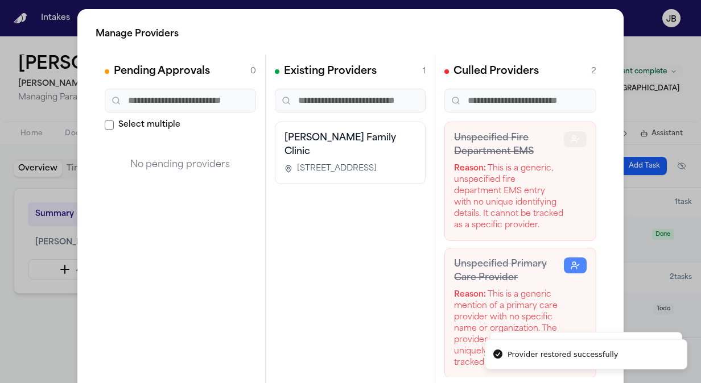
click at [564, 136] on button "button" at bounding box center [575, 139] width 23 height 16
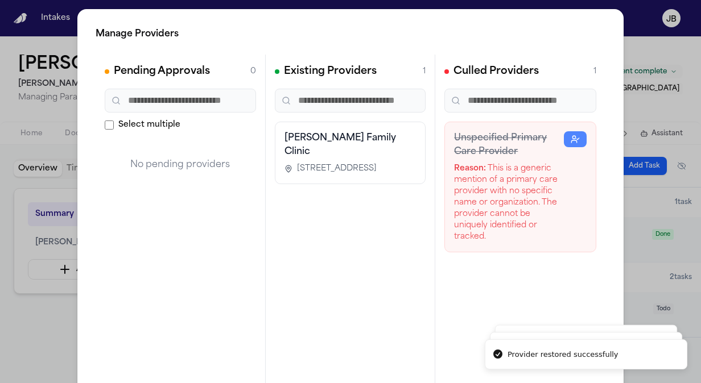
click at [553, 136] on h3 "Unspecified Primary Care Provider" at bounding box center [509, 144] width 110 height 27
click at [578, 138] on button "button" at bounding box center [575, 139] width 23 height 16
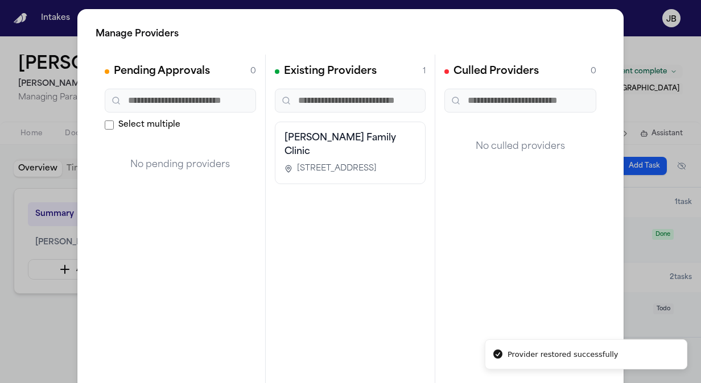
click at [12, 324] on div "Manage Providers Pending Approvals 0 Select multiple No pending providers Exist…" at bounding box center [350, 231] width 701 height 462
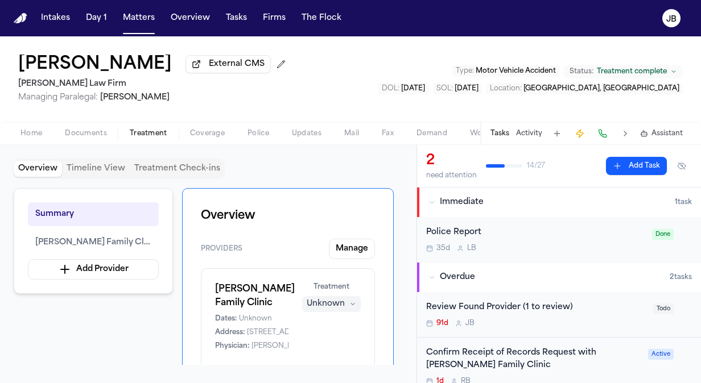
click at [532, 138] on div "Tasks Activity Assistant" at bounding box center [586, 133] width 212 height 22
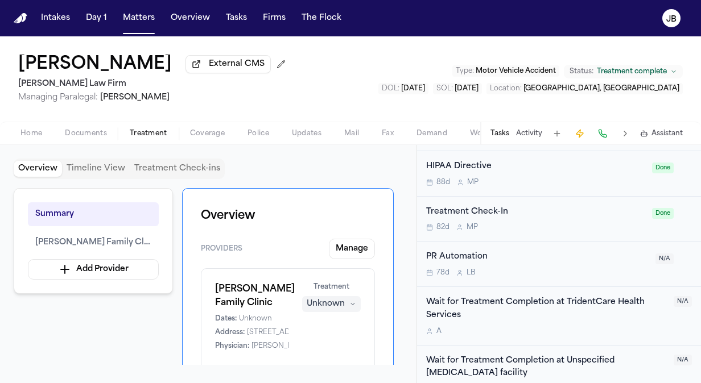
scroll to position [1068, 0]
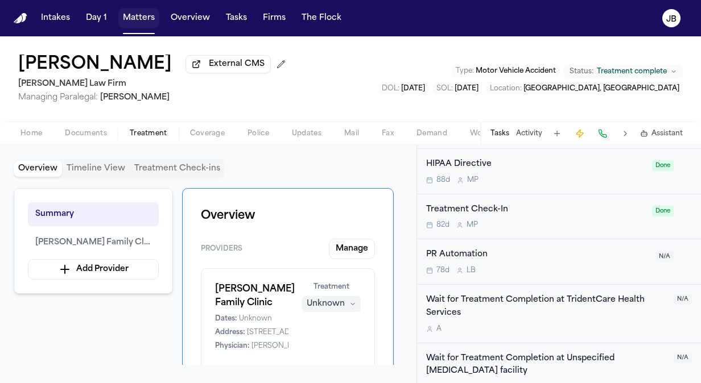
click at [130, 9] on button "Matters" at bounding box center [138, 18] width 41 height 20
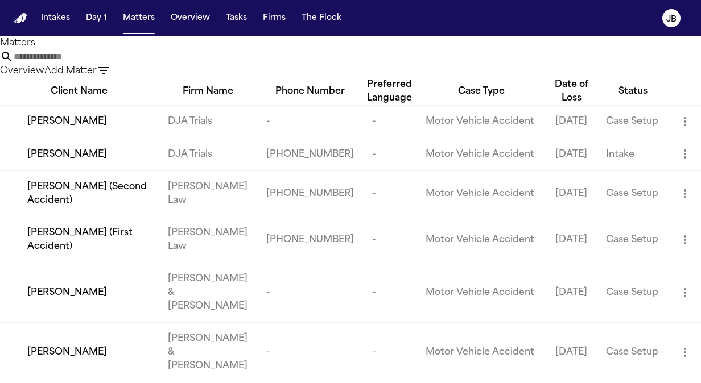
click at [105, 64] on input "text" at bounding box center [59, 57] width 91 height 14
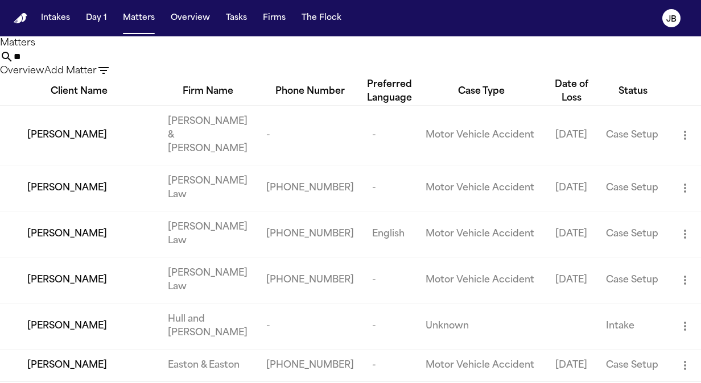
type input "*"
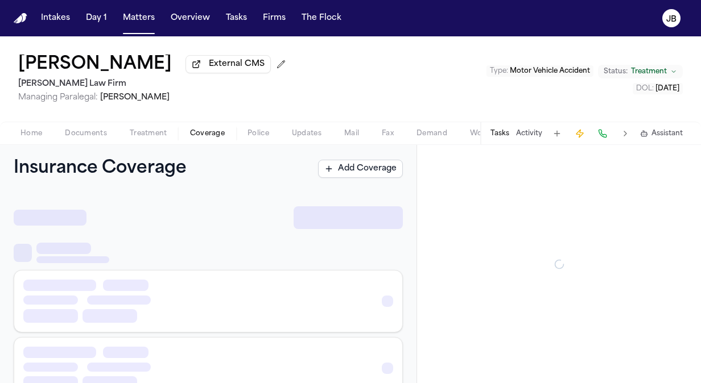
drag, startPoint x: 0, startPoint y: 0, endPoint x: 216, endPoint y: 132, distance: 252.7
click at [216, 132] on span "Coverage" at bounding box center [207, 133] width 35 height 9
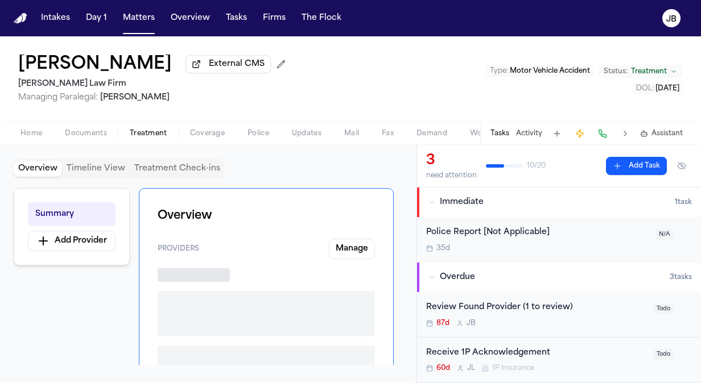
click at [127, 132] on button "Treatment" at bounding box center [148, 134] width 60 height 14
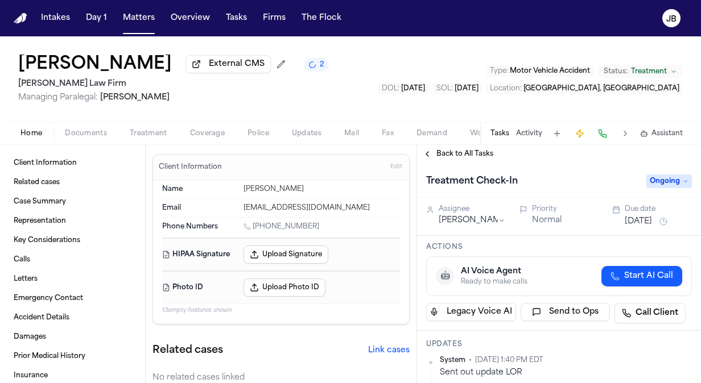
click at [641, 221] on button "[DATE]" at bounding box center [637, 221] width 27 height 11
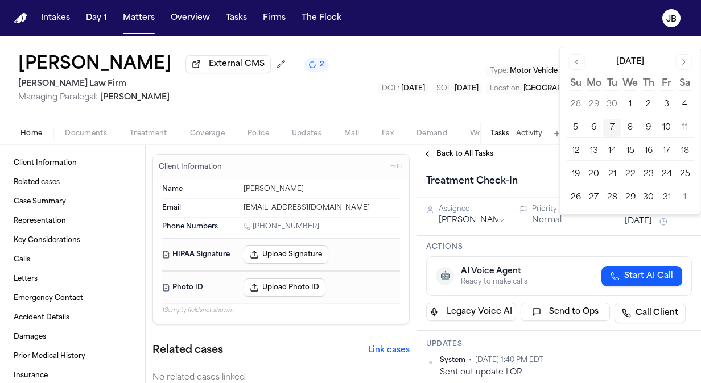
click at [669, 152] on button "17" at bounding box center [666, 151] width 18 height 18
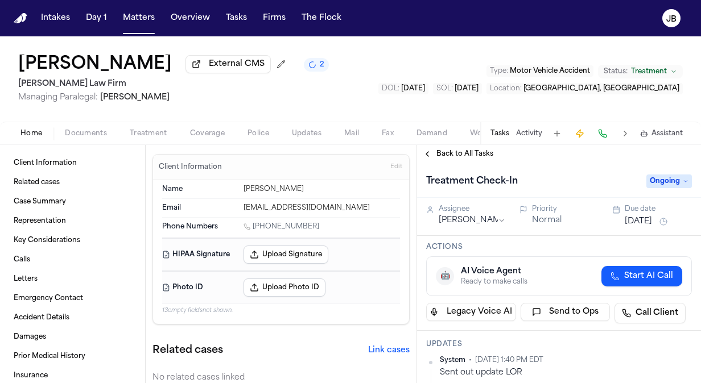
click at [491, 236] on div "Actions 🤖 AI Voice Agent Ready to make calls Start AI Call Legacy Voice AI Send…" at bounding box center [559, 283] width 284 height 95
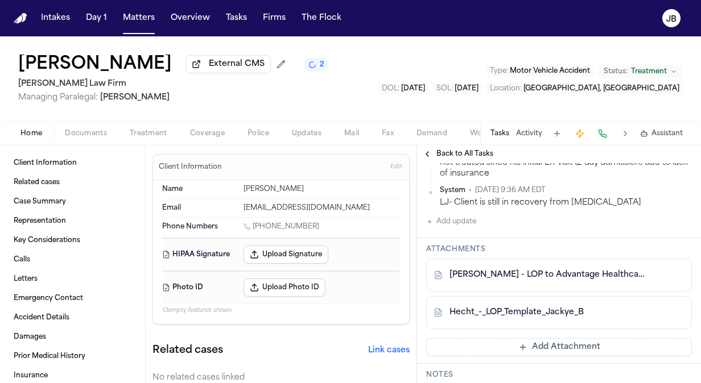
scroll to position [248, 0]
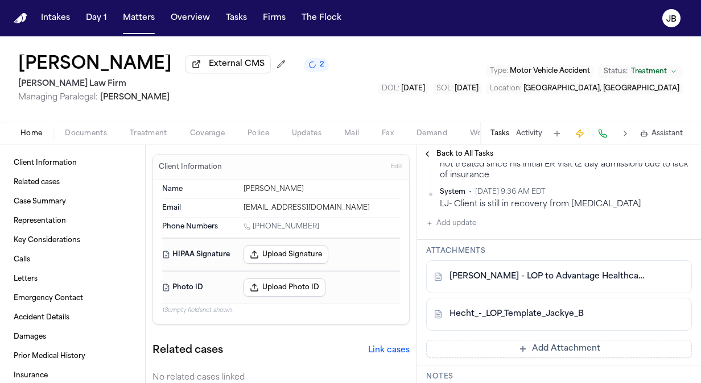
click at [449, 218] on button "Add update" at bounding box center [451, 224] width 50 height 14
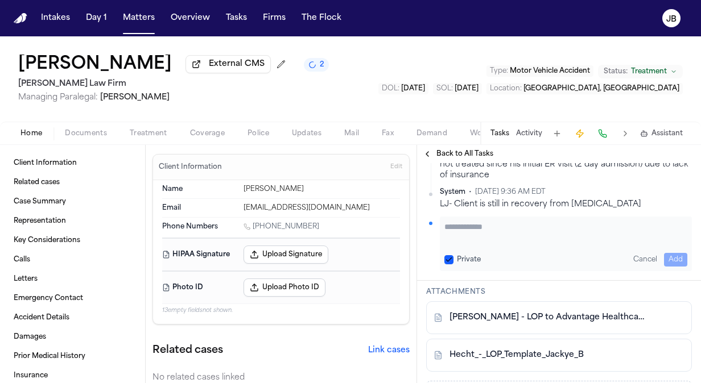
click at [449, 233] on textarea "Add your update" at bounding box center [565, 232] width 243 height 23
type textarea "**********"
click at [669, 254] on button "Add" at bounding box center [675, 260] width 23 height 14
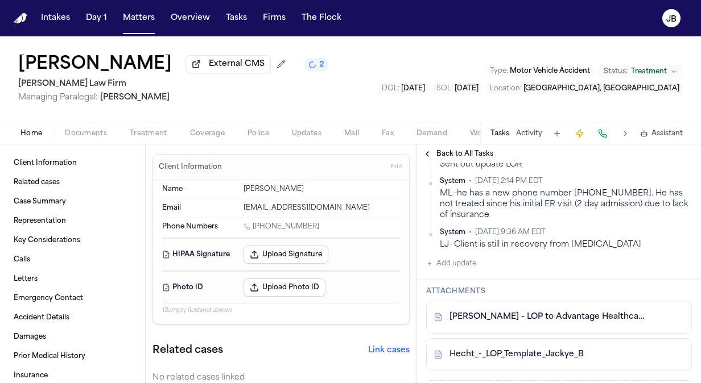
scroll to position [277, 0]
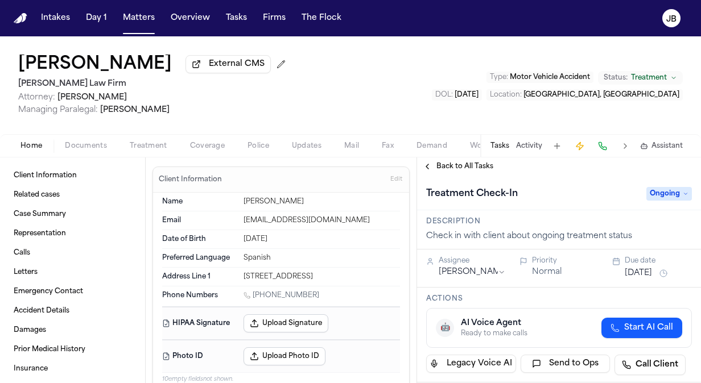
click at [531, 147] on button "Activity" at bounding box center [529, 146] width 26 height 9
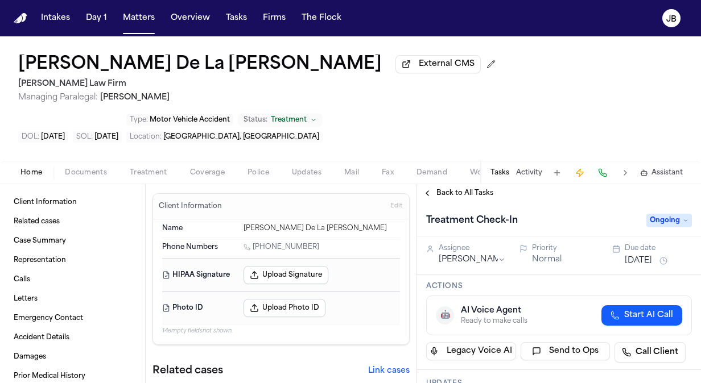
drag, startPoint x: 310, startPoint y: 205, endPoint x: 254, endPoint y: 209, distance: 57.0
click at [254, 243] on div "[PHONE_NUMBER]" at bounding box center [321, 248] width 156 height 11
copy link "[PHONE_NUMBER]"
click at [140, 13] on button "Matters" at bounding box center [138, 18] width 41 height 20
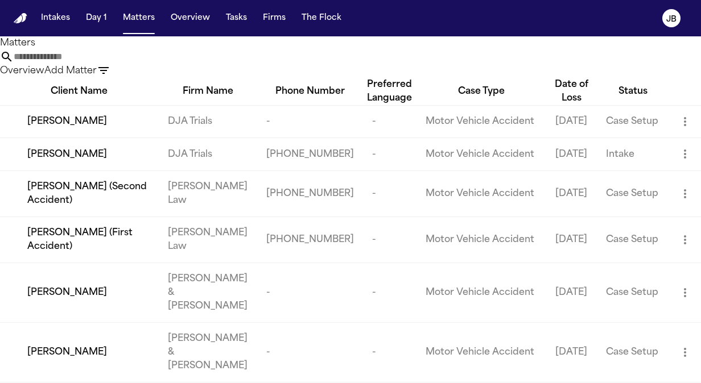
click at [107, 78] on div "Matters Overview Add Matter" at bounding box center [350, 57] width 701 height 42
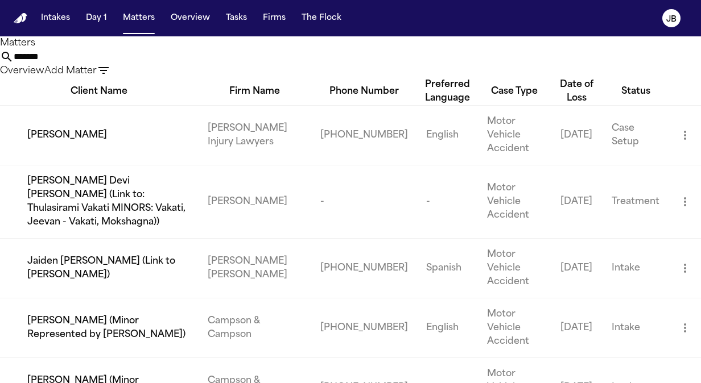
type input "*******"
click at [107, 142] on div "[PERSON_NAME]" at bounding box center [108, 136] width 162 height 14
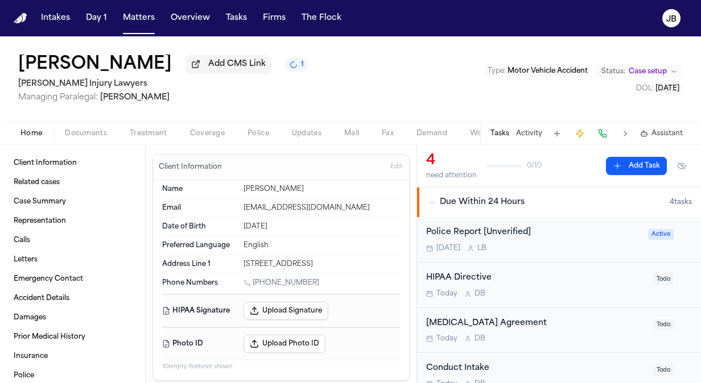
click at [106, 123] on div "Home Documents Treatment Coverage Police Updates Mail Fax Demand Workspaces Art…" at bounding box center [350, 133] width 701 height 23
click at [92, 136] on span "Documents" at bounding box center [86, 133] width 42 height 9
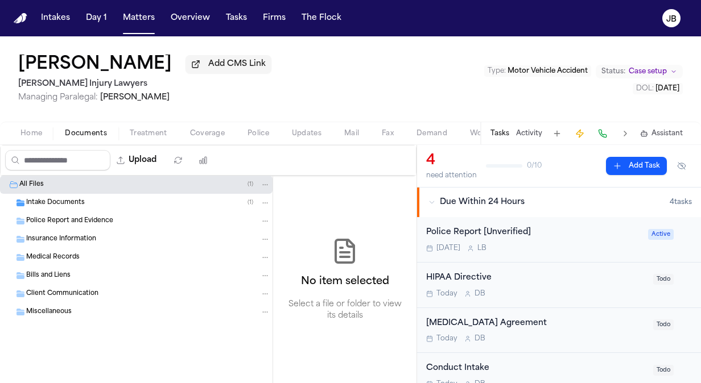
click at [55, 202] on span "Intake Documents" at bounding box center [55, 203] width 59 height 10
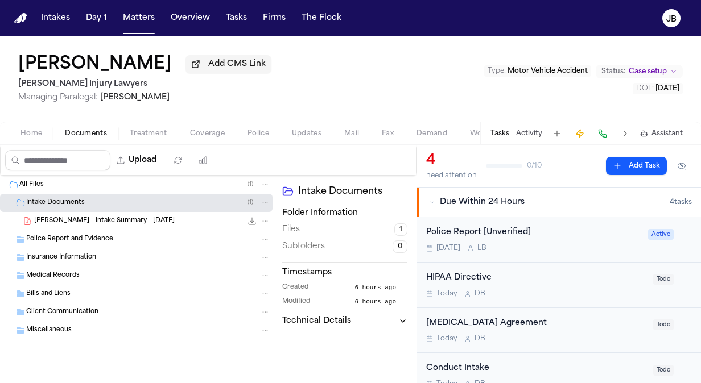
click at [151, 212] on div "[PERSON_NAME] - Intake Summary - [DATE] 227.4 KB • PDF" at bounding box center [136, 221] width 272 height 18
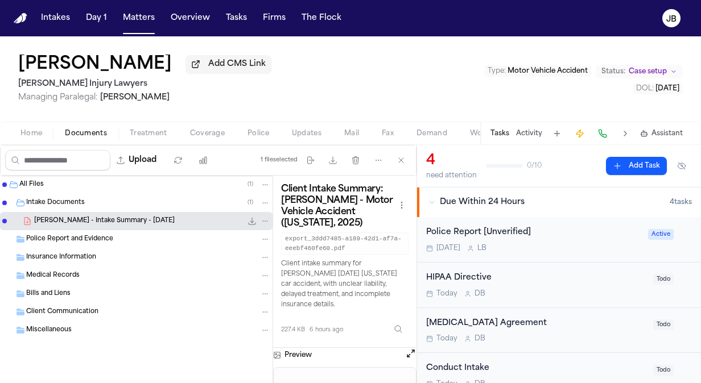
click at [409, 350] on button "Open preview" at bounding box center [410, 353] width 11 height 11
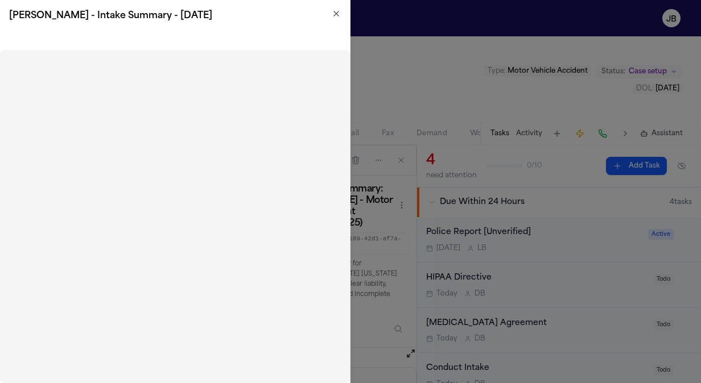
click at [333, 16] on icon "button" at bounding box center [336, 13] width 9 height 9
